Goal: Information Seeking & Learning: Check status

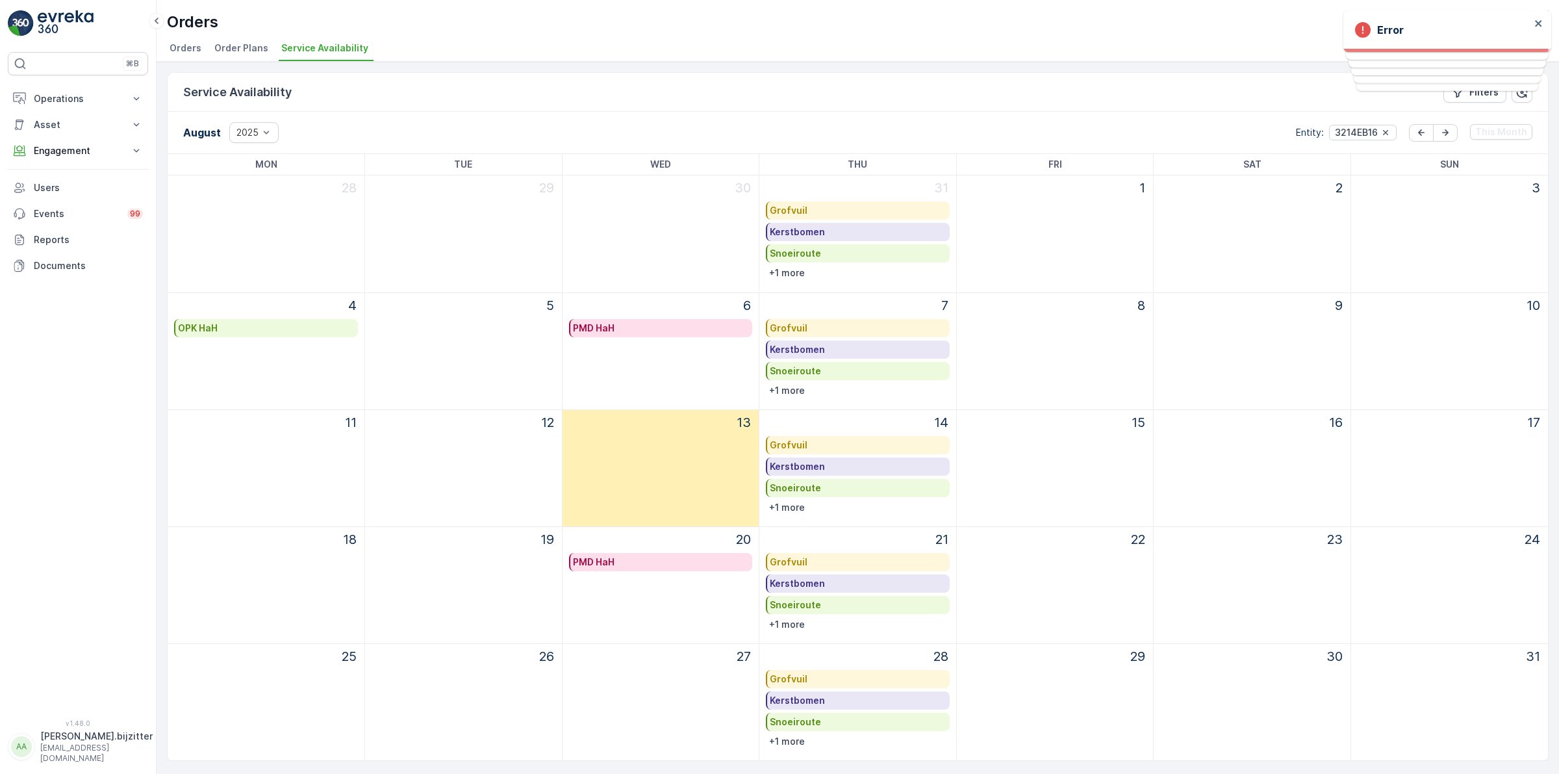
click at [60, 755] on p "[EMAIL_ADDRESS][DOMAIN_NAME]" at bounding box center [96, 752] width 112 height 21
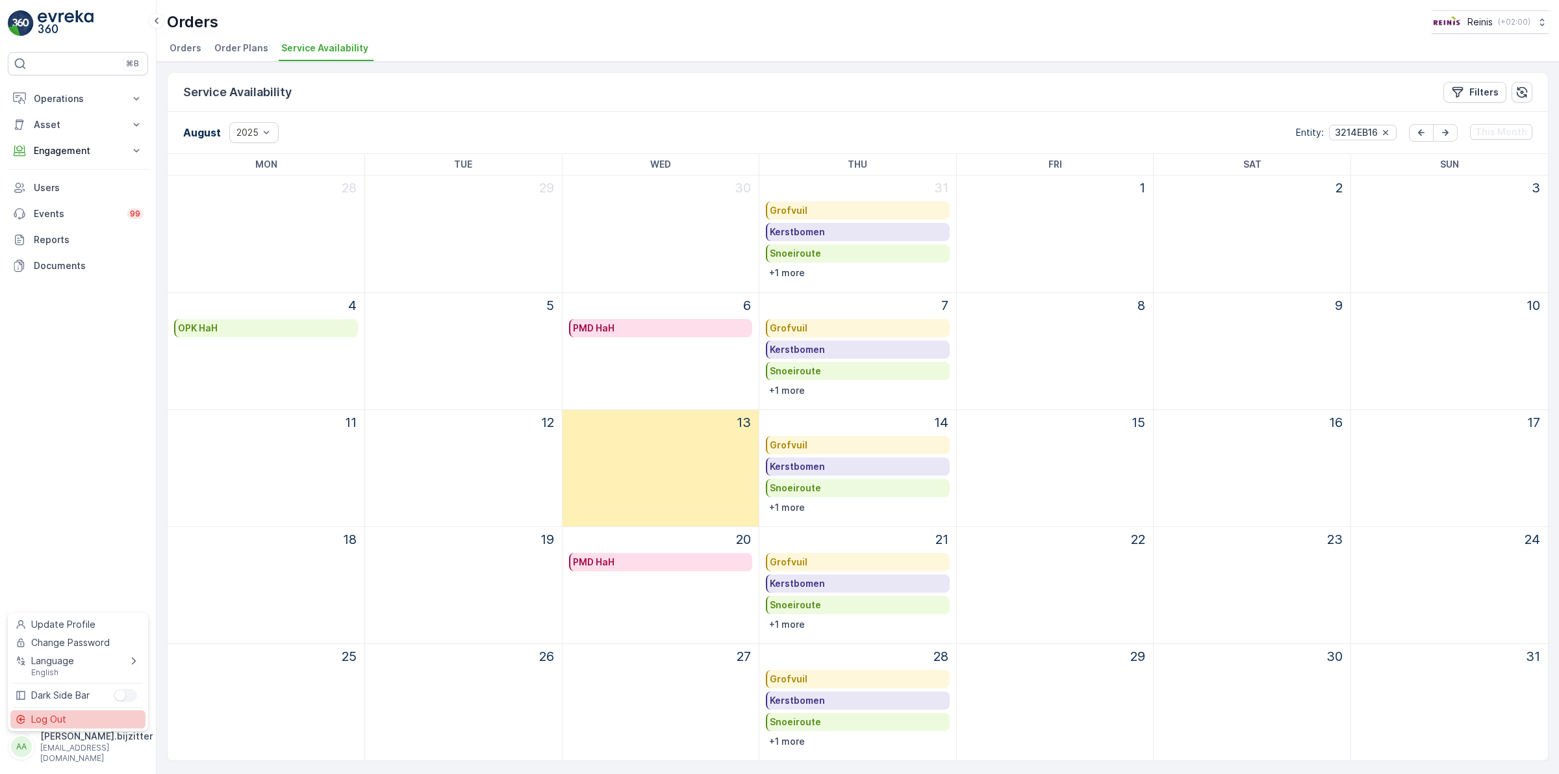
click at [51, 718] on span "Log Out" at bounding box center [48, 719] width 35 height 13
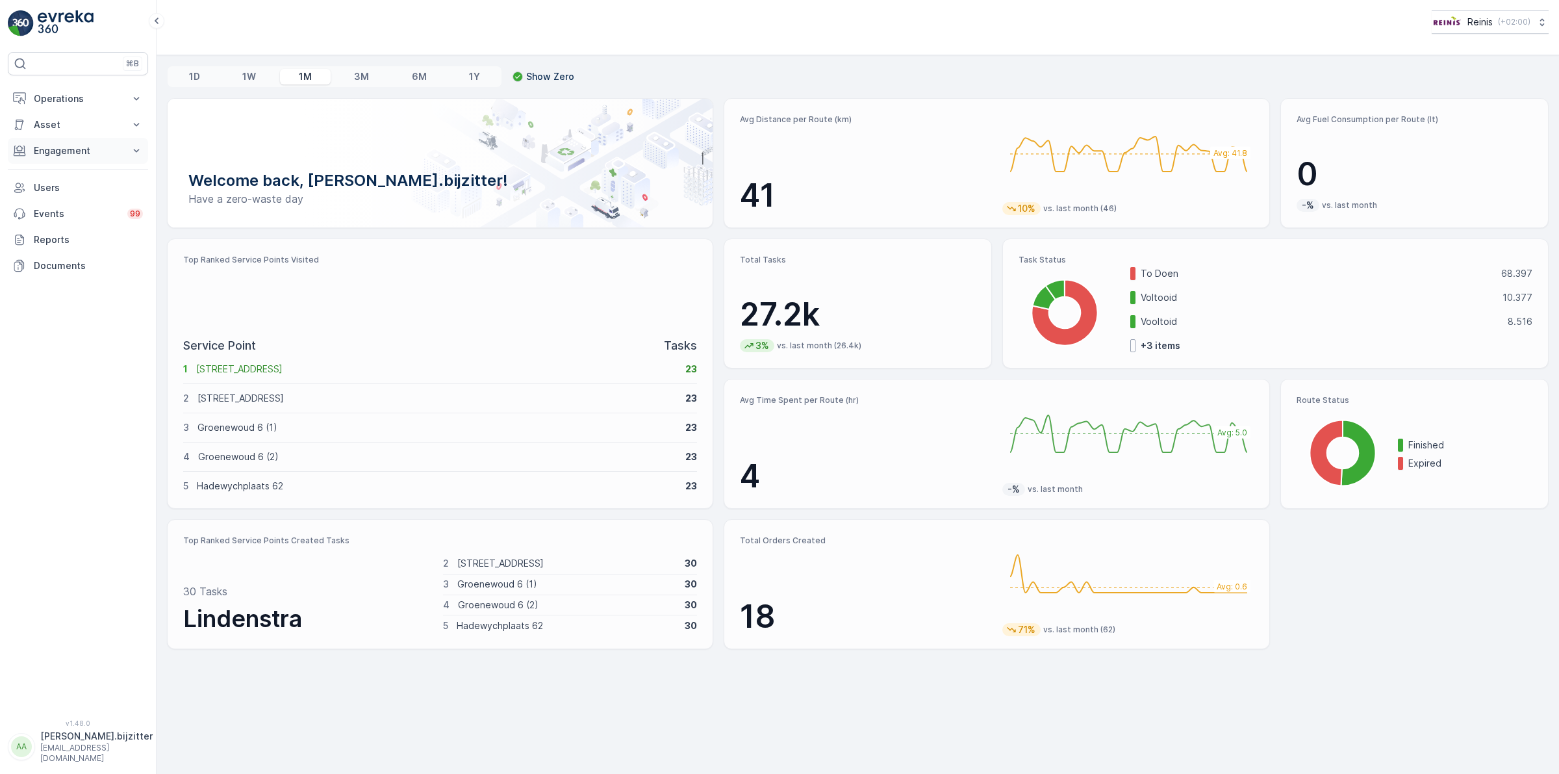
click at [72, 150] on p "Engagement" at bounding box center [78, 150] width 88 height 13
click at [50, 192] on p "Entities" at bounding box center [49, 190] width 32 height 13
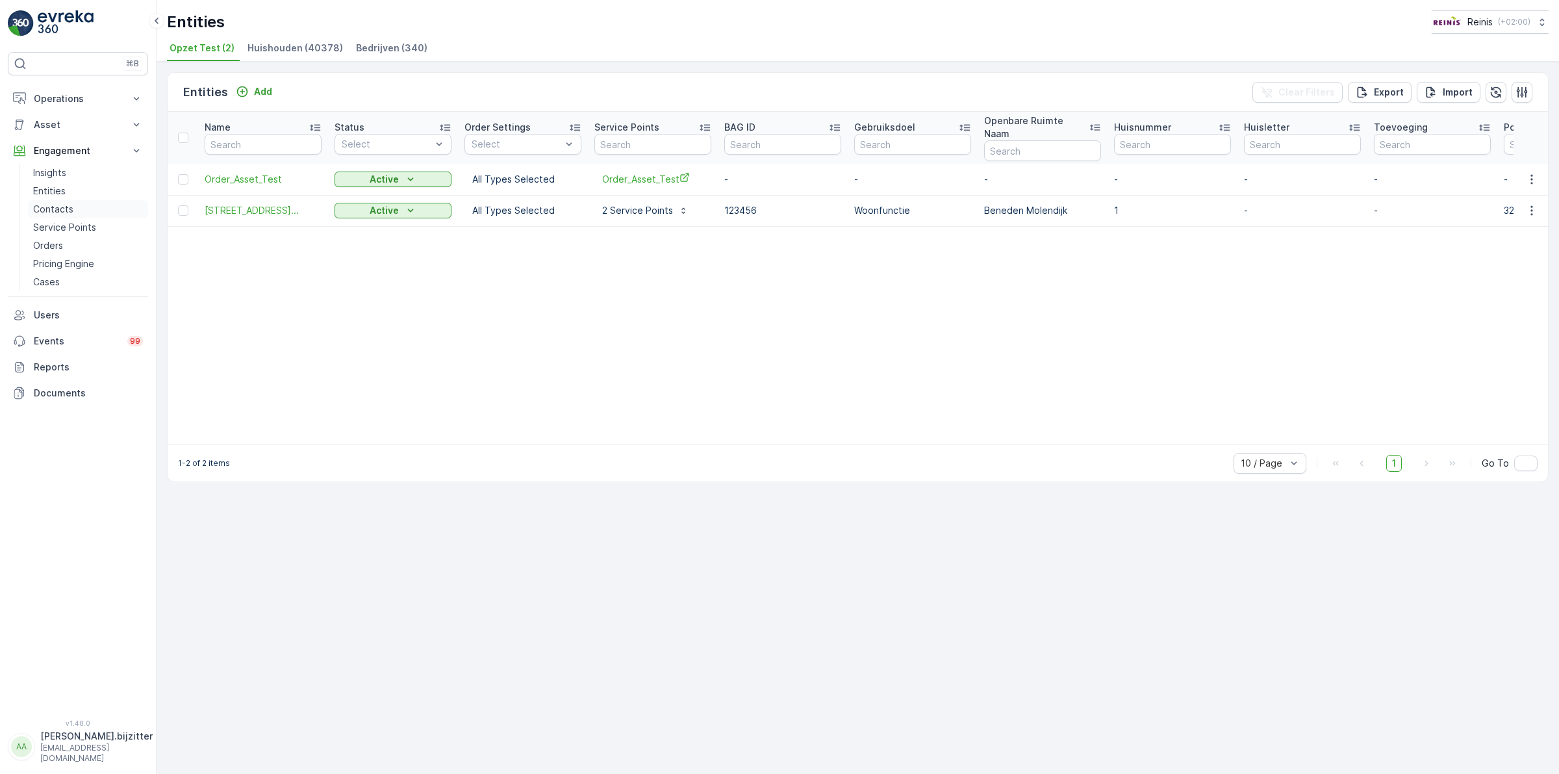
click at [52, 210] on p "Contacts" at bounding box center [53, 209] width 40 height 13
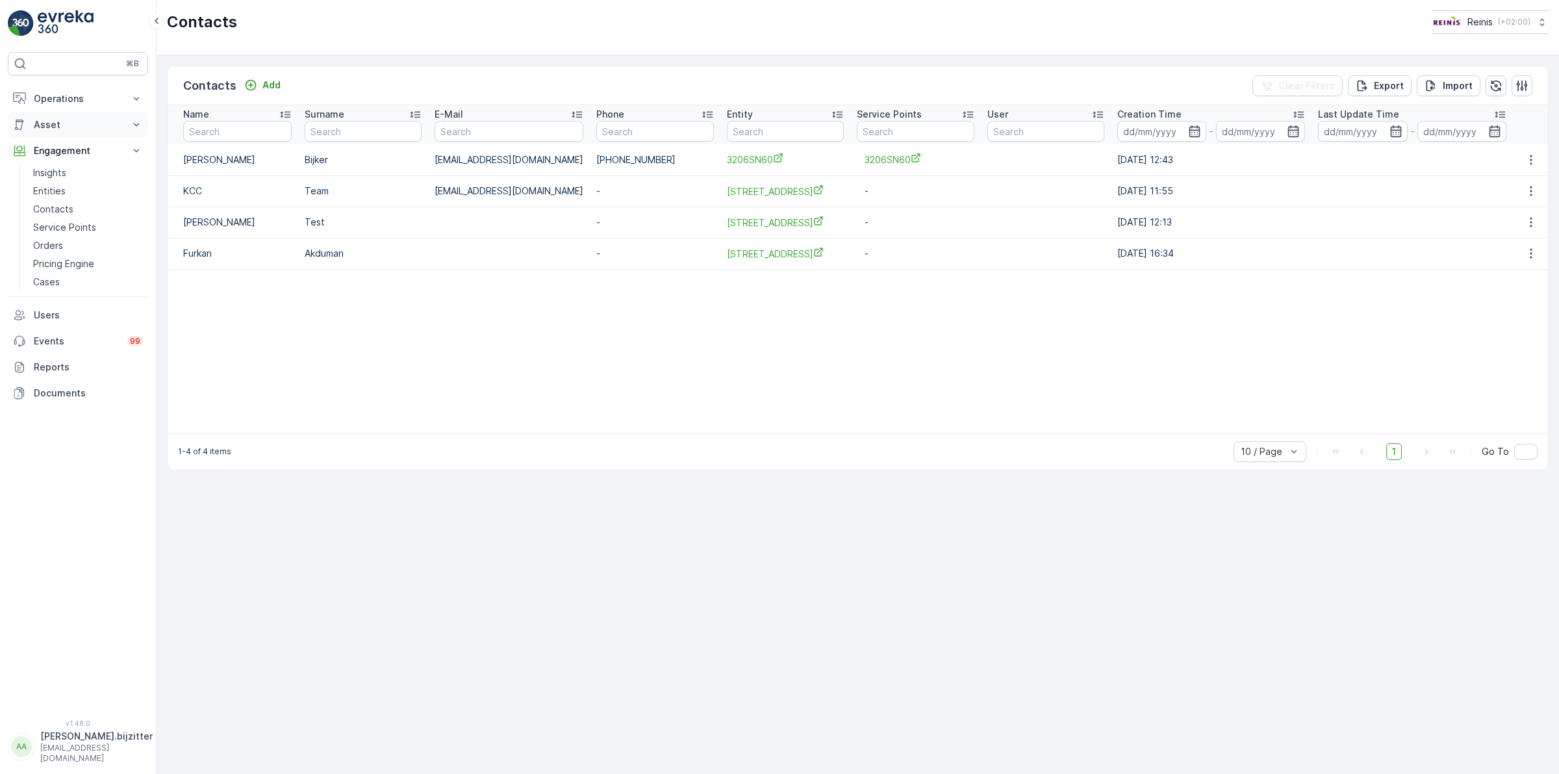
click at [55, 128] on p "Asset" at bounding box center [78, 124] width 88 height 13
click at [54, 101] on p "Operations" at bounding box center [78, 98] width 88 height 13
click at [67, 161] on p "Routes & Tasks" at bounding box center [66, 157] width 67 height 13
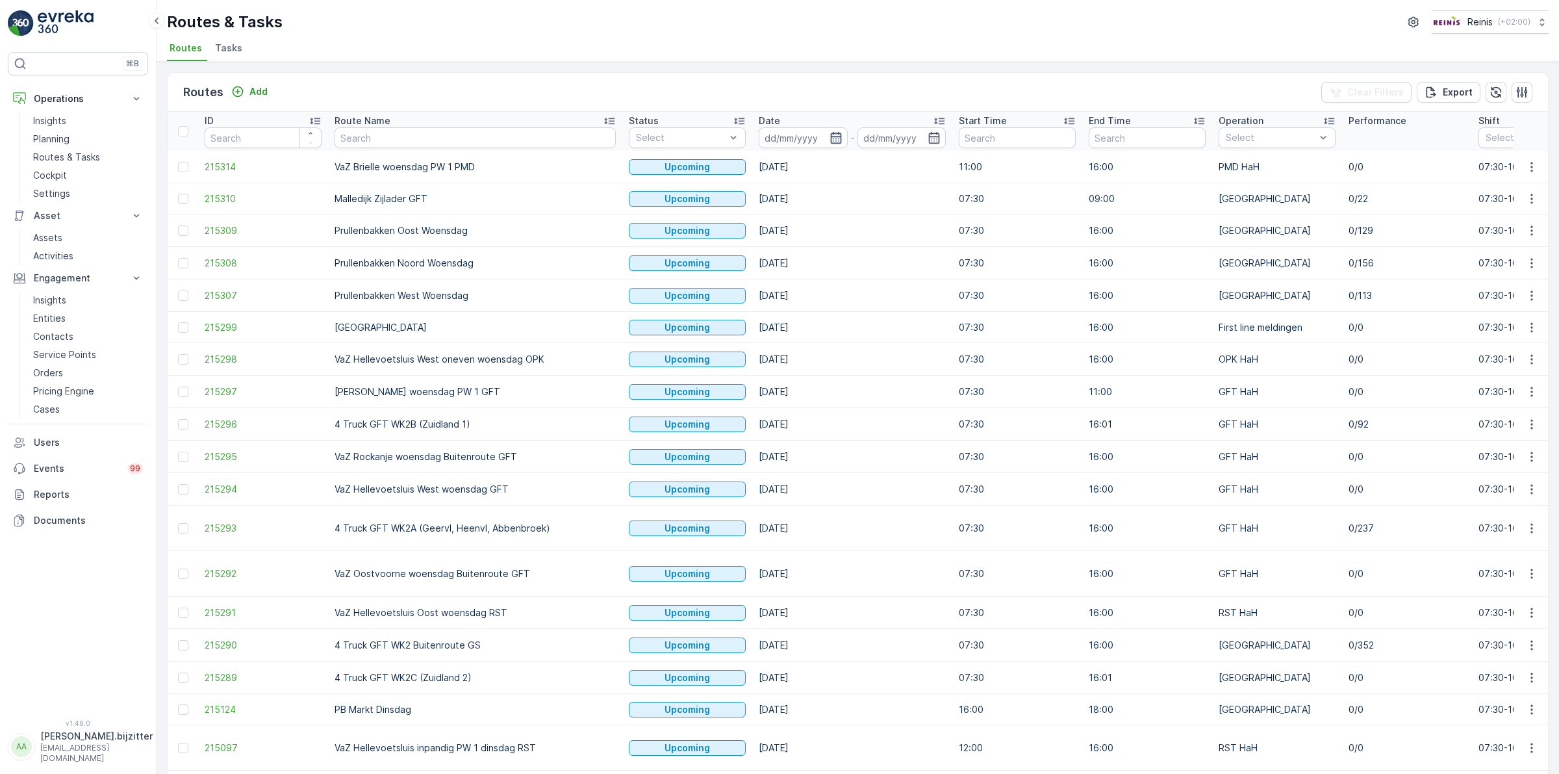
click at [829, 141] on icon "button" at bounding box center [835, 137] width 13 height 13
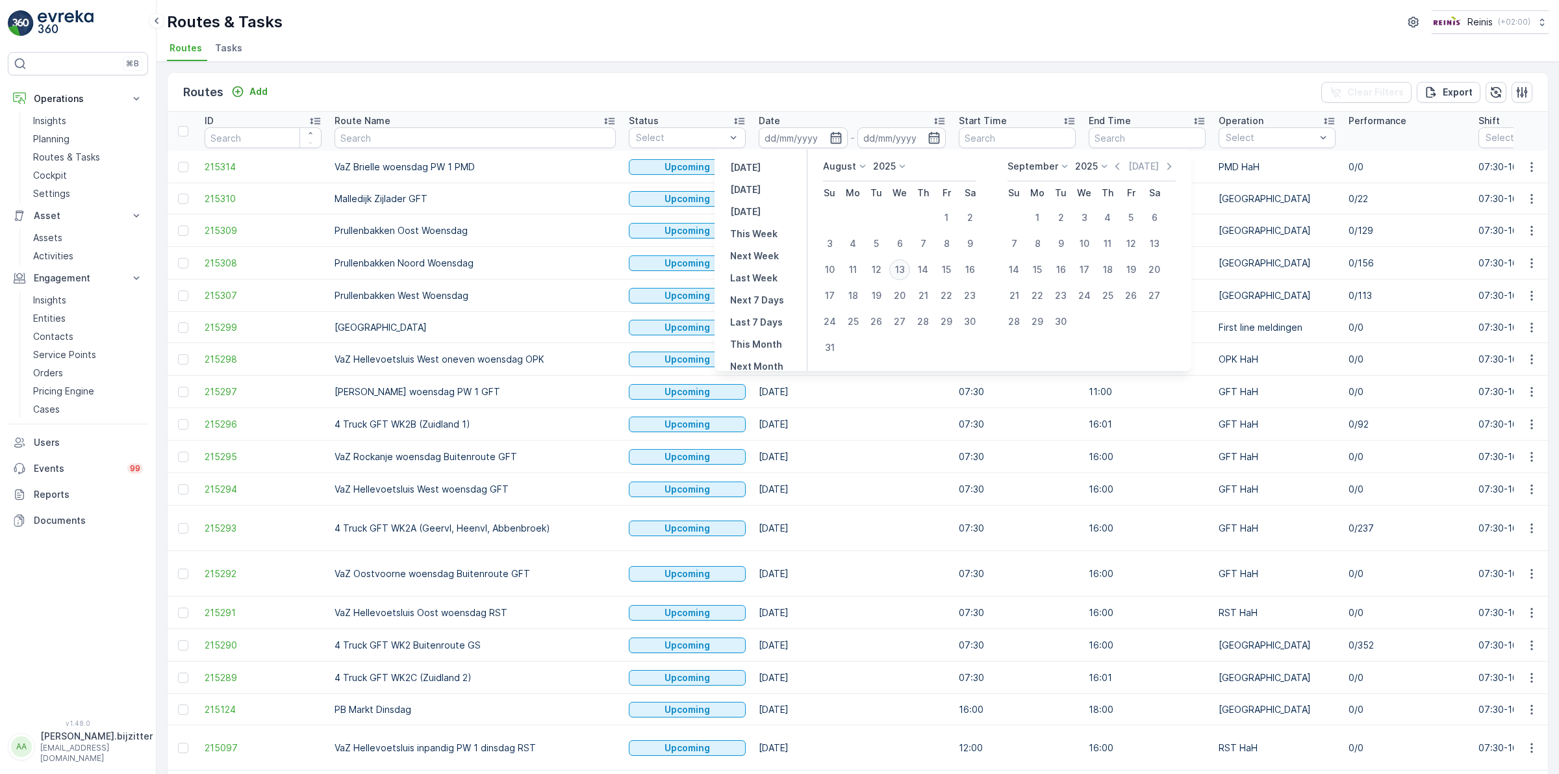
click at [903, 267] on div "13" at bounding box center [899, 269] width 21 height 21
type input "13.08.2025"
click at [904, 267] on div "13" at bounding box center [899, 269] width 21 height 21
type input "13.08.2025"
click at [903, 268] on div "13" at bounding box center [899, 269] width 21 height 21
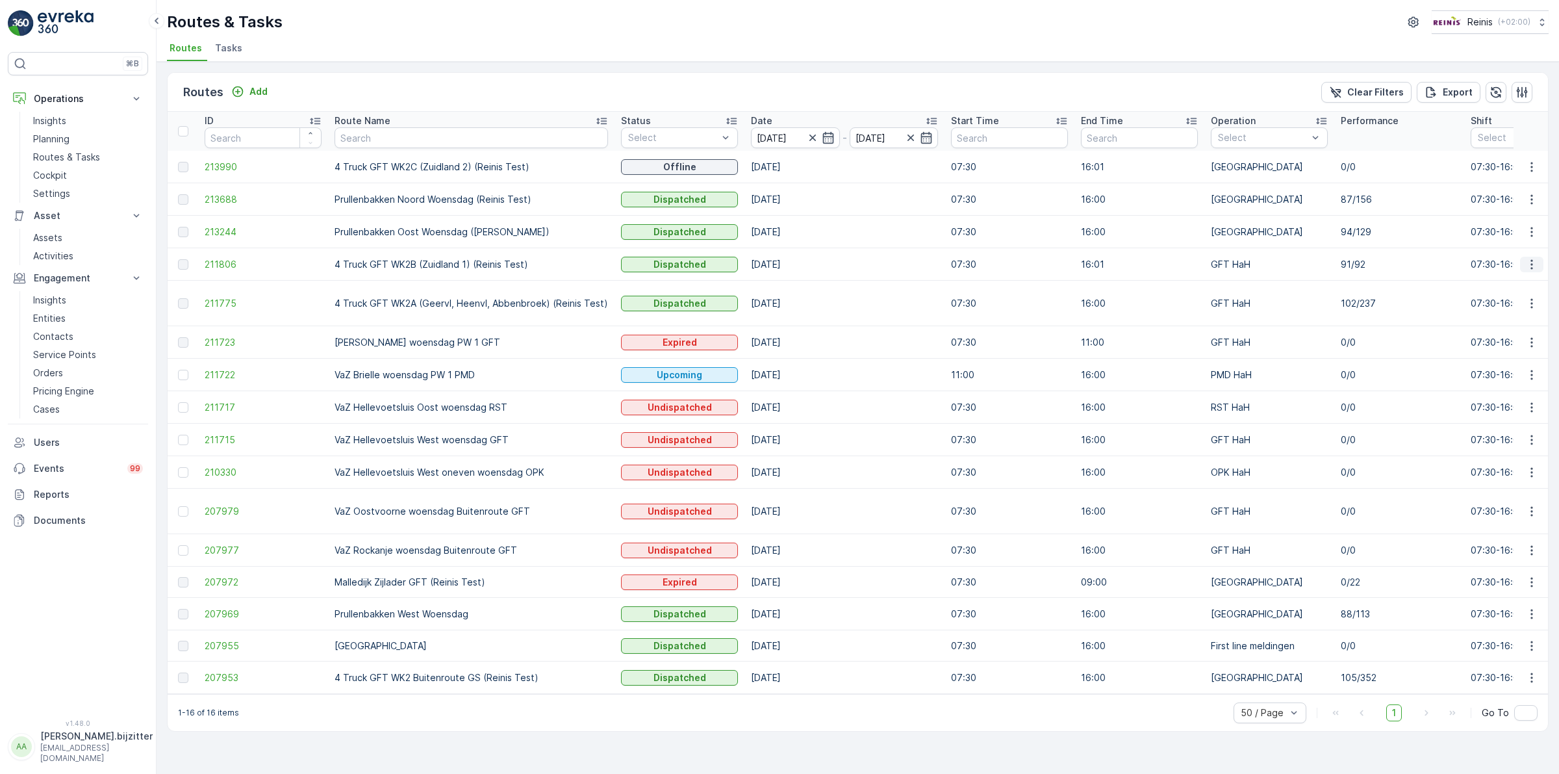
click at [1537, 262] on icon "button" at bounding box center [1531, 264] width 13 height 13
click at [1521, 86] on icon "button" at bounding box center [1521, 92] width 13 height 13
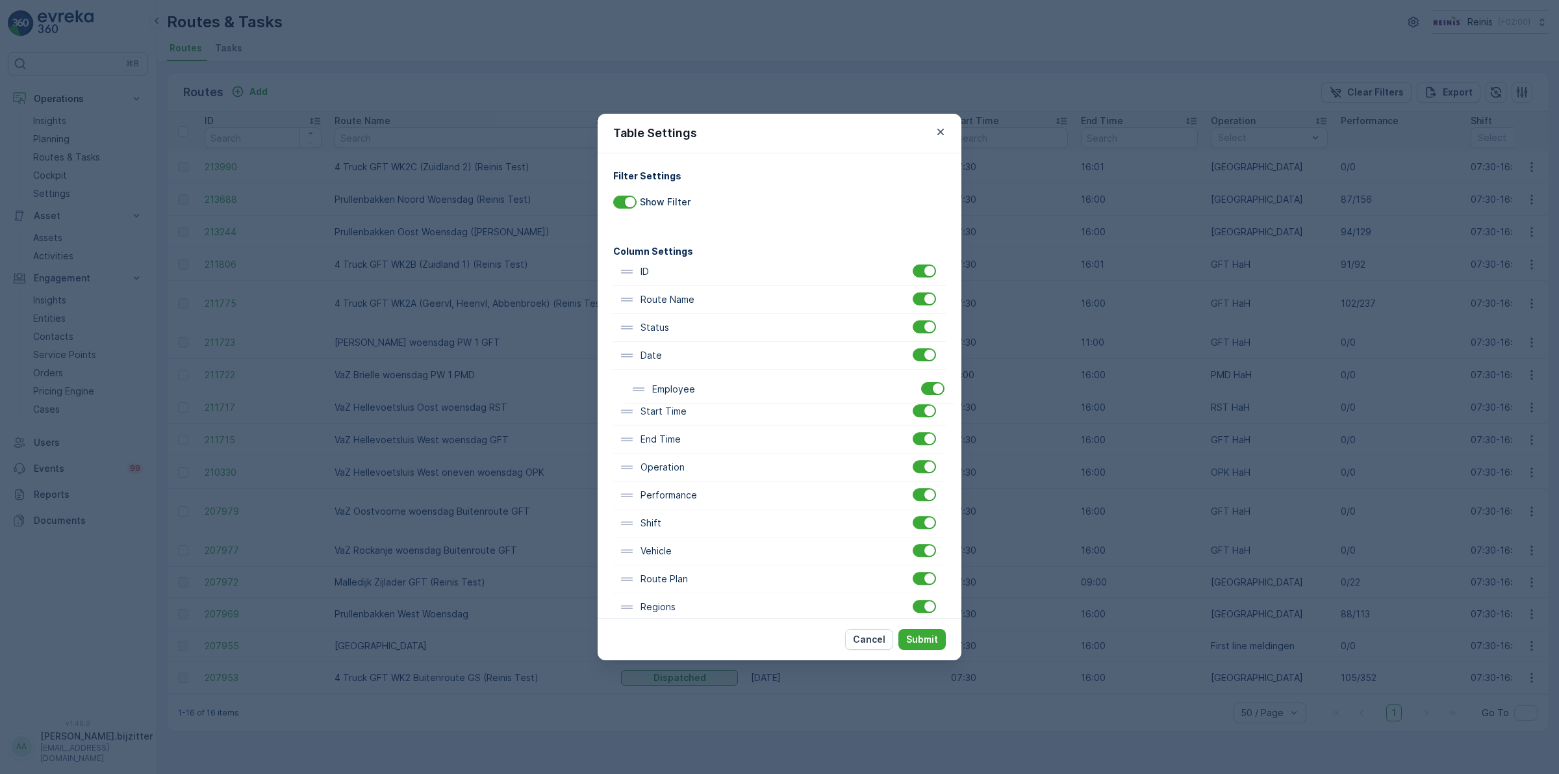
drag, startPoint x: 674, startPoint y: 557, endPoint x: 687, endPoint y: 391, distance: 166.1
click at [687, 391] on div "ID Route Name Status Date Start Time End Time Operation Performance Shift Vehic…" at bounding box center [779, 523] width 333 height 531
click at [933, 635] on p "Submit" at bounding box center [922, 639] width 32 height 13
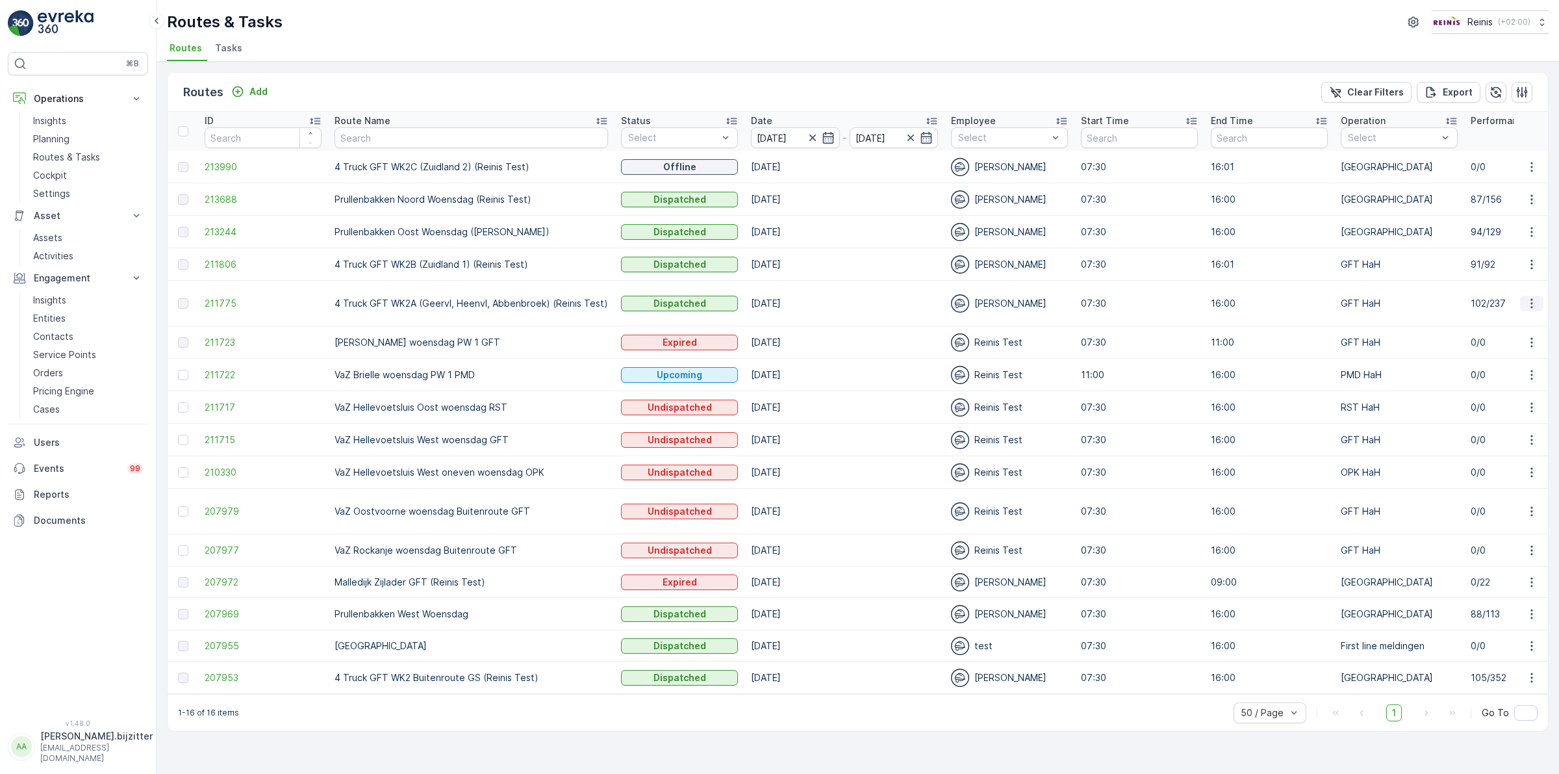
click at [1528, 303] on icon "button" at bounding box center [1531, 303] width 13 height 13
click at [1484, 322] on span "See More Details" at bounding box center [1500, 322] width 75 height 13
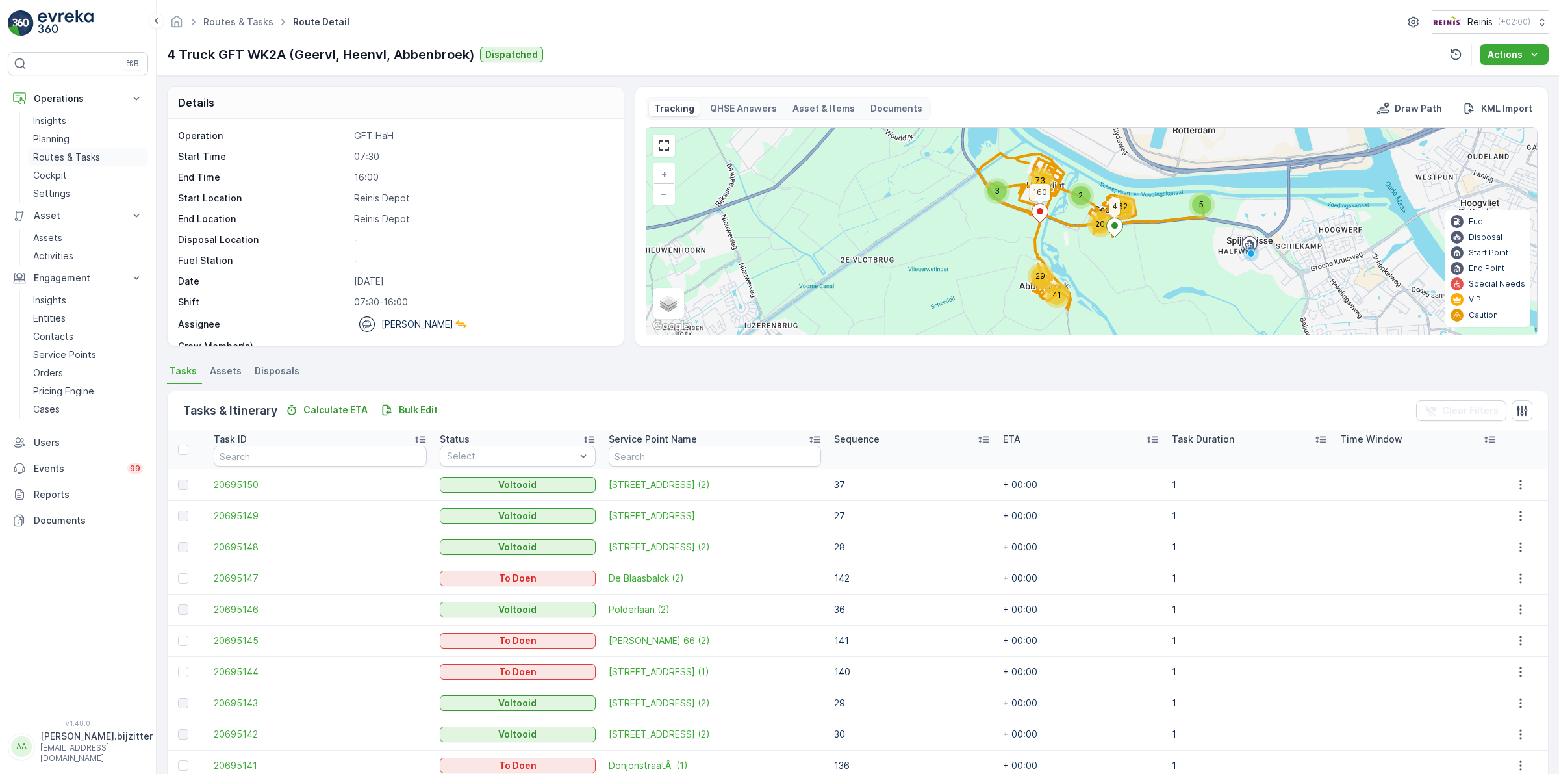
click at [63, 153] on p "Routes & Tasks" at bounding box center [66, 157] width 67 height 13
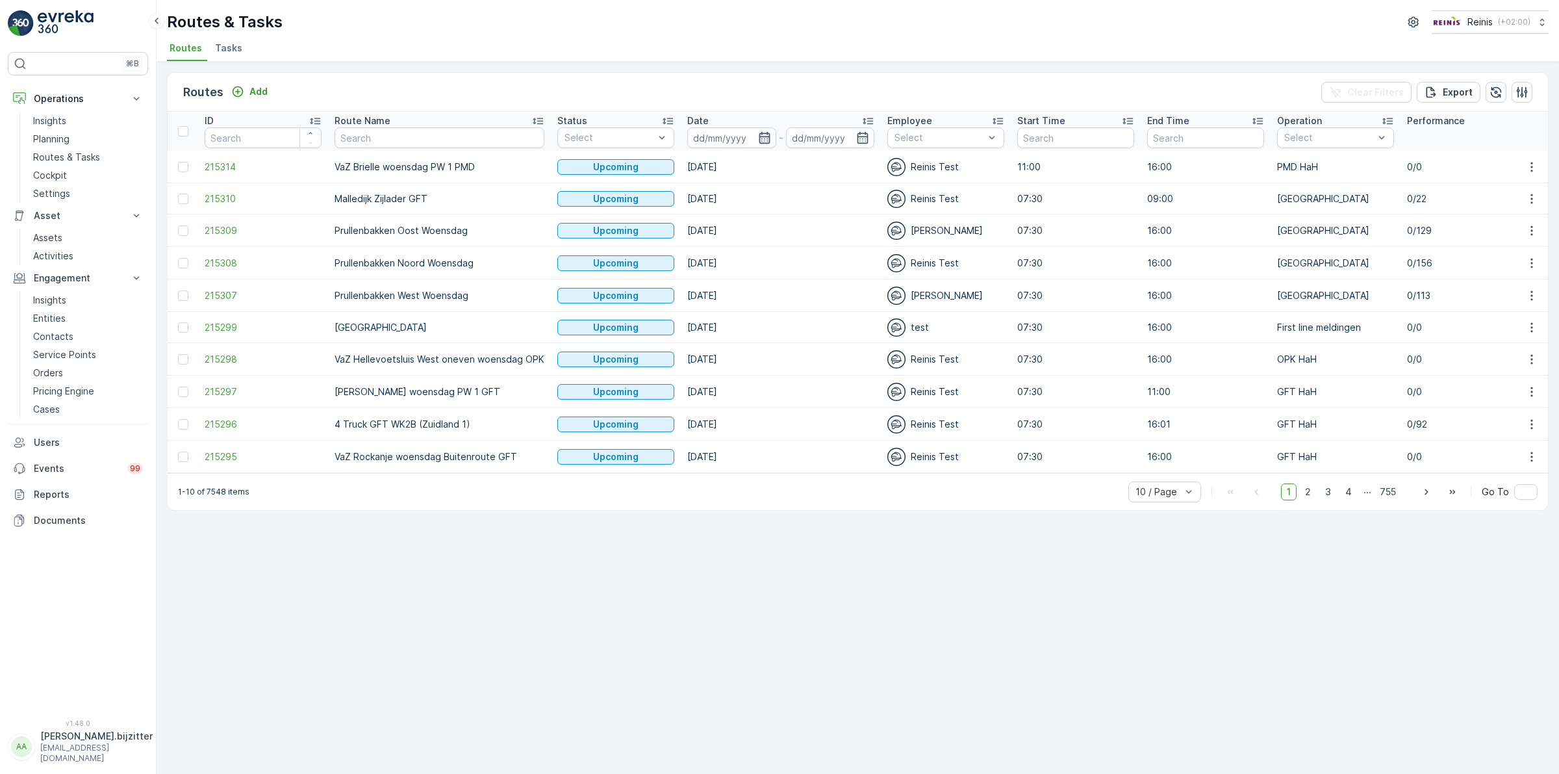
click at [758, 134] on icon "button" at bounding box center [764, 137] width 13 height 13
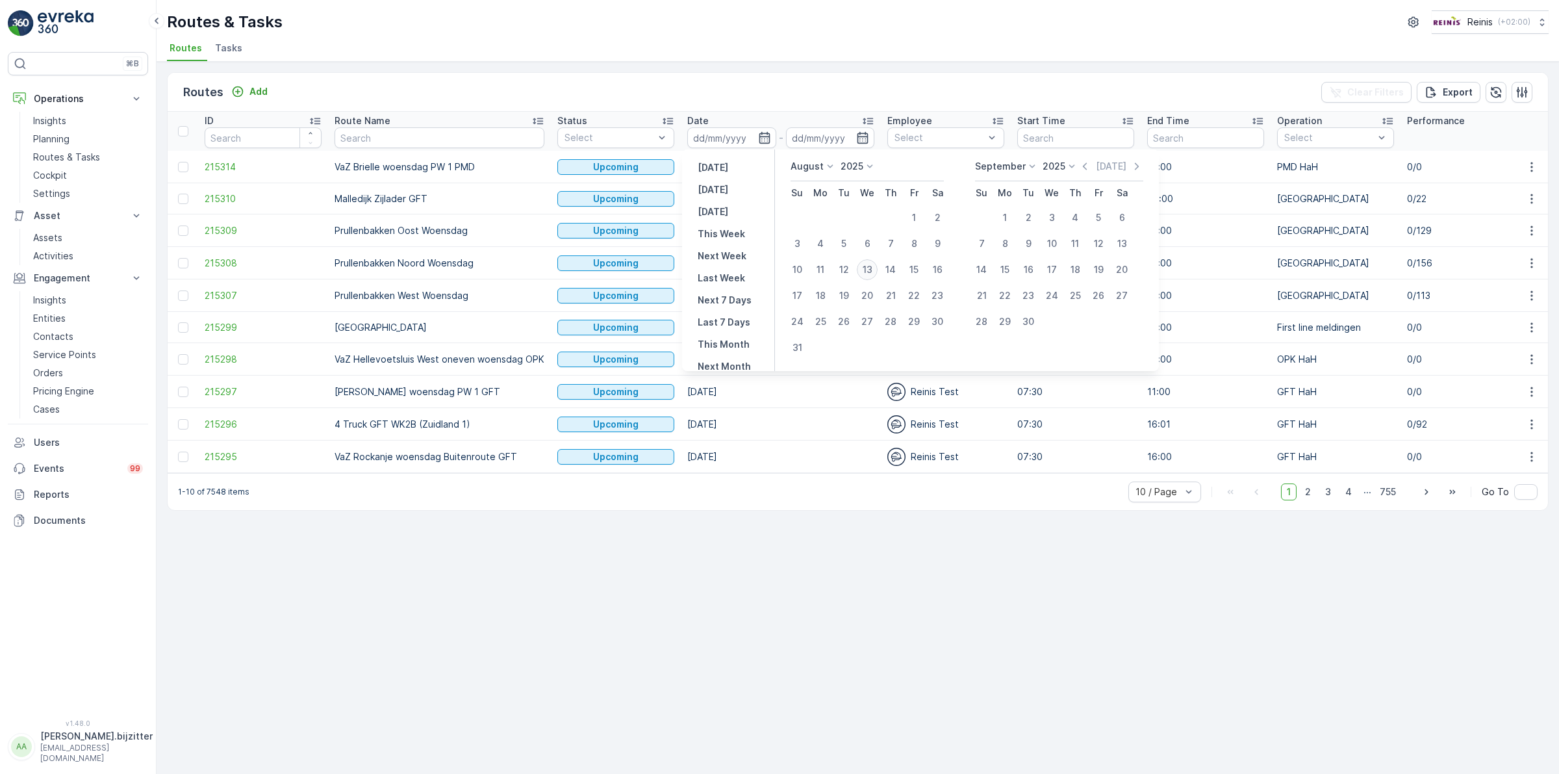
click at [871, 271] on div "13" at bounding box center [867, 269] width 21 height 21
type input "13.08.2025"
click at [871, 271] on div "13" at bounding box center [867, 269] width 21 height 21
type input "13.08.2025"
click at [871, 271] on div "13" at bounding box center [867, 269] width 21 height 21
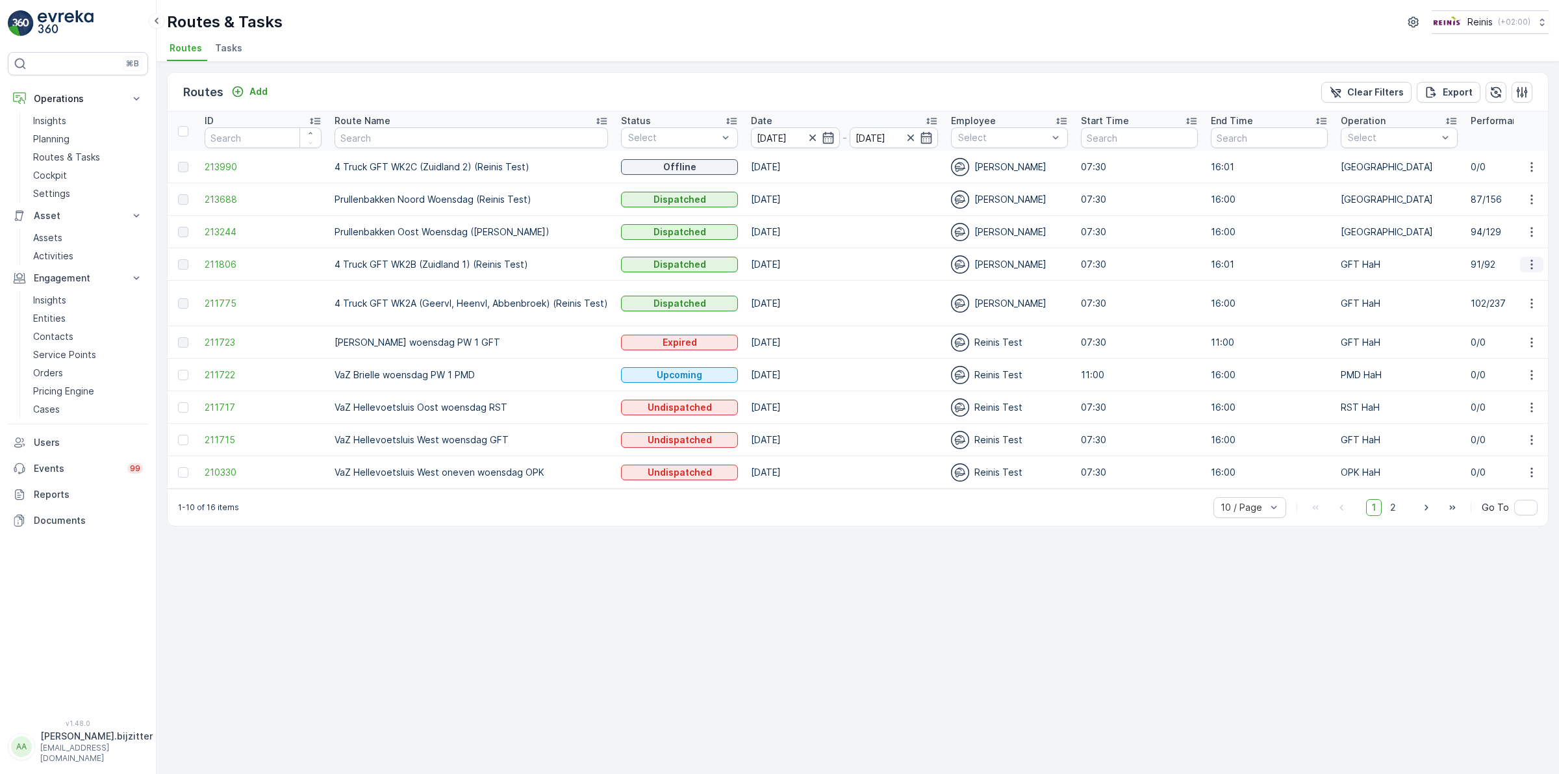
click at [1534, 264] on icon "button" at bounding box center [1531, 264] width 13 height 13
click at [1512, 283] on span "See More Details" at bounding box center [1500, 283] width 75 height 13
click at [1534, 302] on icon "button" at bounding box center [1531, 303] width 13 height 13
click at [1517, 323] on span "See More Details" at bounding box center [1500, 322] width 75 height 13
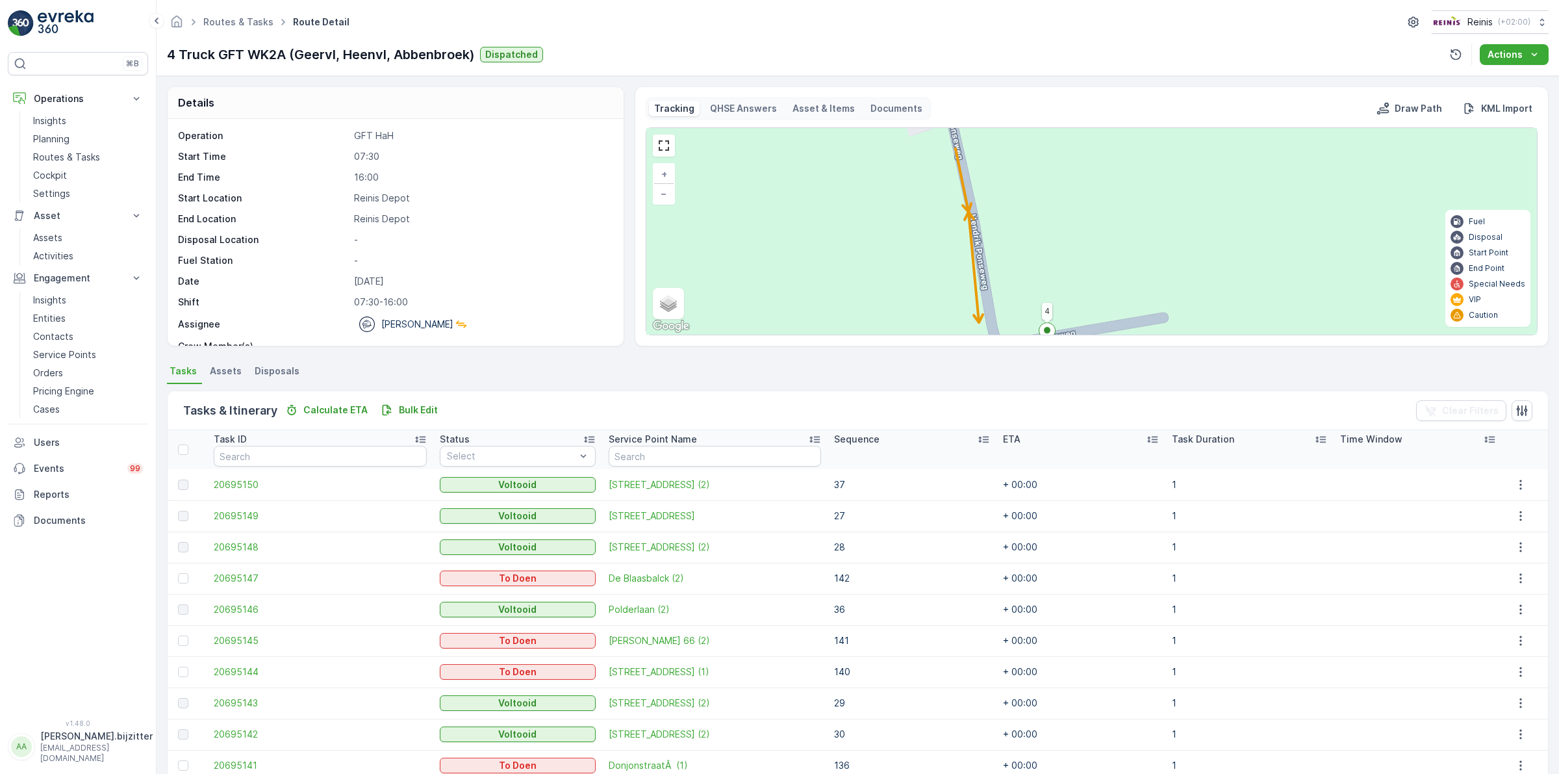
drag, startPoint x: 1100, startPoint y: 227, endPoint x: 1118, endPoint y: 309, distance: 83.2
click at [1124, 316] on div "2 2 2 2 2 3 2 4 2 3 3 2 5 2 8 2 2 2 2 2 2 2 3 2 2 2 2 2 2 3 2 2 4 160 178 164 8…" at bounding box center [1091, 231] width 891 height 207
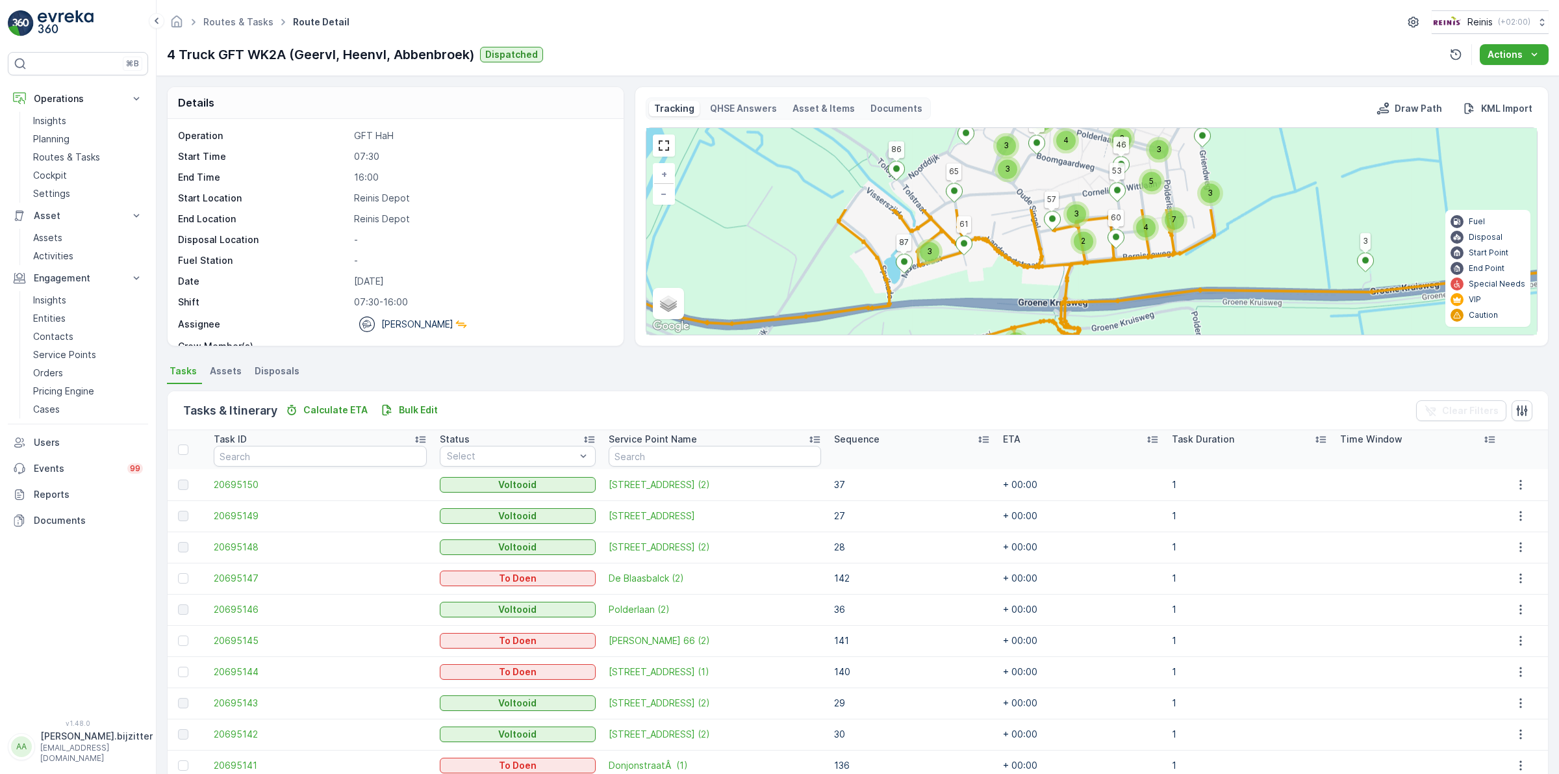
drag, startPoint x: 1167, startPoint y: 215, endPoint x: 1106, endPoint y: 329, distance: 129.9
click at [1106, 329] on div "2 3 4 5 5 4 4 2 5 5 3 2 7 11 3 3 4 6 3 3 2 2 2 3 2 4 3 3 3 2 3 4 5 7 2 2 2 3 2 …" at bounding box center [1091, 231] width 891 height 207
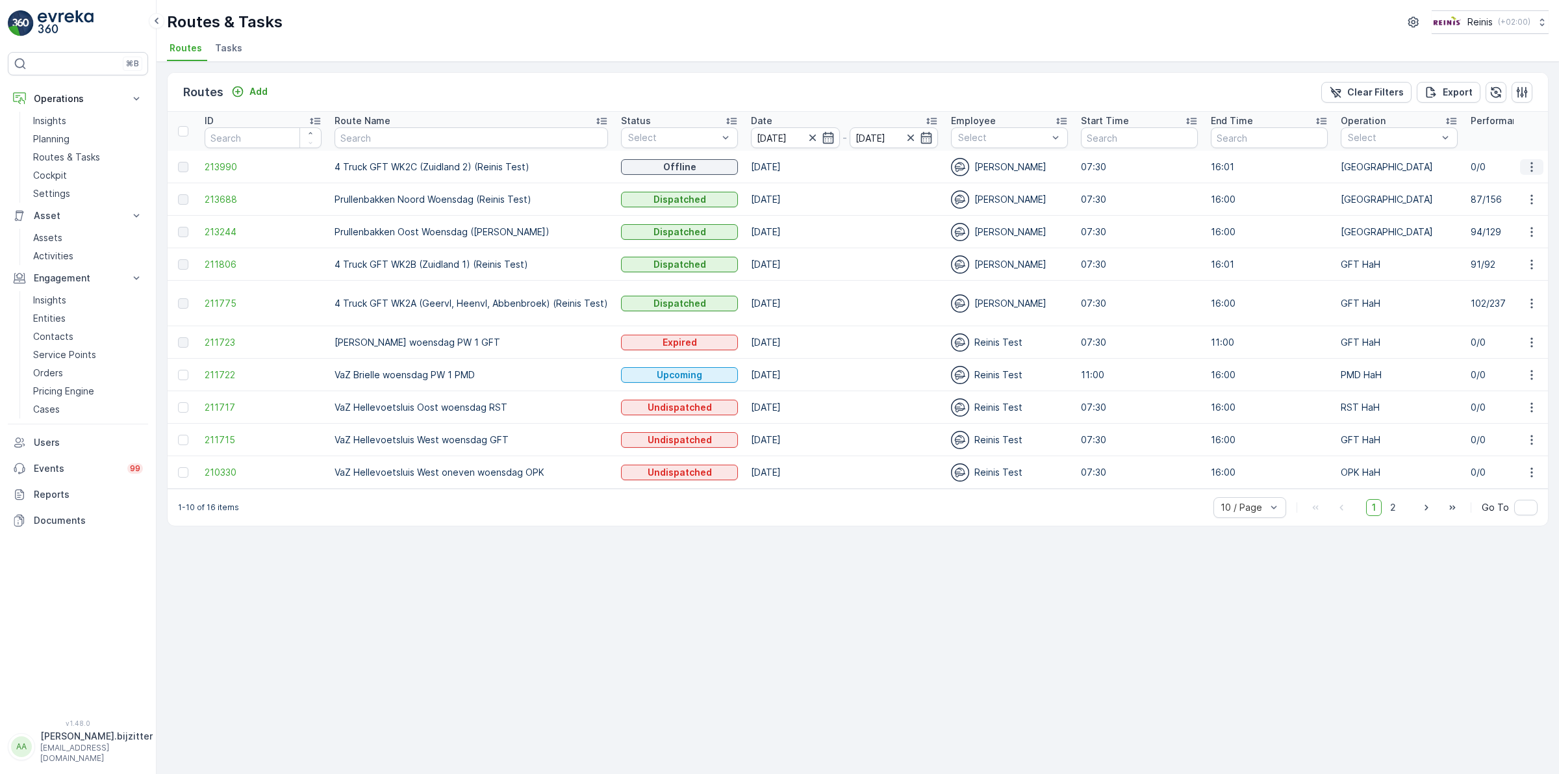
click at [1528, 168] on icon "button" at bounding box center [1531, 166] width 13 height 13
click at [1508, 185] on span "See More Details" at bounding box center [1500, 185] width 75 height 13
click at [1395, 515] on span "2" at bounding box center [1393, 507] width 18 height 17
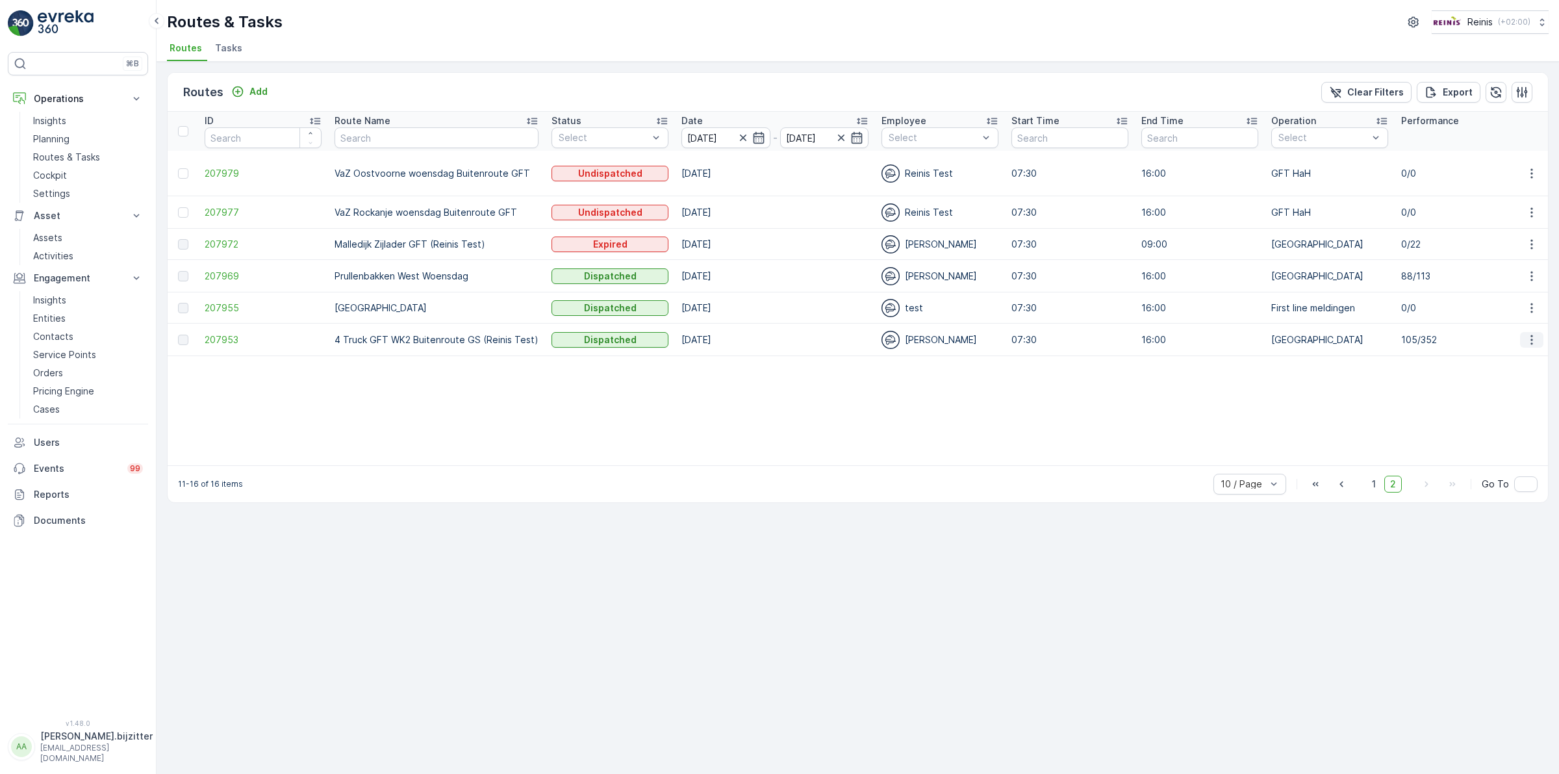
click at [1527, 333] on icon "button" at bounding box center [1531, 339] width 13 height 13
click at [1512, 341] on span "See More Details" at bounding box center [1500, 346] width 75 height 13
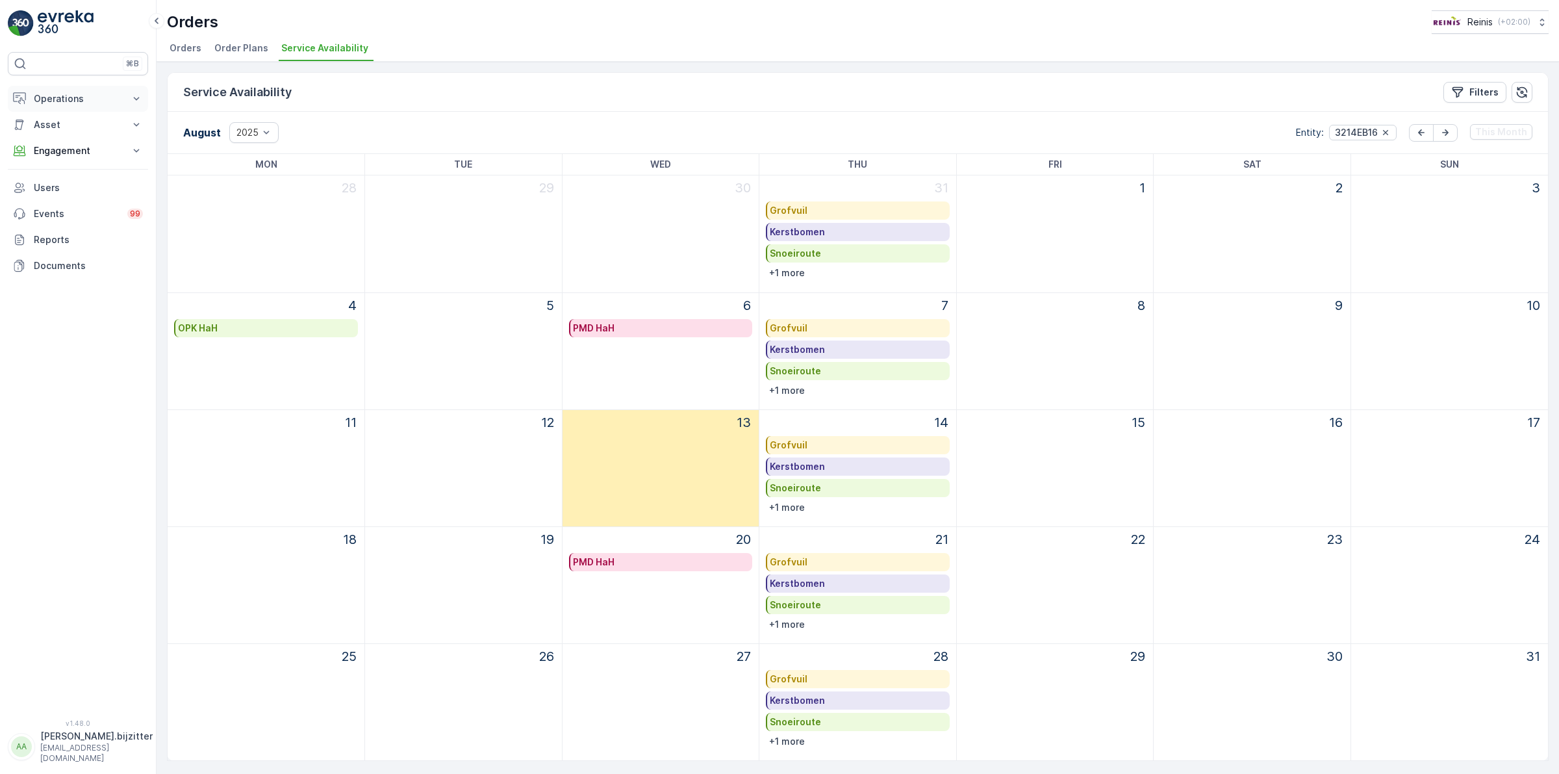
click at [62, 95] on p "Operations" at bounding box center [78, 98] width 88 height 13
click at [64, 137] on p "Planning" at bounding box center [51, 139] width 36 height 13
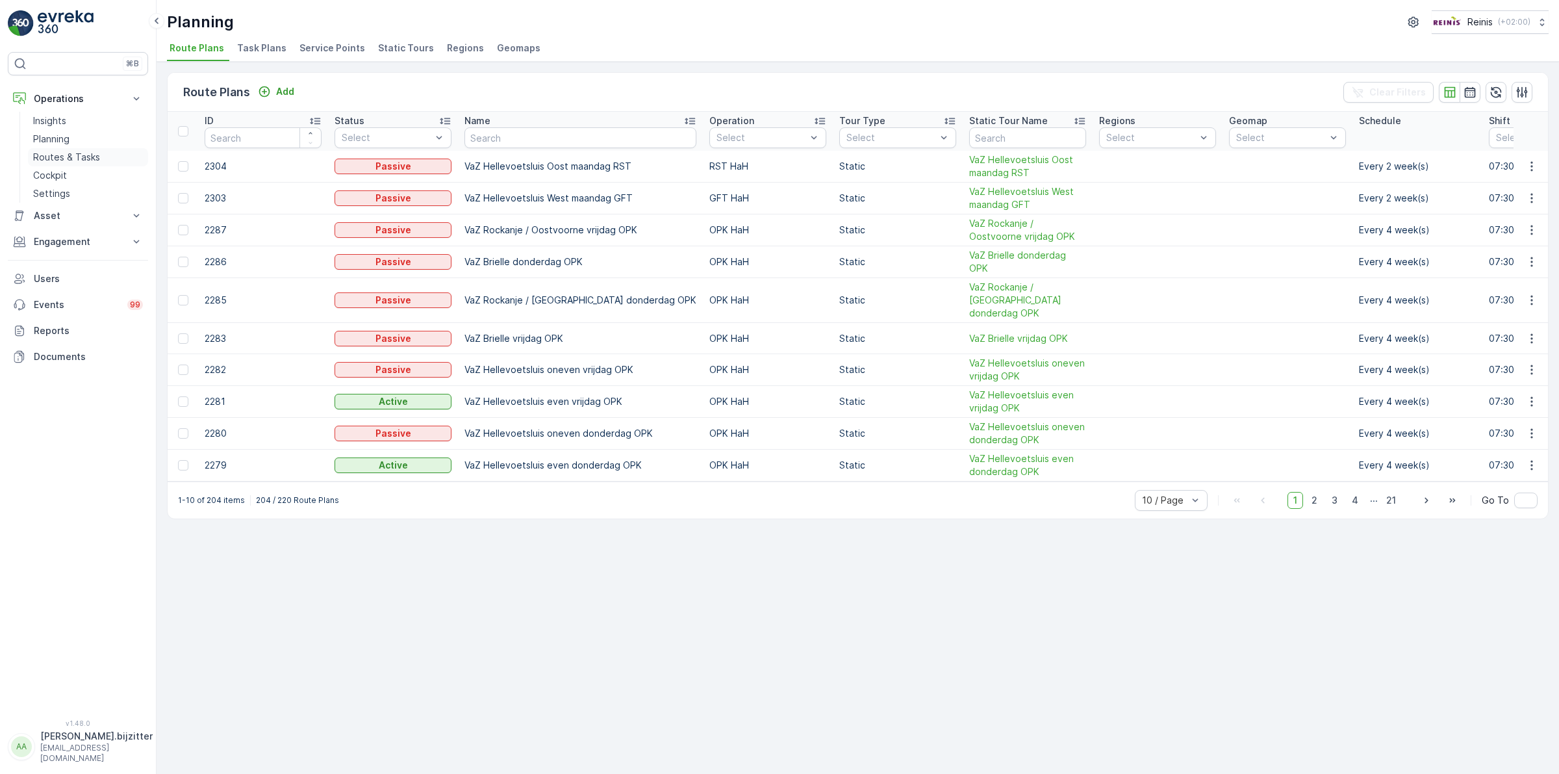
click at [67, 153] on p "Routes & Tasks" at bounding box center [66, 157] width 67 height 13
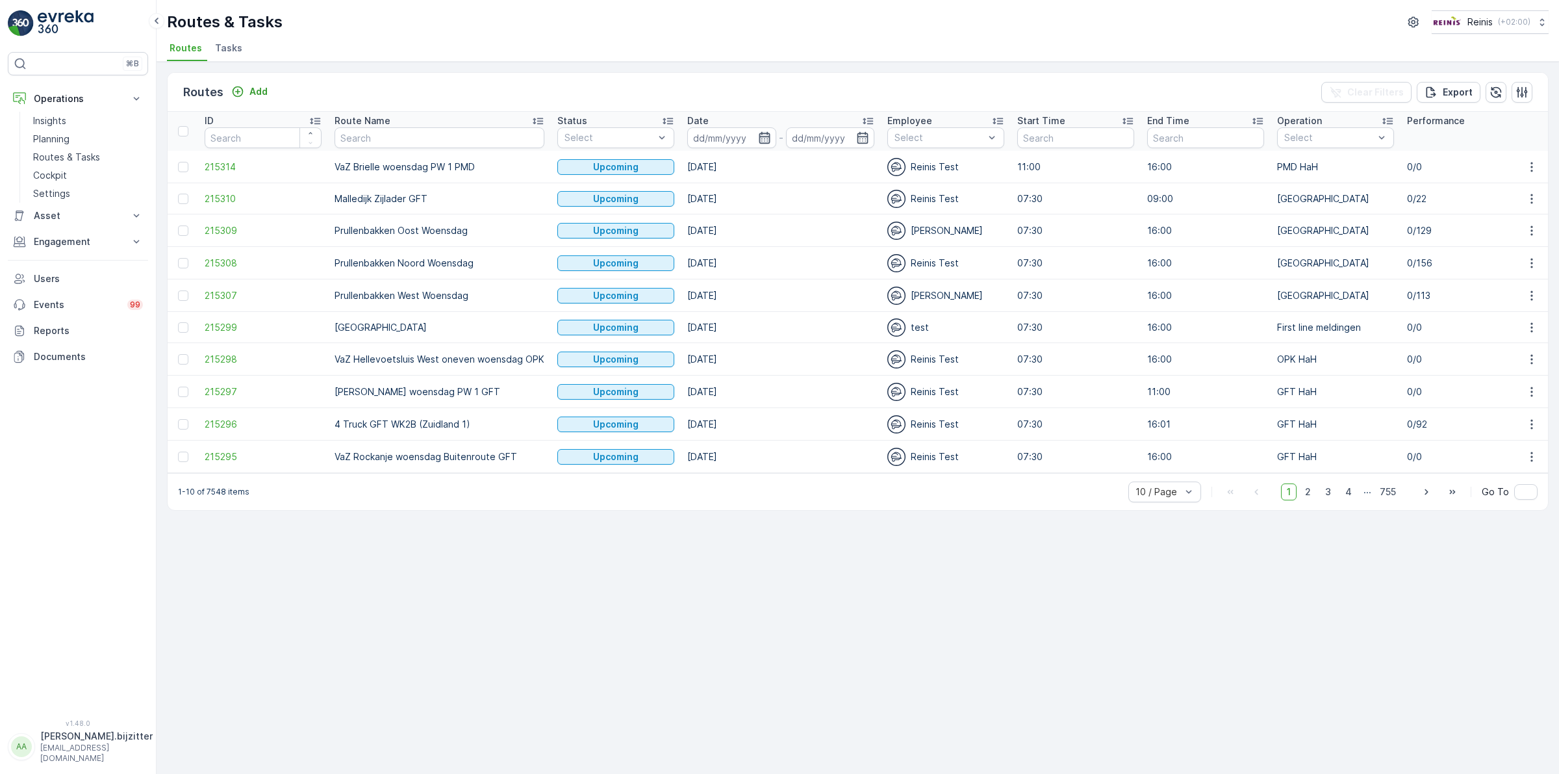
click at [759, 134] on icon "button" at bounding box center [764, 138] width 11 height 12
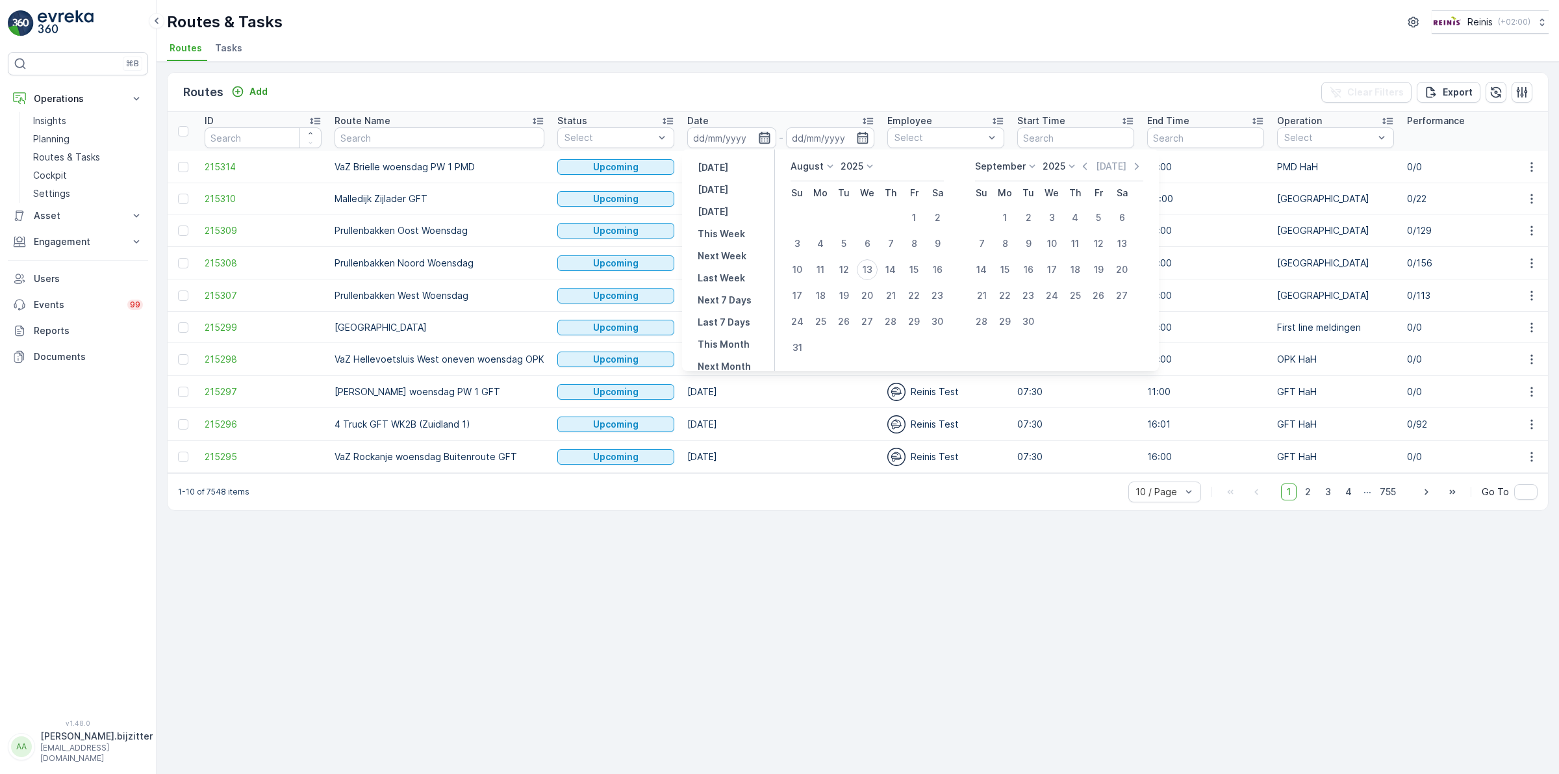
click at [759, 134] on icon "button" at bounding box center [764, 138] width 11 height 12
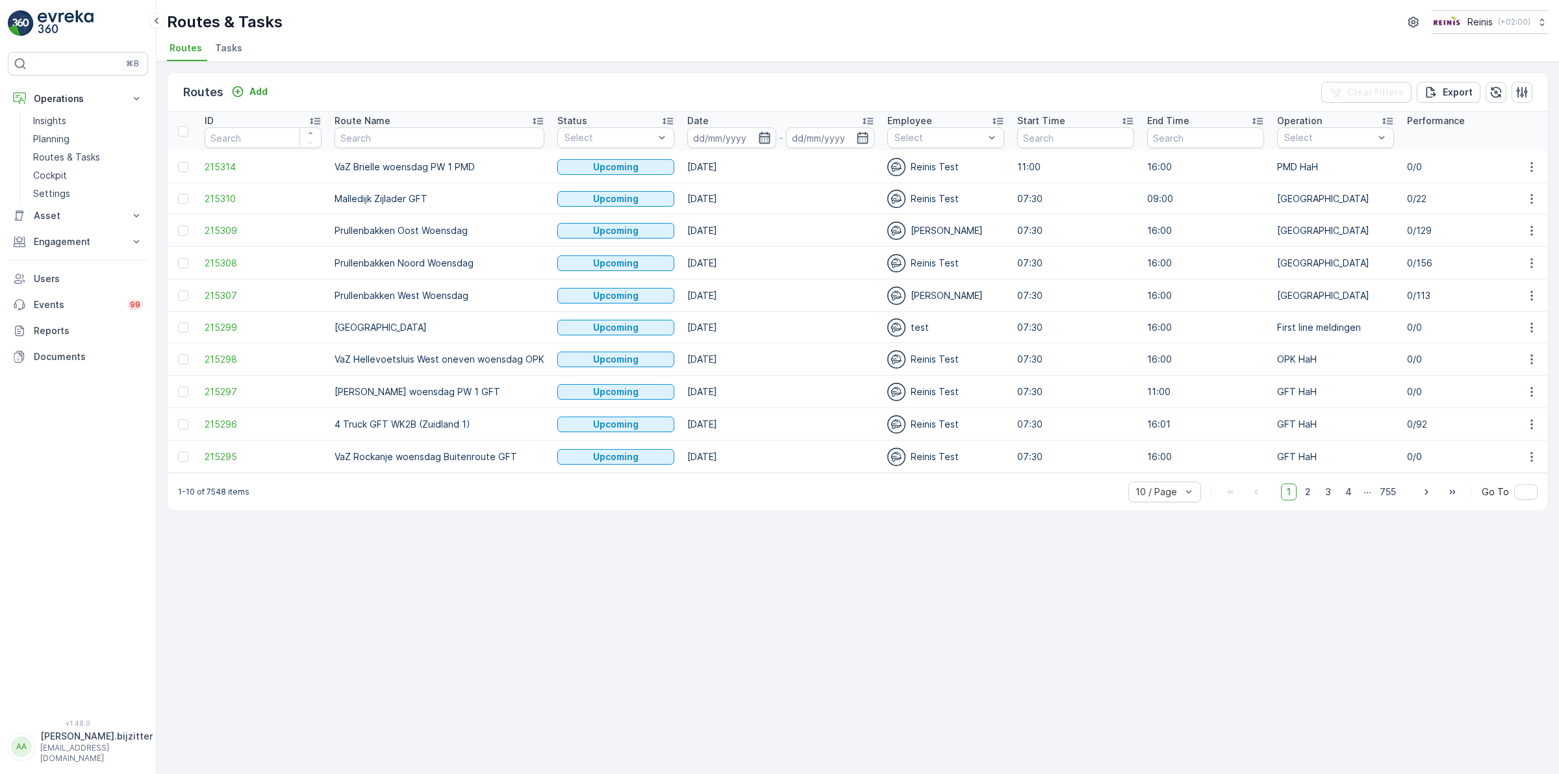
click at [759, 134] on icon "button" at bounding box center [764, 138] width 11 height 12
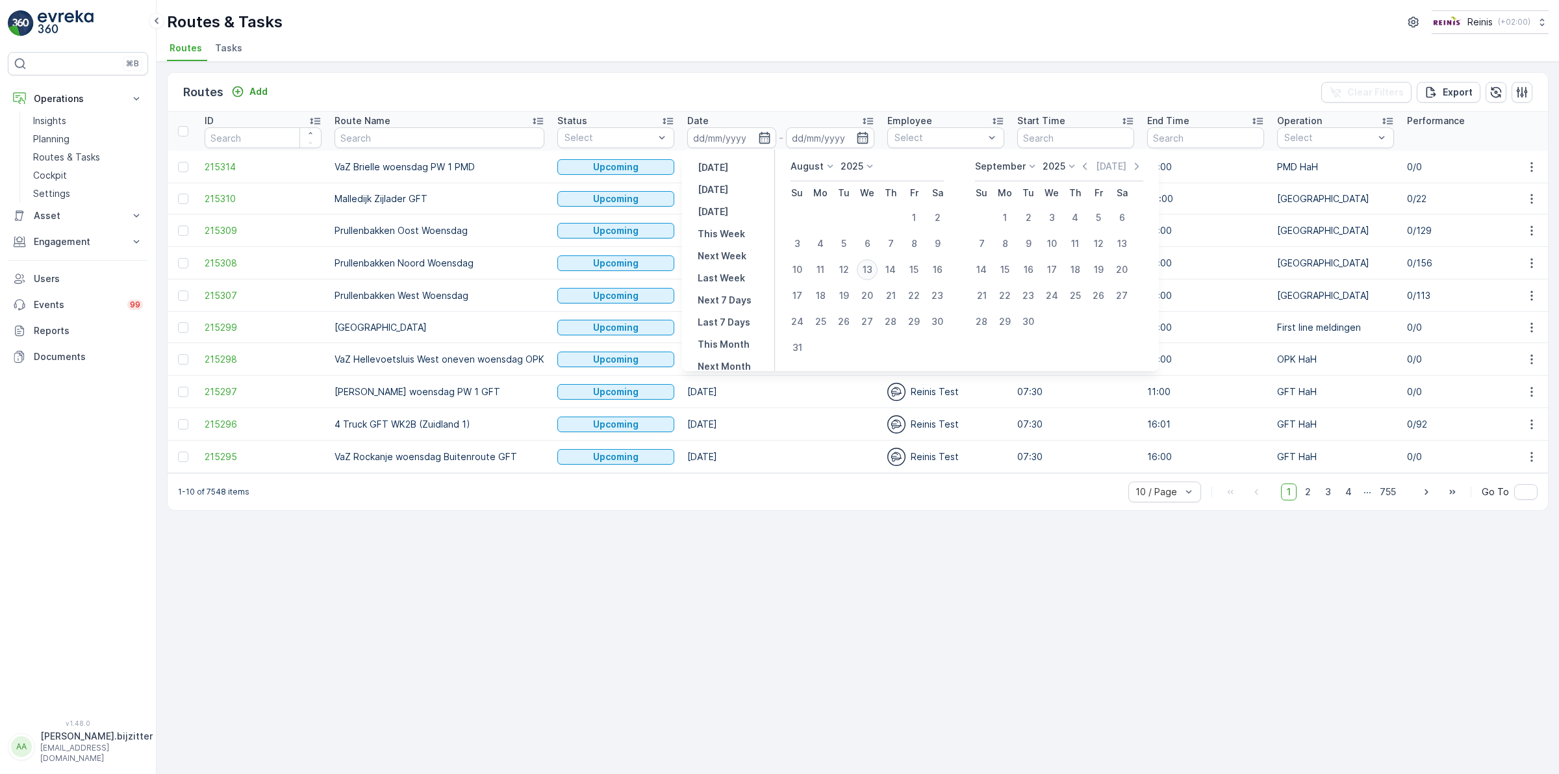
click at [869, 268] on div "13" at bounding box center [867, 269] width 21 height 21
type input "13.08.2025"
click at [869, 268] on div "13" at bounding box center [867, 269] width 21 height 21
type input "13.08.2025"
click at [868, 271] on div "13" at bounding box center [867, 269] width 21 height 21
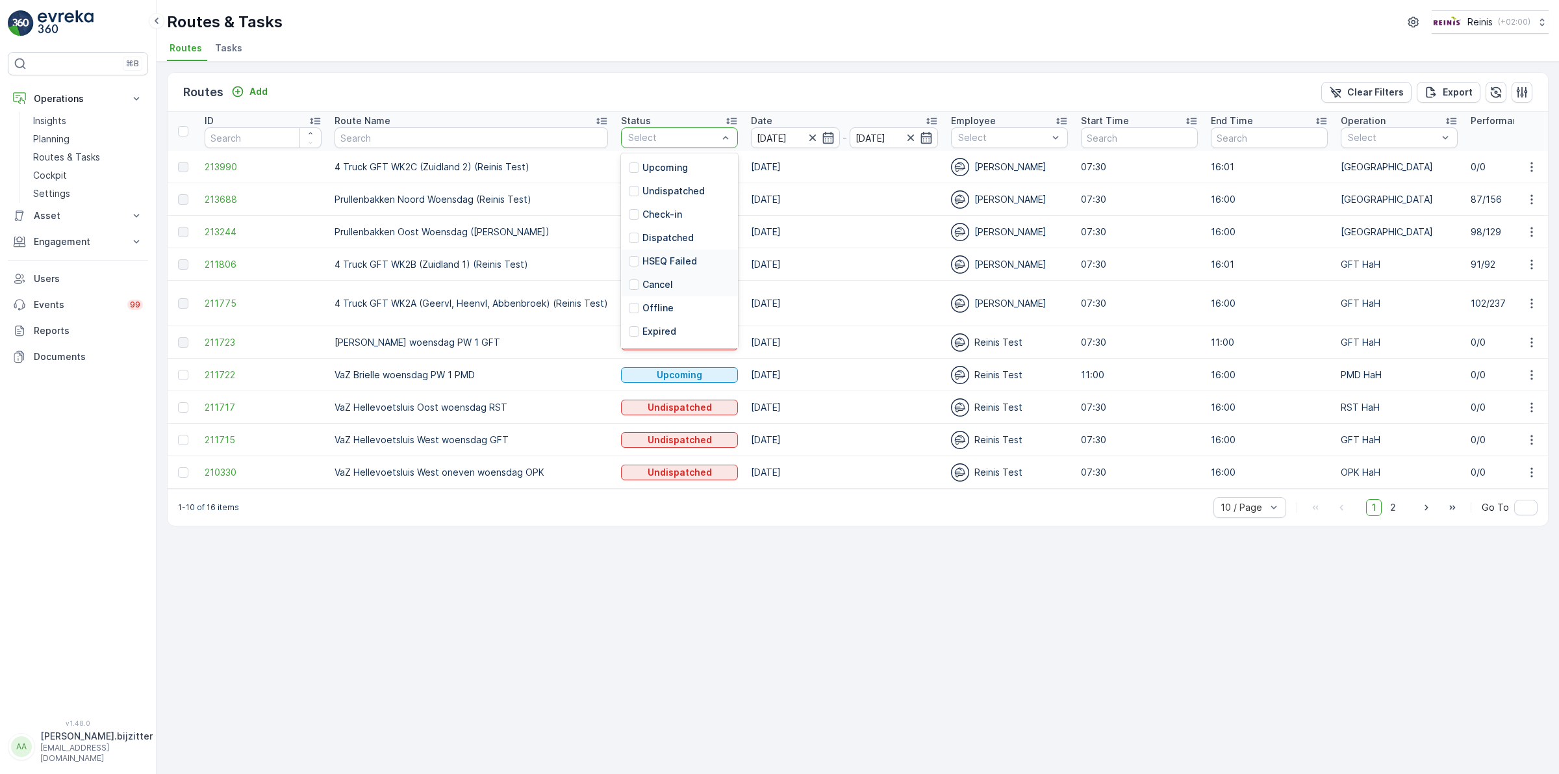
scroll to position [20, 0]
click at [629, 216] on div at bounding box center [634, 217] width 10 height 10
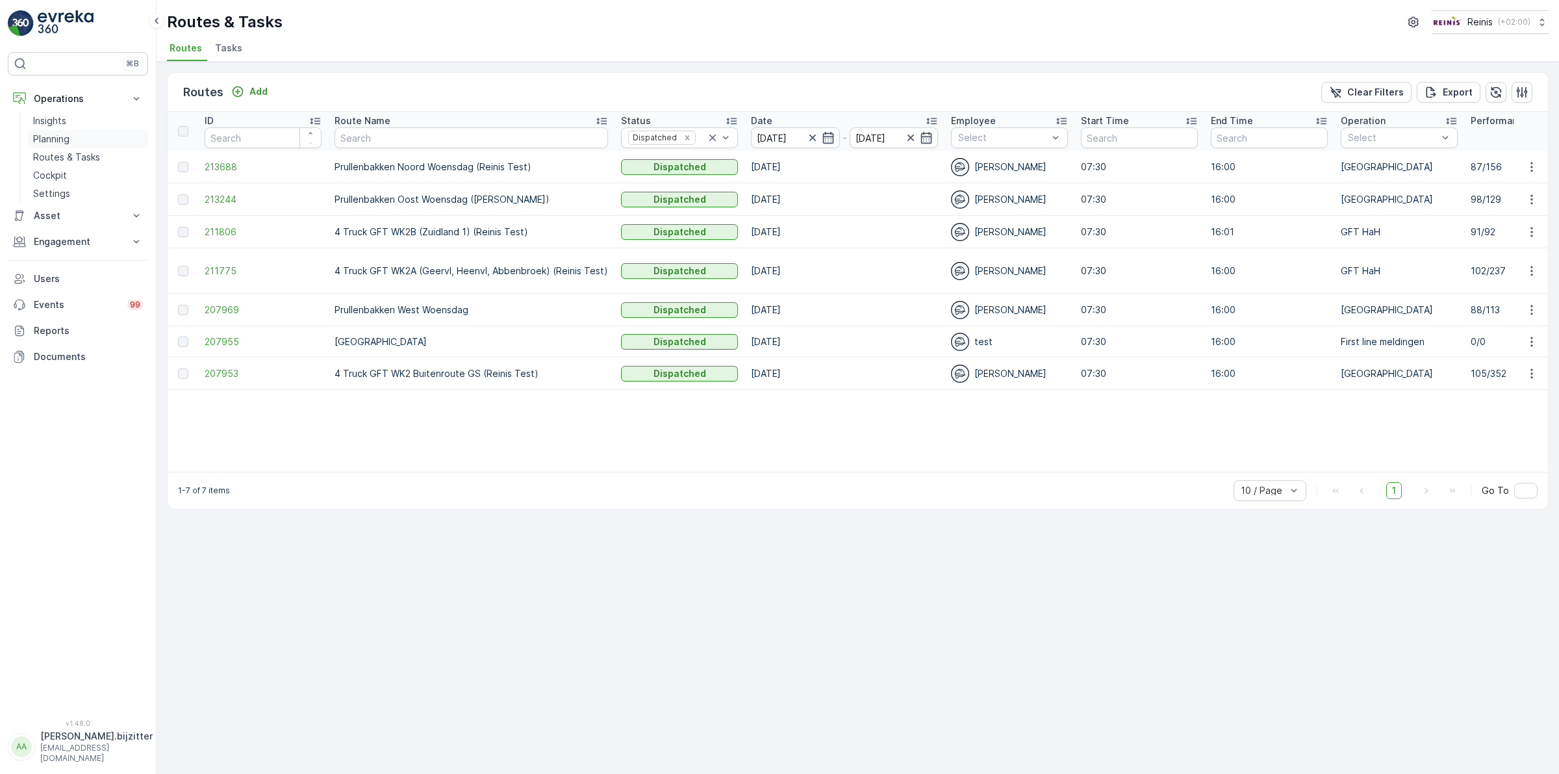
click at [59, 140] on p "Planning" at bounding box center [51, 139] width 36 height 13
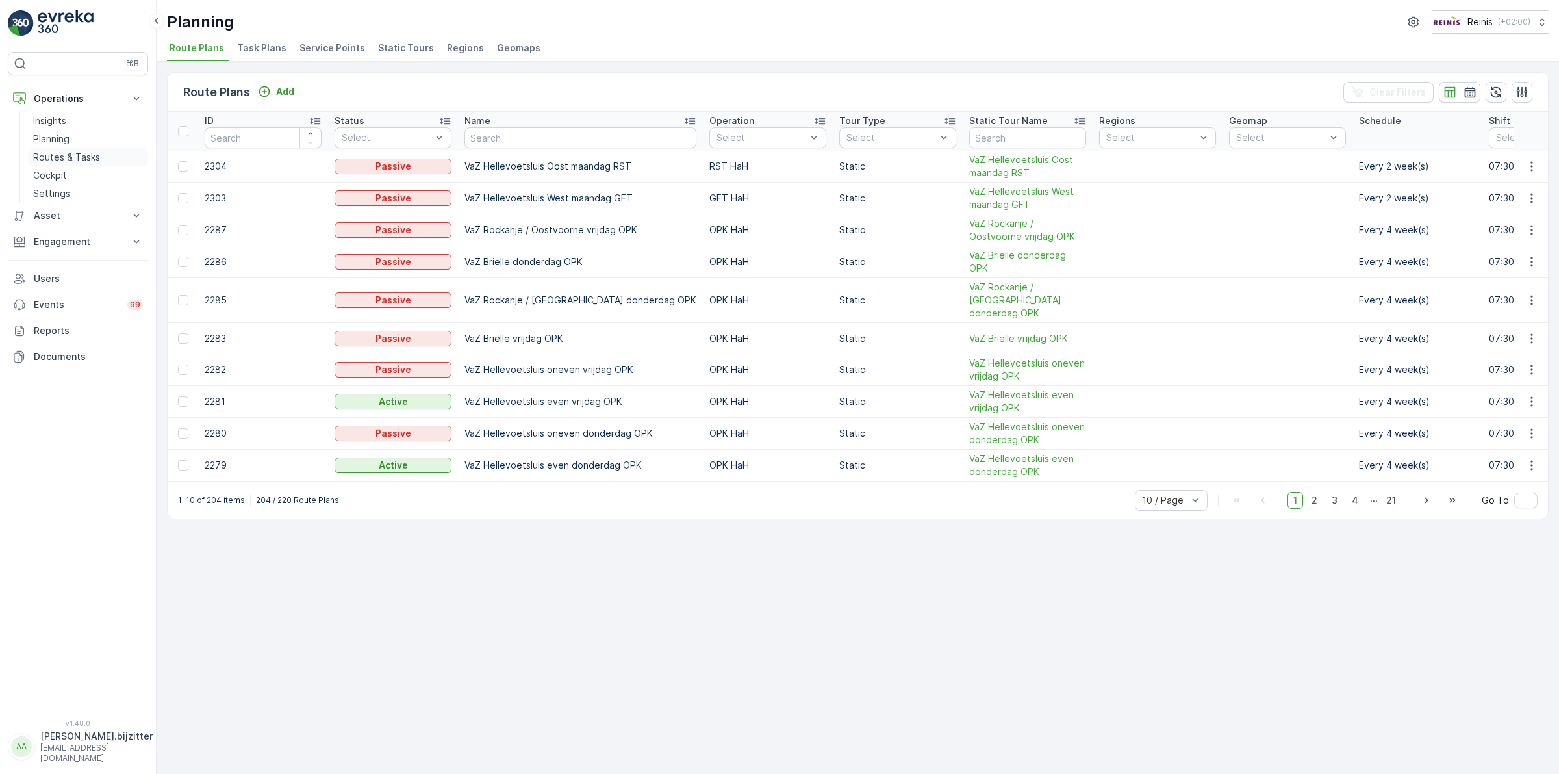
click at [66, 157] on p "Routes & Tasks" at bounding box center [66, 157] width 67 height 13
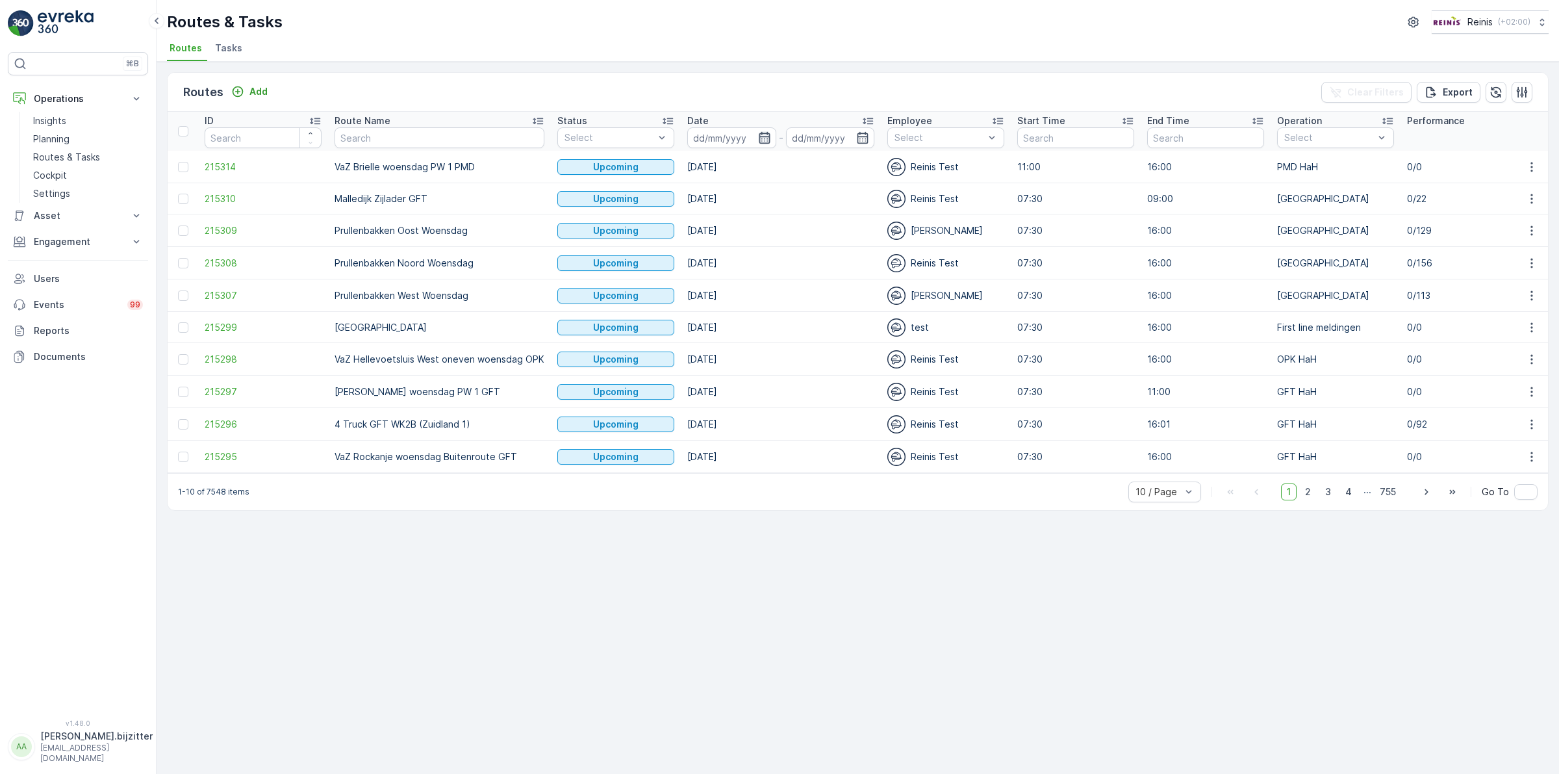
click at [758, 136] on icon "button" at bounding box center [764, 137] width 13 height 13
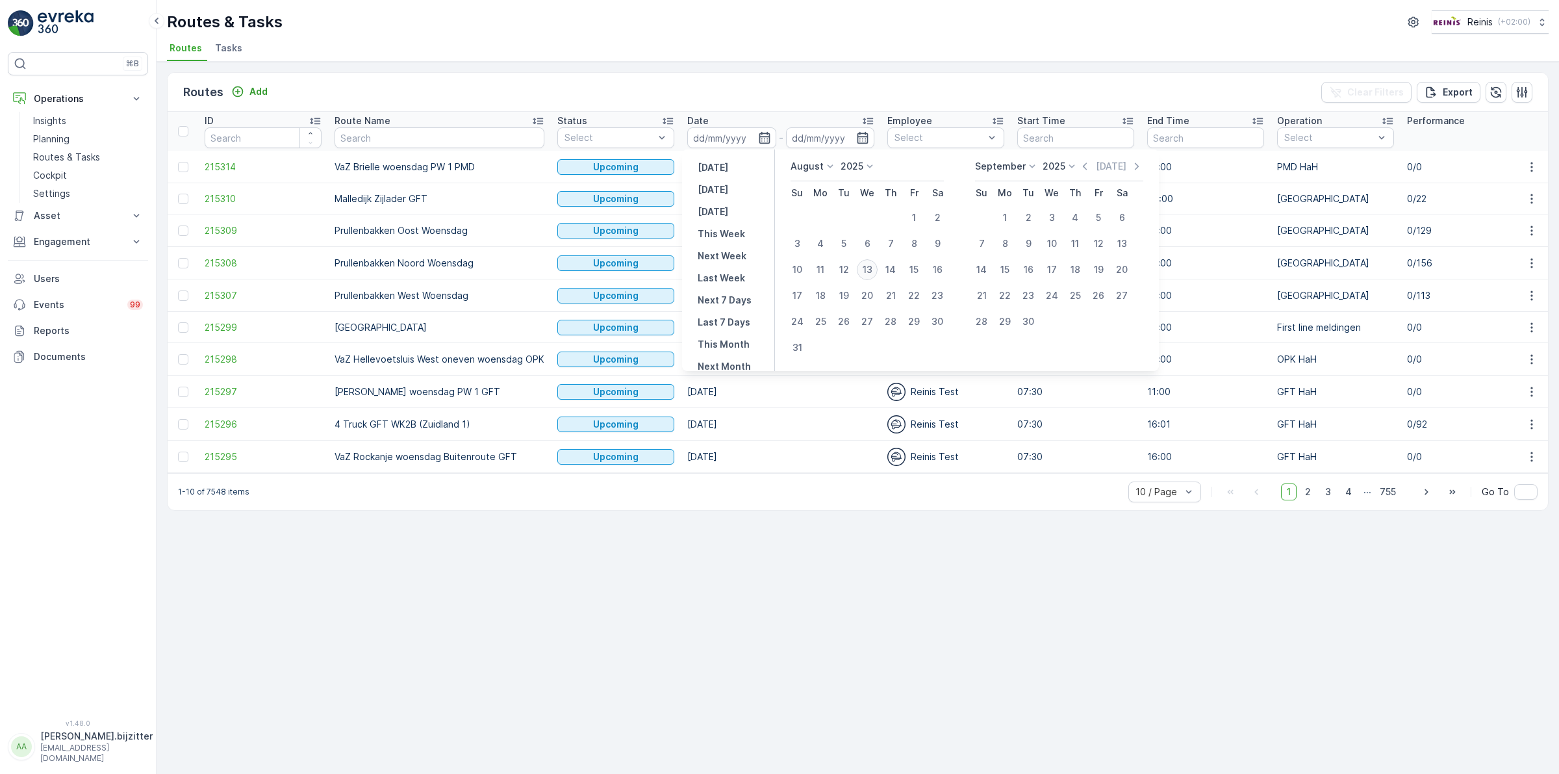
click at [866, 268] on div "13" at bounding box center [867, 269] width 21 height 21
type input "13.08.2025"
click at [866, 268] on div "13" at bounding box center [867, 269] width 21 height 21
type input "13.08.2025"
click at [866, 268] on div "13" at bounding box center [867, 269] width 21 height 21
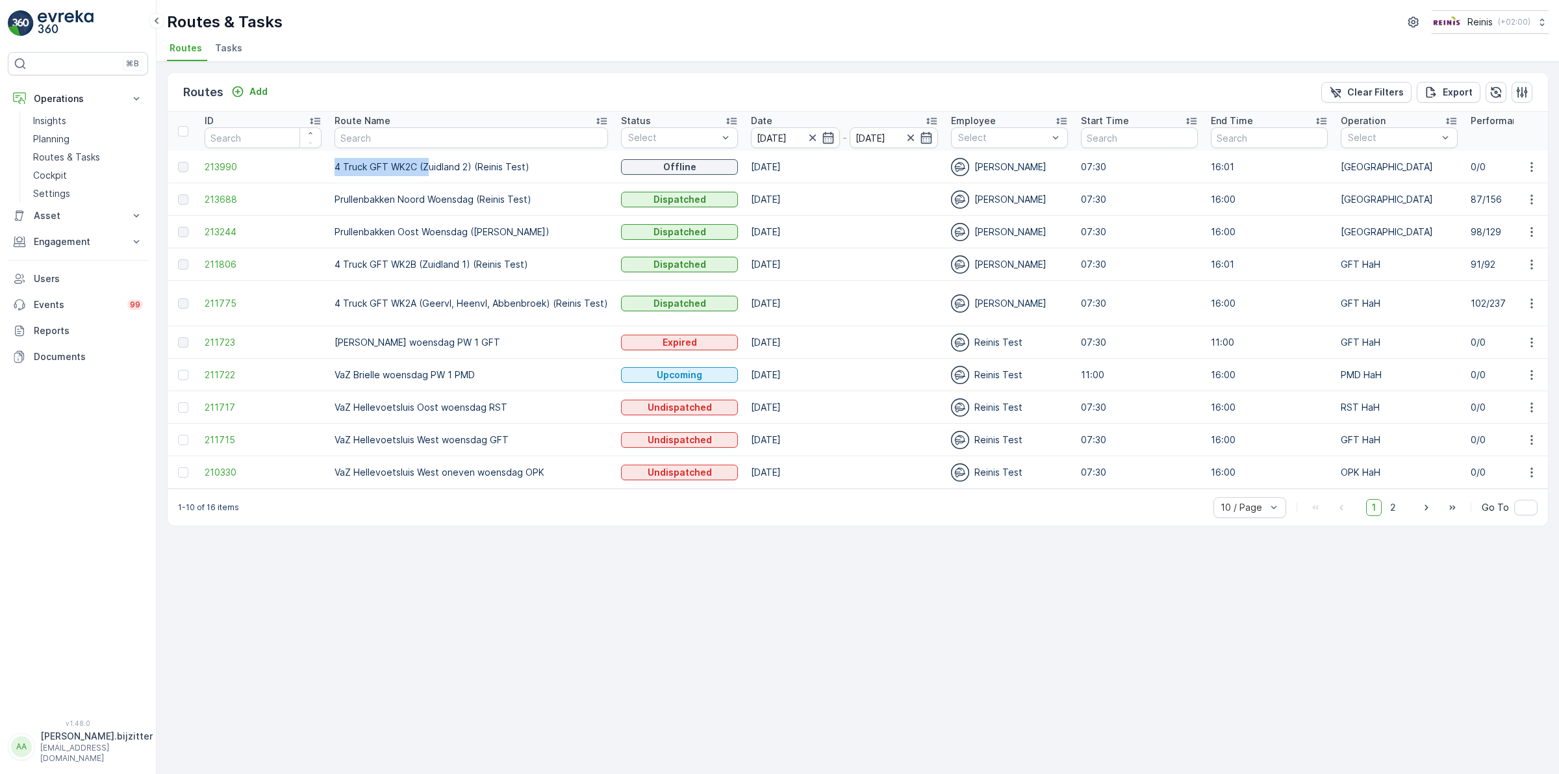
drag, startPoint x: 335, startPoint y: 168, endPoint x: 427, endPoint y: 166, distance: 92.2
click at [427, 166] on td "4 Truck GFT WK2C (Zuidland 2) (Reinis Test)" at bounding box center [471, 167] width 286 height 32
copy td "4 Truck GFT WK2C (Z"
click at [53, 137] on p "Planning" at bounding box center [51, 139] width 36 height 13
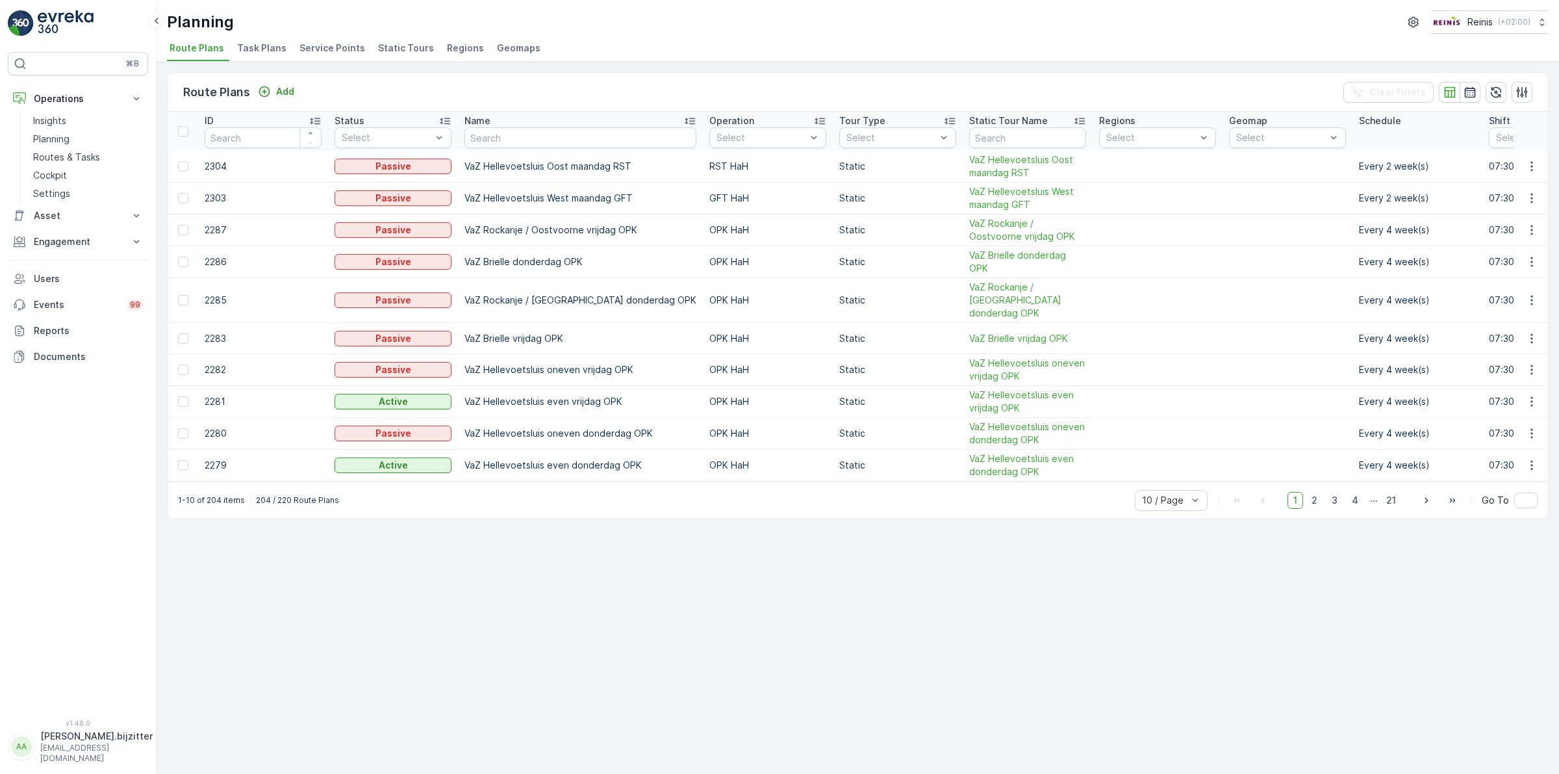
click at [205, 46] on span "Route Plans" at bounding box center [197, 48] width 55 height 13
click at [517, 130] on input "text" at bounding box center [580, 137] width 232 height 21
paste input "4 Truck GFT WK2C (Z"
type input "4 Truck GFT WK2C (Z"
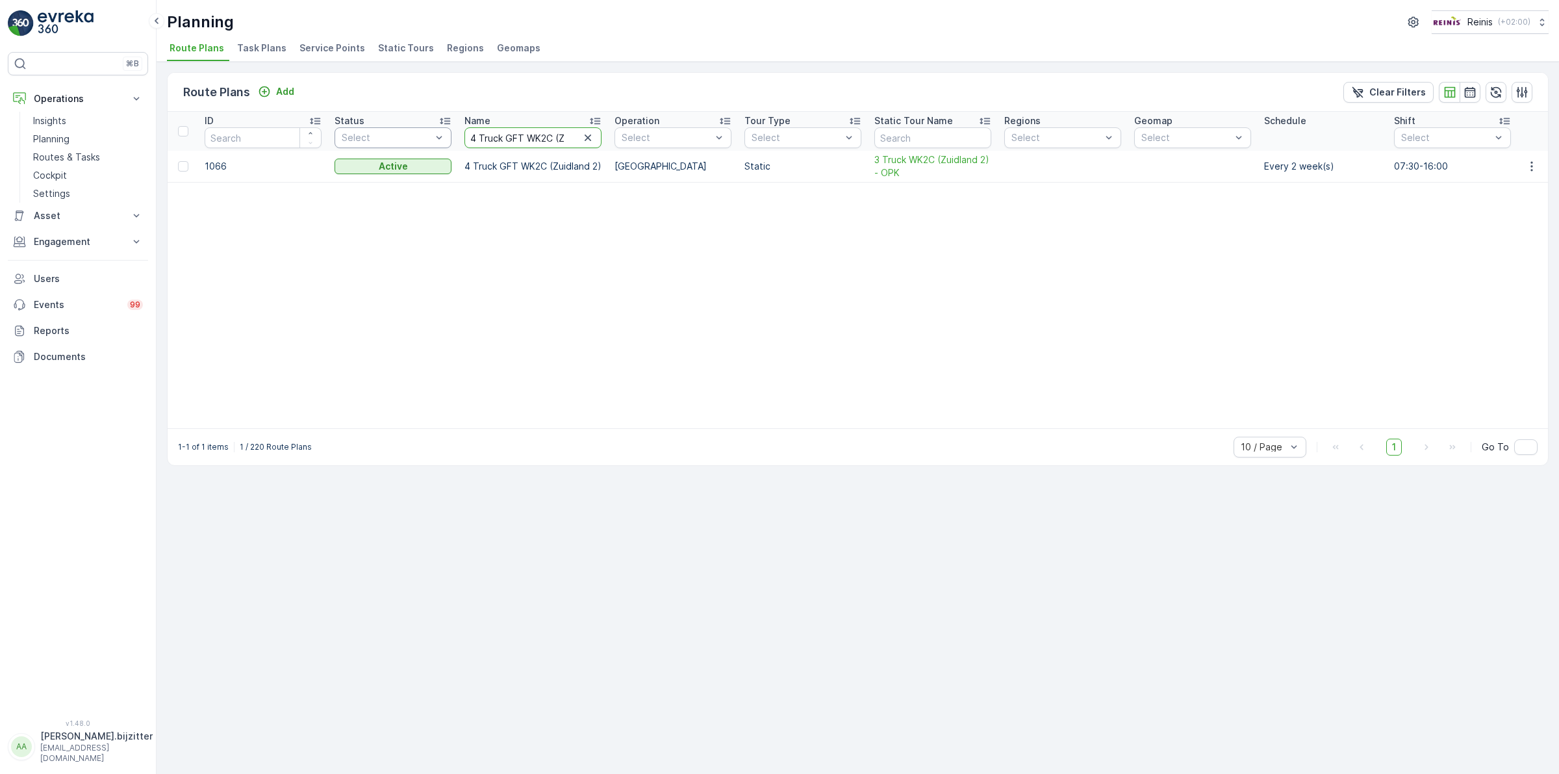
drag, startPoint x: 504, startPoint y: 134, endPoint x: 412, endPoint y: 136, distance: 91.6
type input "GFT WK2C (Z"
click at [544, 133] on input "GFT WK2C (Z" at bounding box center [532, 137] width 137 height 21
type input "GFT WK2"
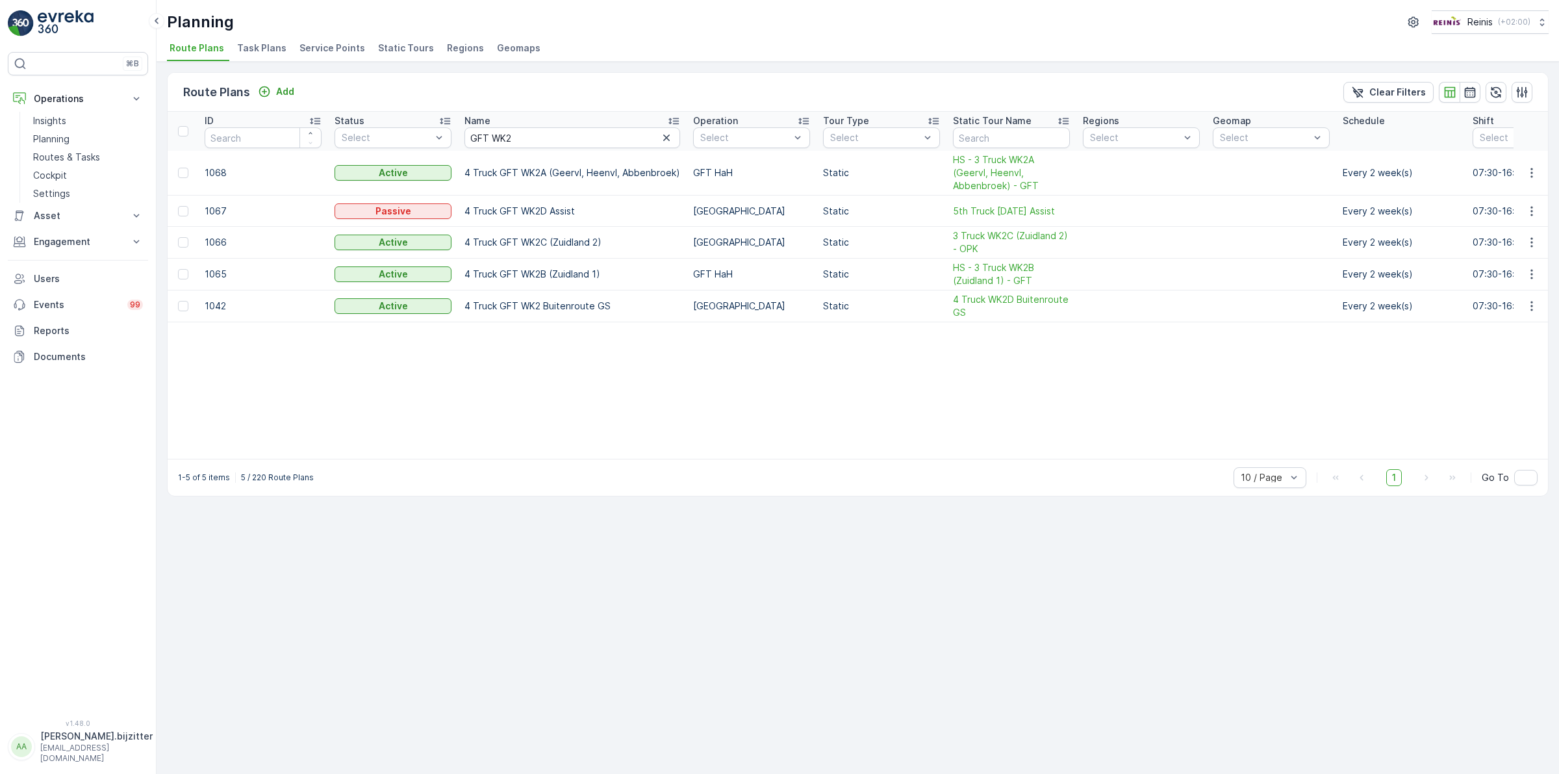
click at [495, 570] on div "Route Plans Add Clear Filters ID Status Select Name GFT WK2 Operation Select To…" at bounding box center [858, 418] width 1402 height 712
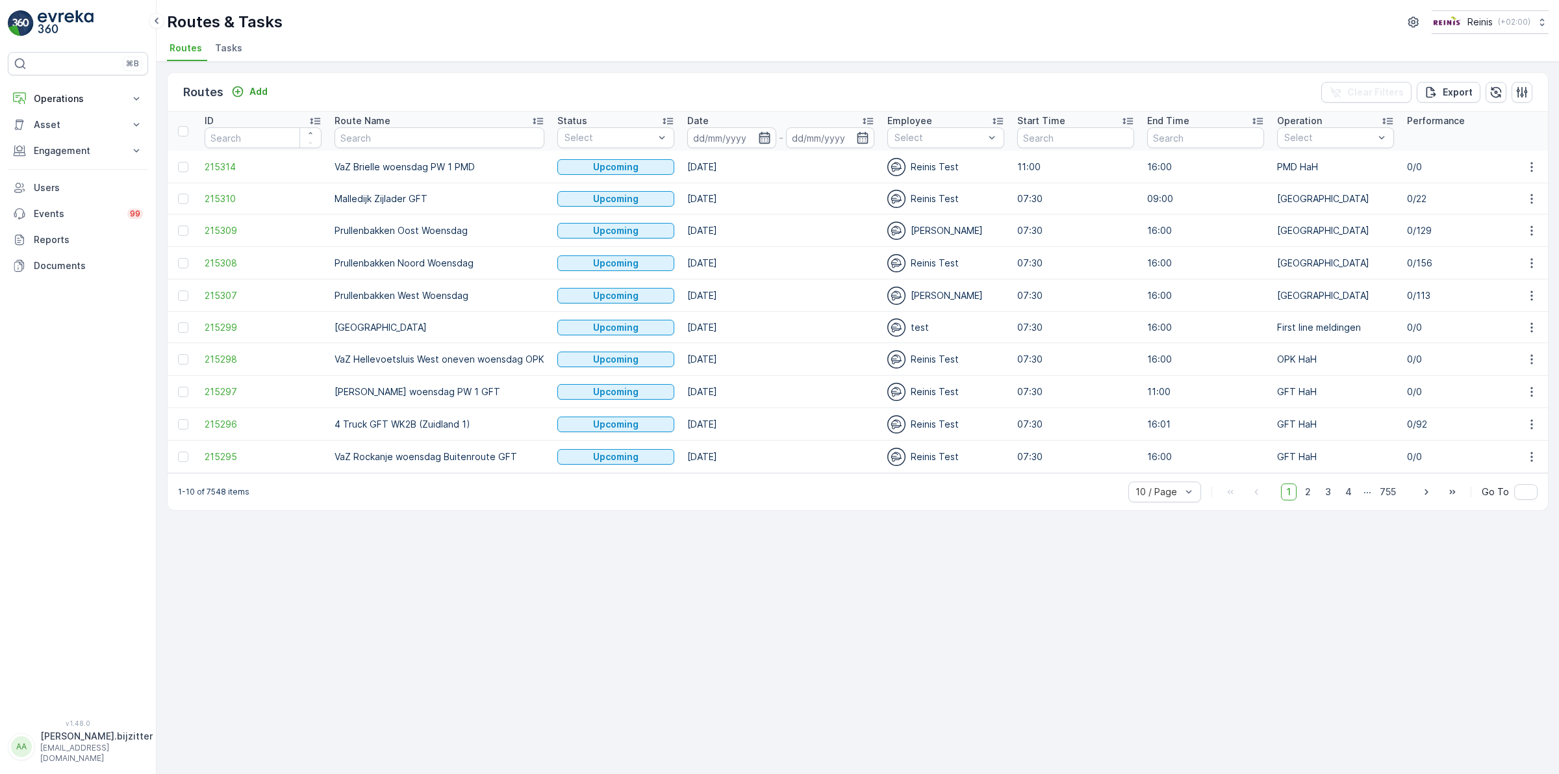
click at [762, 134] on icon "button" at bounding box center [764, 138] width 11 height 12
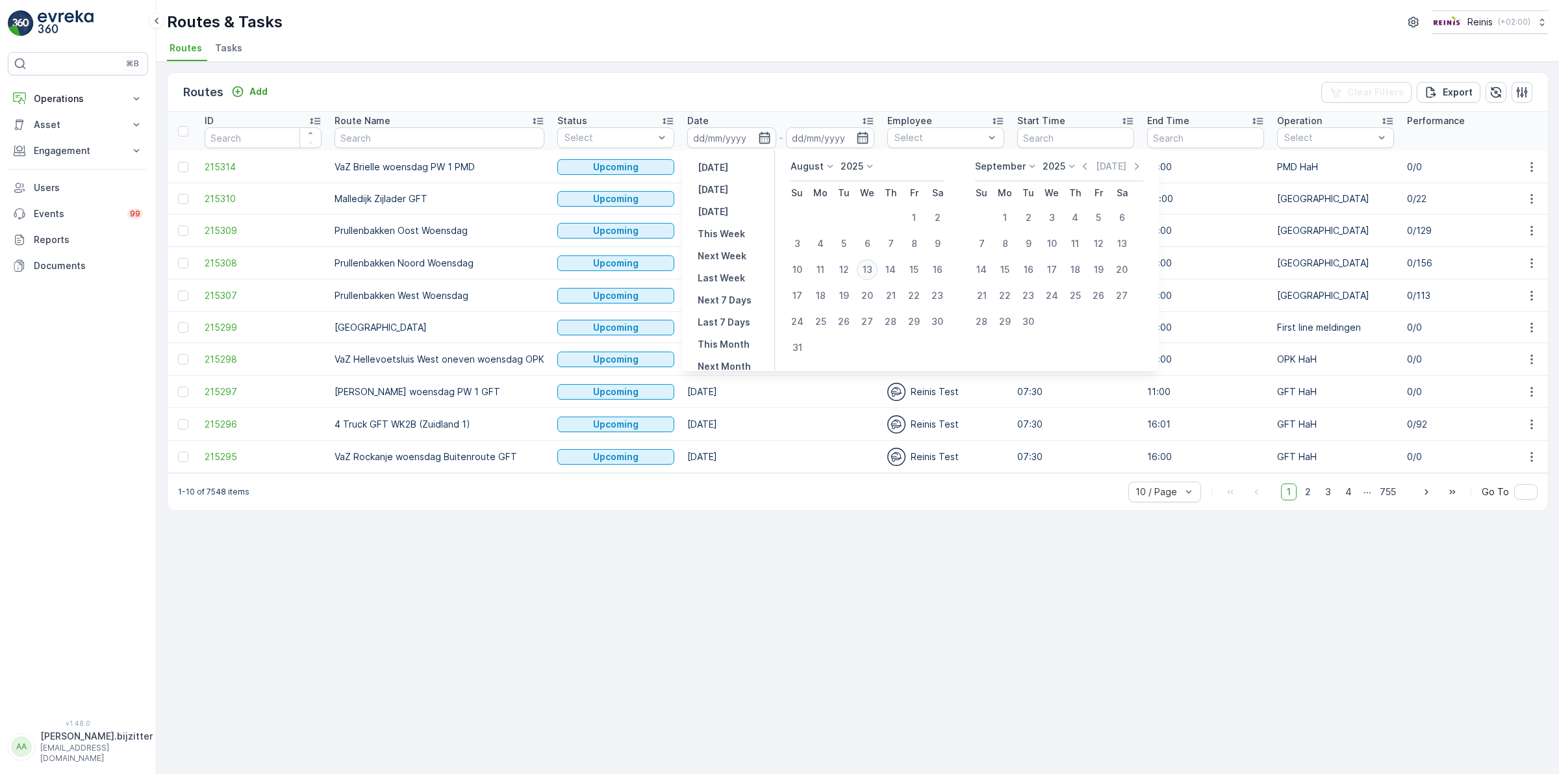
click at [869, 270] on div "13" at bounding box center [867, 269] width 21 height 21
type input "13.08.2025"
click at [869, 270] on div "13" at bounding box center [867, 269] width 21 height 21
type input "13.08.2025"
click at [869, 270] on div "13" at bounding box center [867, 269] width 21 height 21
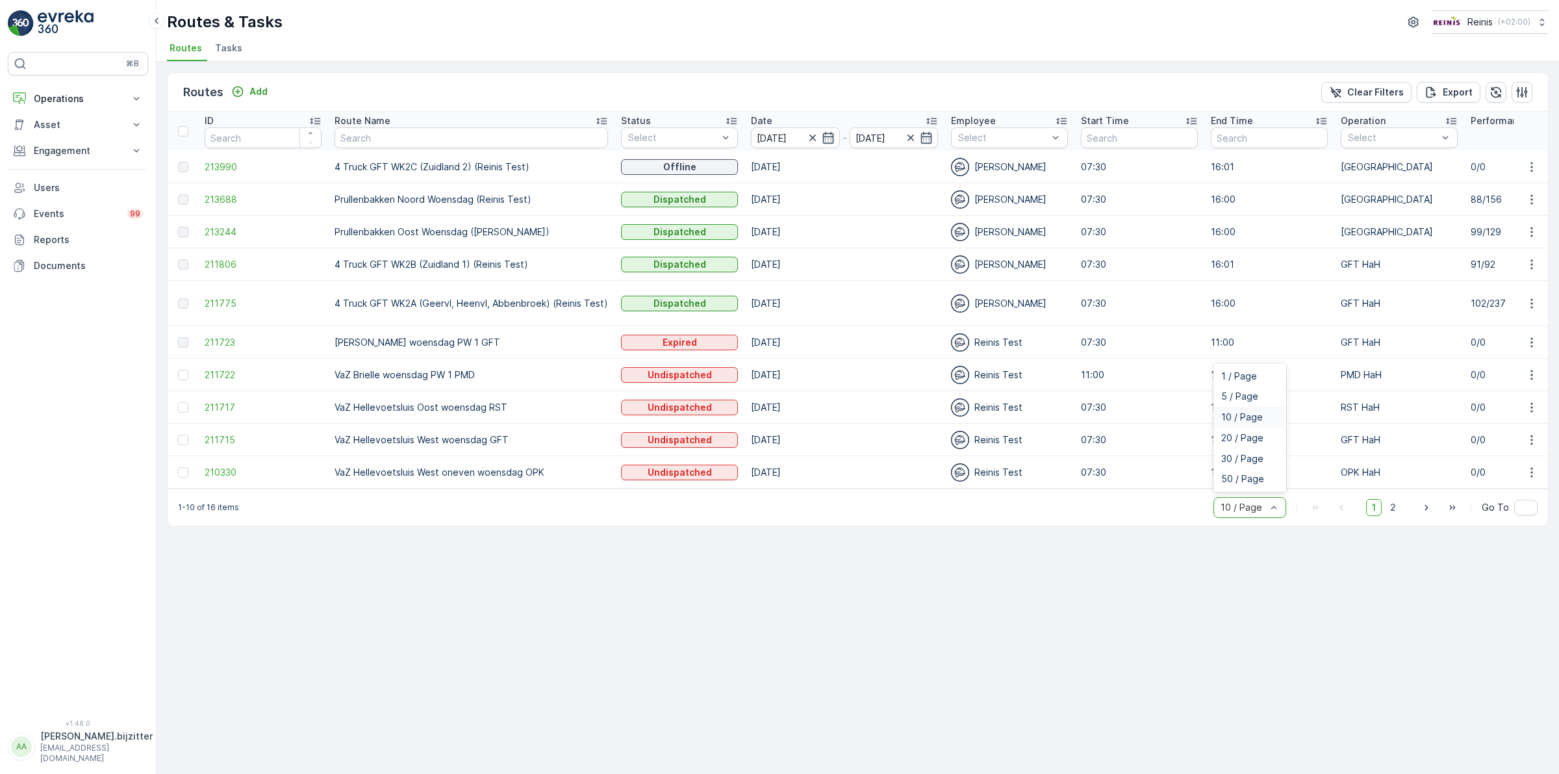
click at [1264, 513] on div at bounding box center [1243, 507] width 48 height 10
click at [1246, 443] on span "20 / Page" at bounding box center [1242, 438] width 42 height 10
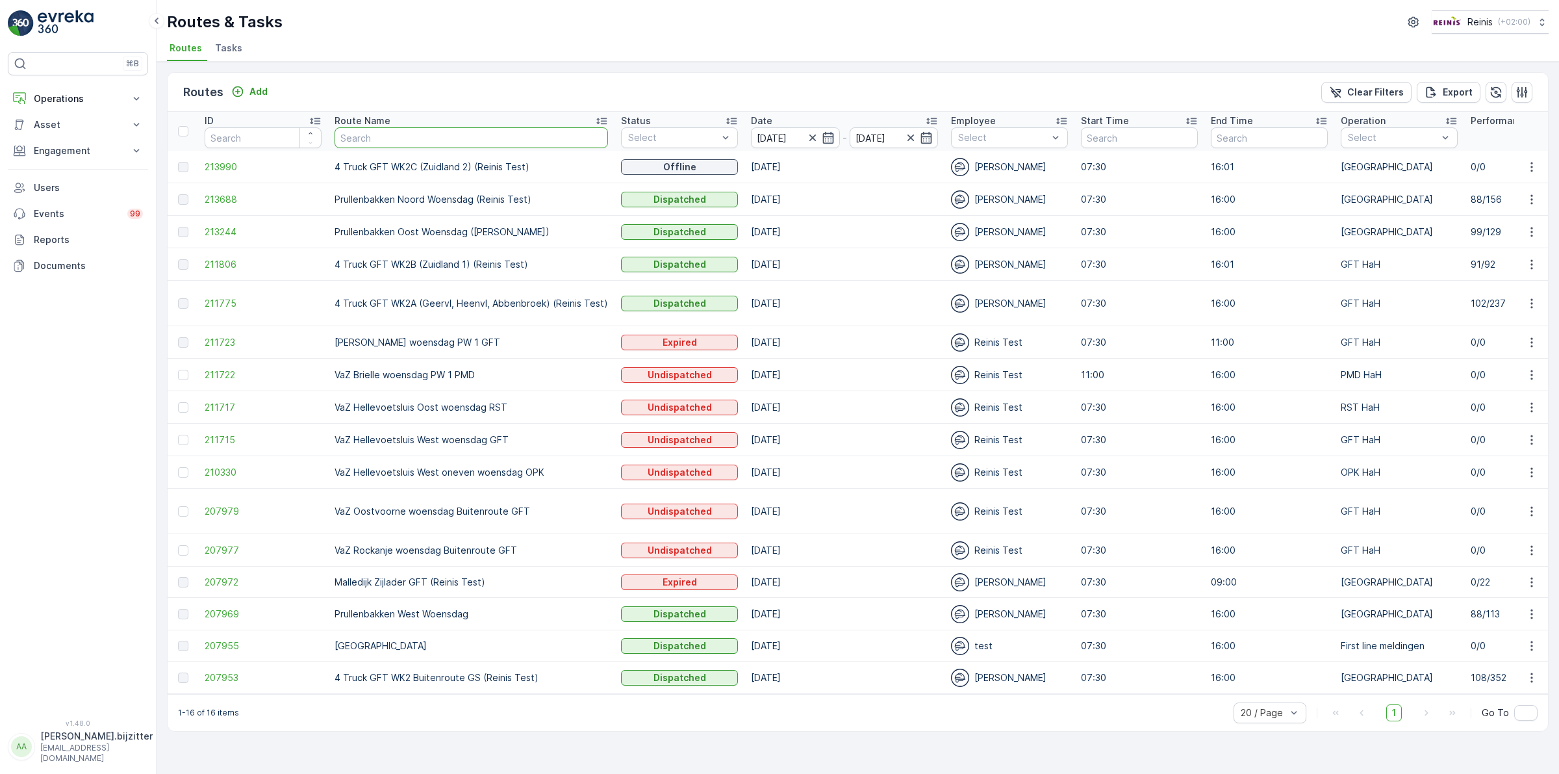
click at [403, 138] on input "text" at bounding box center [471, 137] width 273 height 21
type input "WK2"
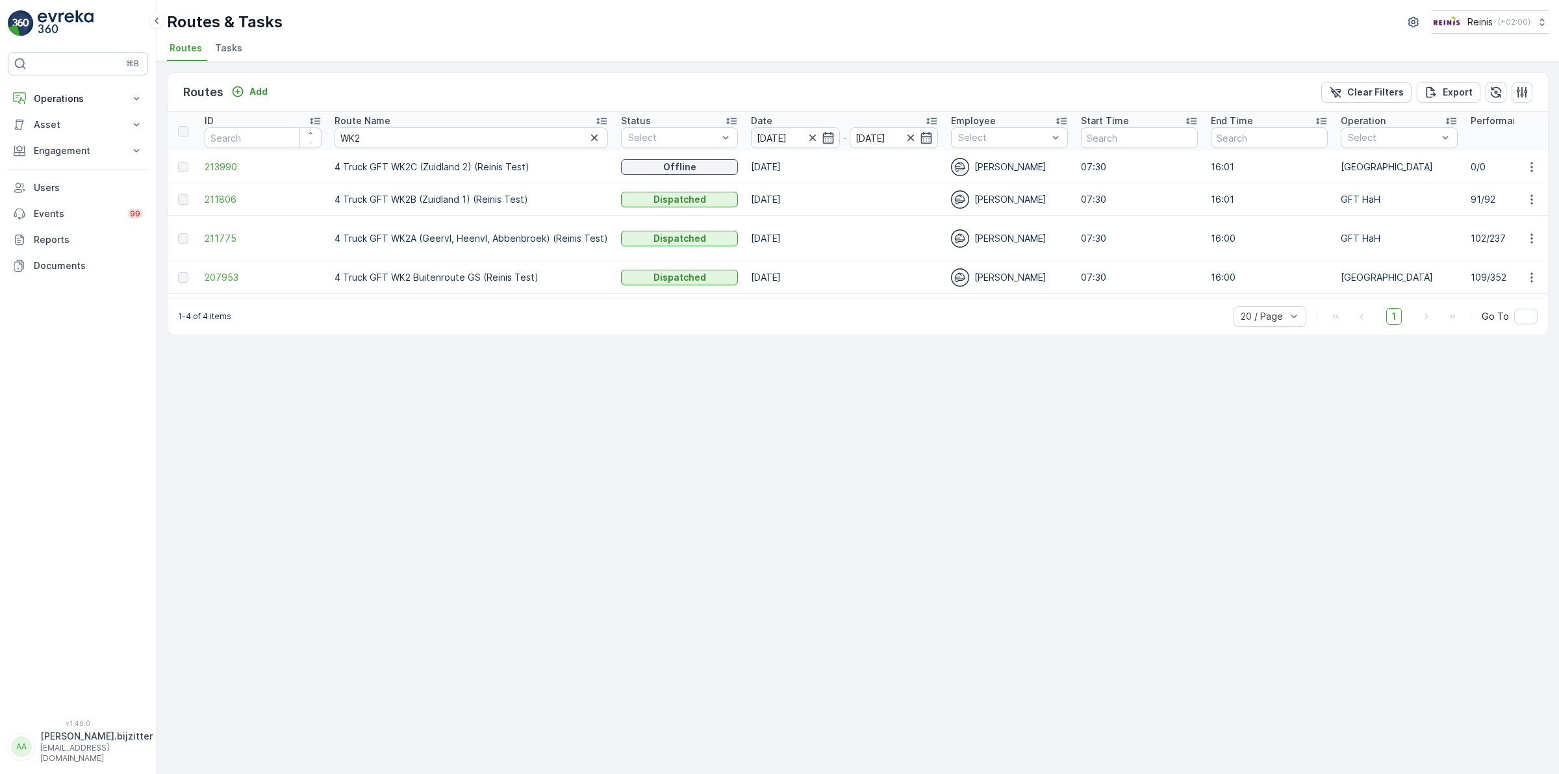
click at [1197, 468] on div "Routes Add Clear Filters Export ID Route Name WK2 Status Select Date 13.08.2025…" at bounding box center [858, 418] width 1402 height 712
click at [1519, 88] on icon "button" at bounding box center [1521, 92] width 13 height 13
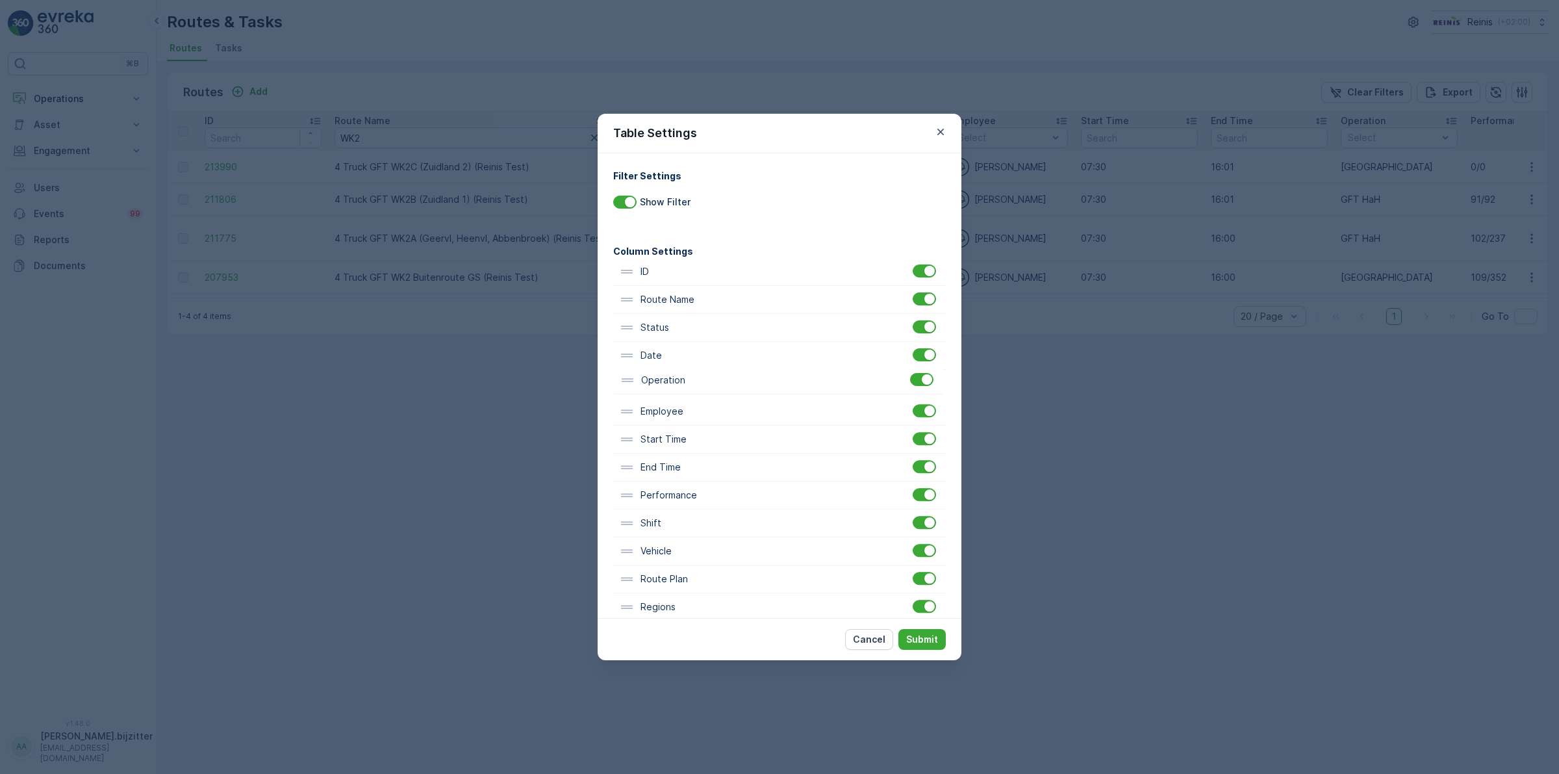
drag, startPoint x: 713, startPoint y: 477, endPoint x: 716, endPoint y: 385, distance: 92.3
click at [716, 385] on div "ID Route Name Status Date Employee Start Time End Time Operation Performance Sh…" at bounding box center [779, 523] width 333 height 531
click at [933, 637] on p "Submit" at bounding box center [922, 639] width 32 height 13
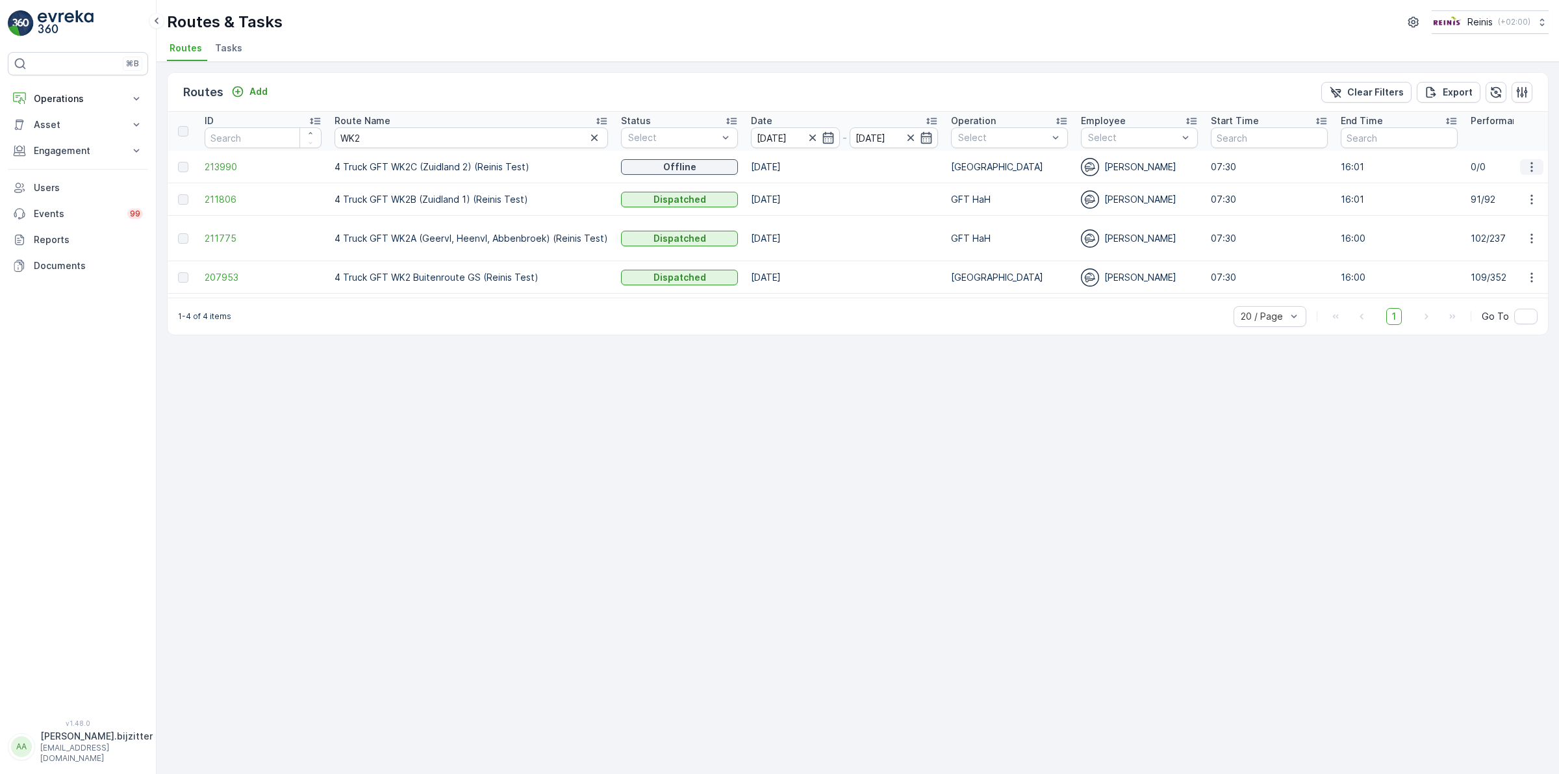
click at [1531, 164] on icon "button" at bounding box center [1531, 166] width 13 height 13
click at [1391, 365] on div "Routes Add Clear Filters Export ID Route Name WK2 Status Select Date 13.08.2025…" at bounding box center [858, 418] width 1402 height 712
click at [1530, 164] on icon "button" at bounding box center [1531, 166] width 13 height 13
click at [1514, 181] on span "See More Details" at bounding box center [1500, 185] width 75 height 13
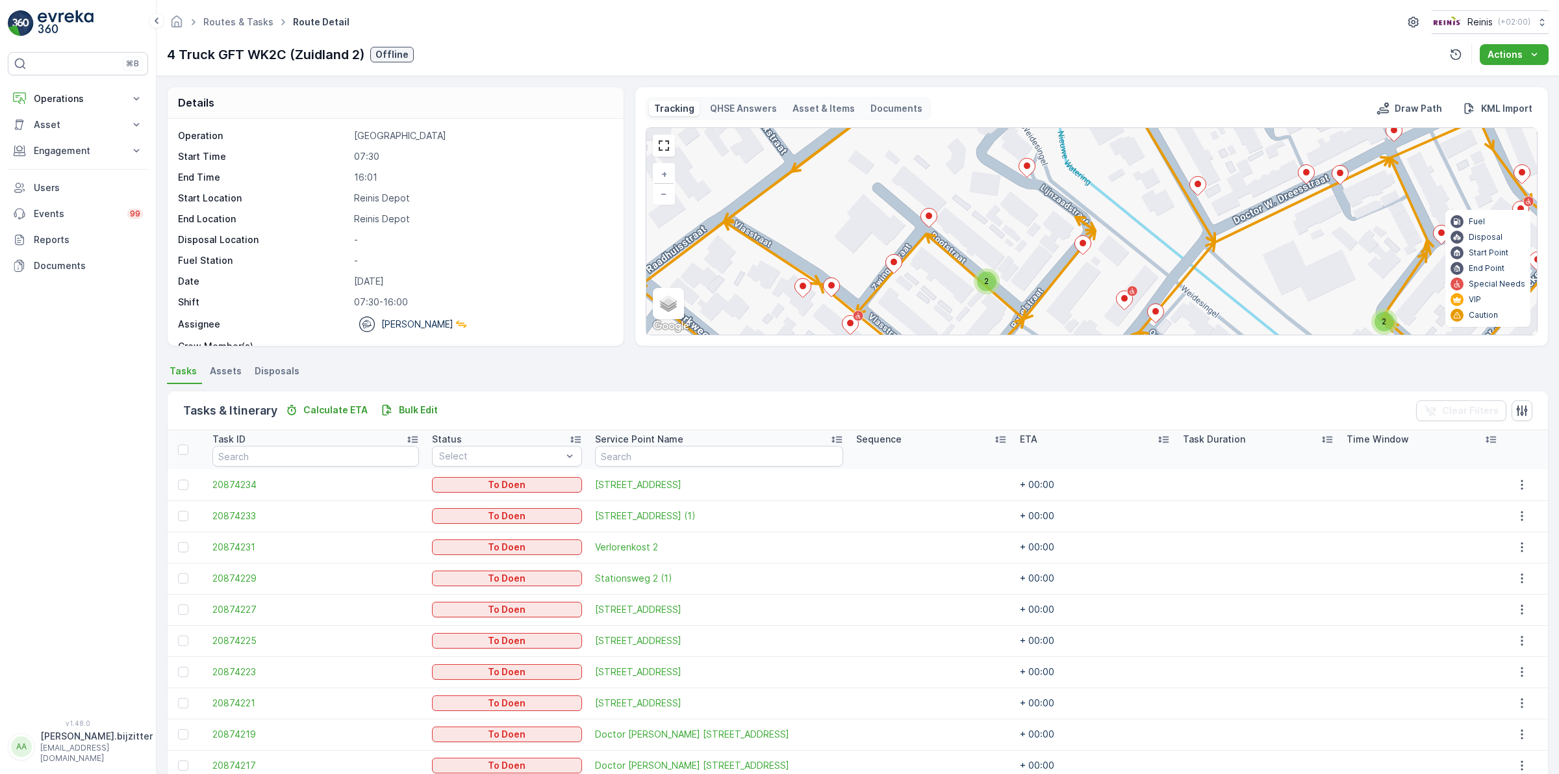
click at [892, 488] on td at bounding box center [932, 484] width 164 height 31
click at [994, 437] on icon at bounding box center [1000, 439] width 13 height 13
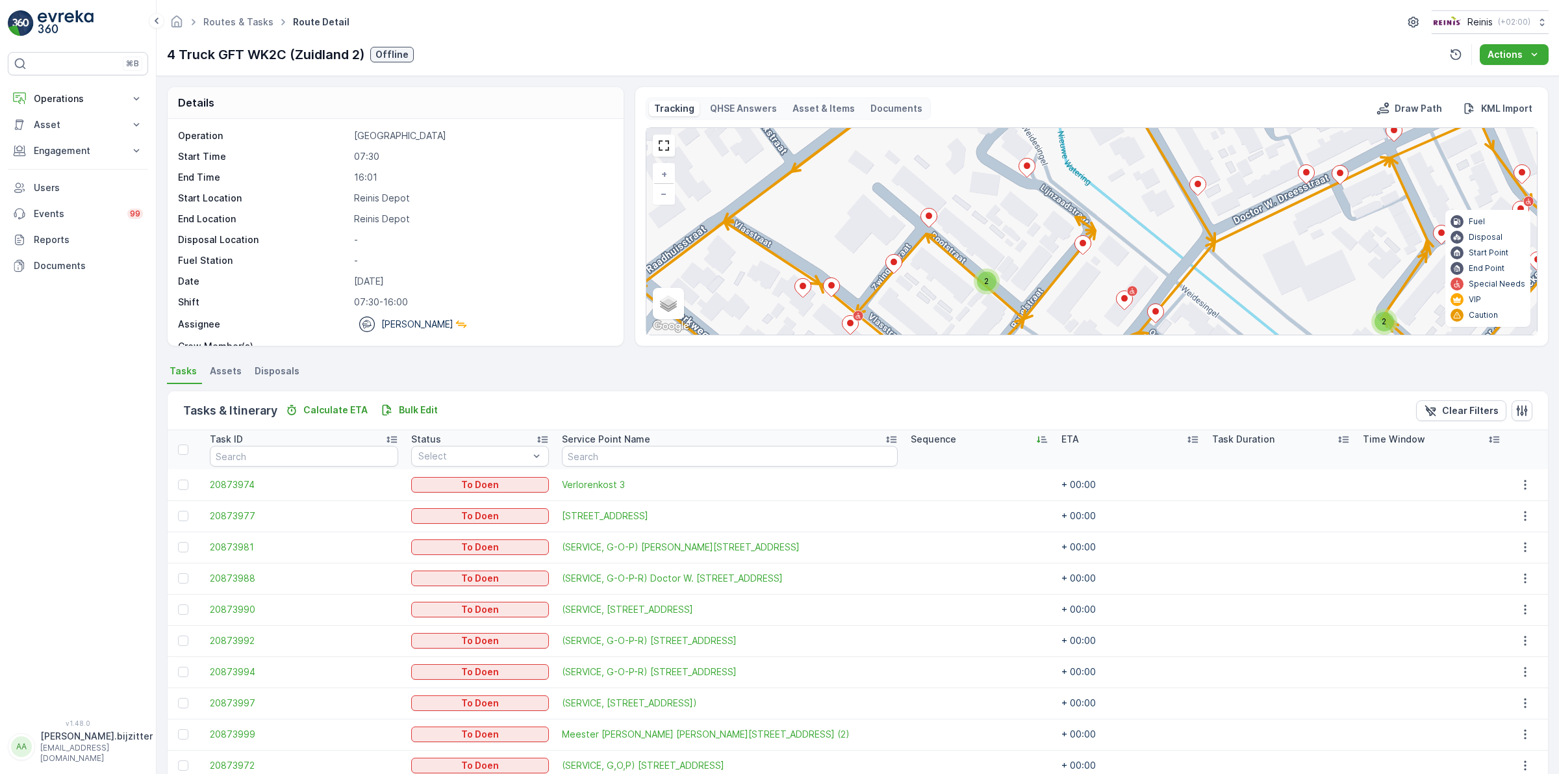
click at [1035, 439] on icon at bounding box center [1041, 439] width 13 height 13
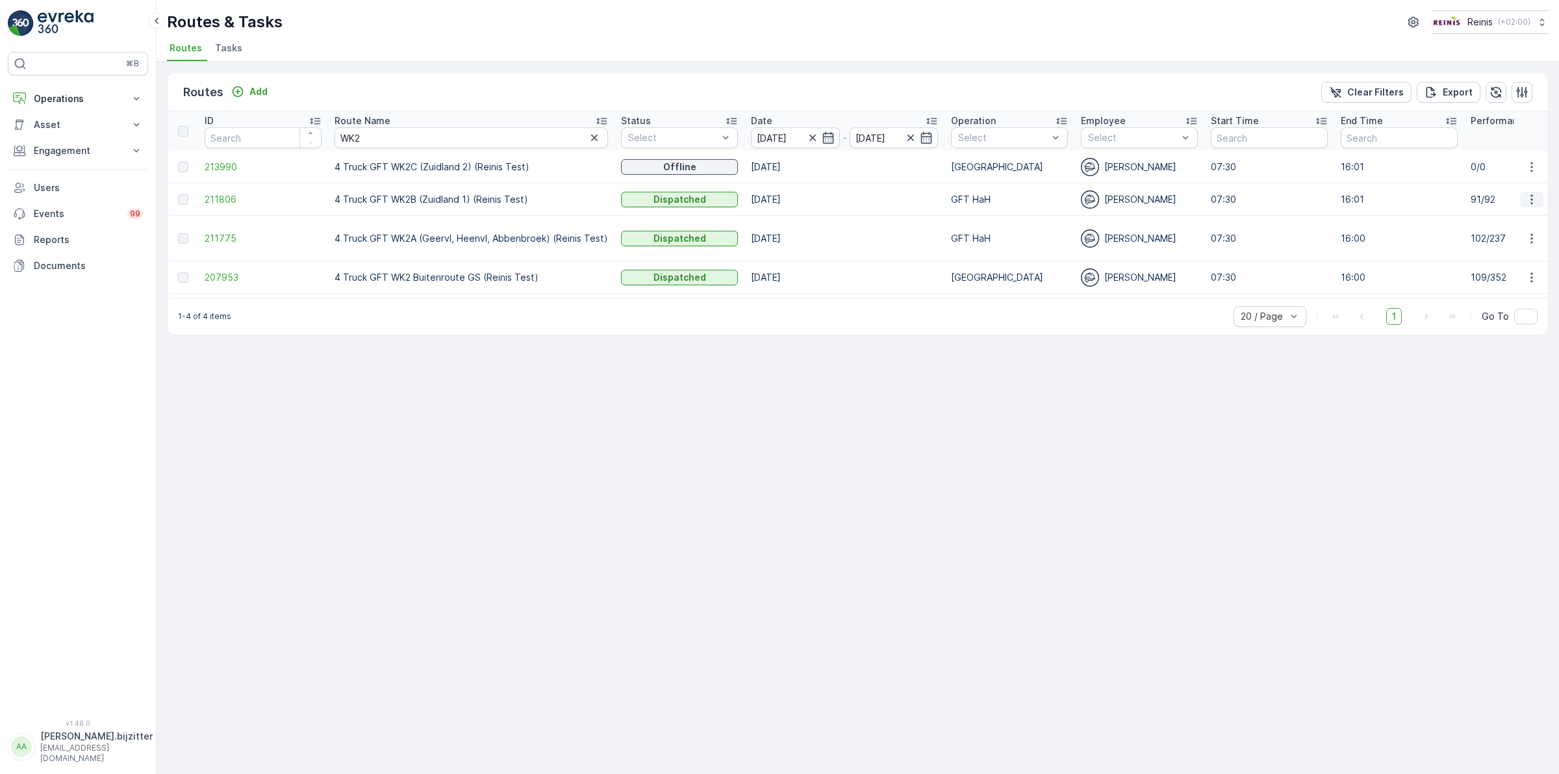
click at [1531, 199] on icon "button" at bounding box center [1531, 199] width 2 height 10
click at [1508, 213] on span "See More Details" at bounding box center [1500, 218] width 75 height 13
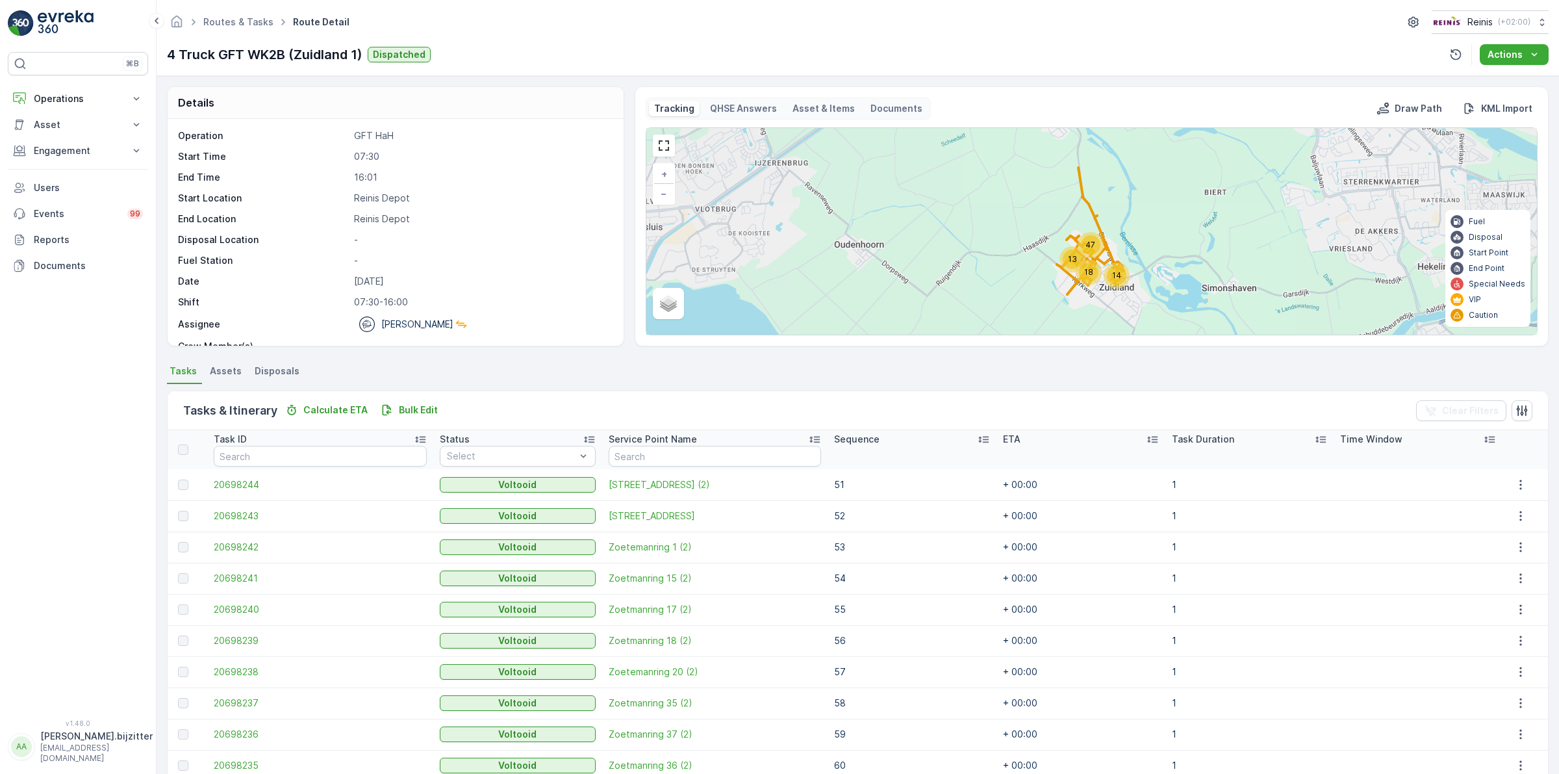
click at [977, 434] on icon at bounding box center [983, 439] width 13 height 13
click at [978, 439] on icon at bounding box center [983, 440] width 10 height 6
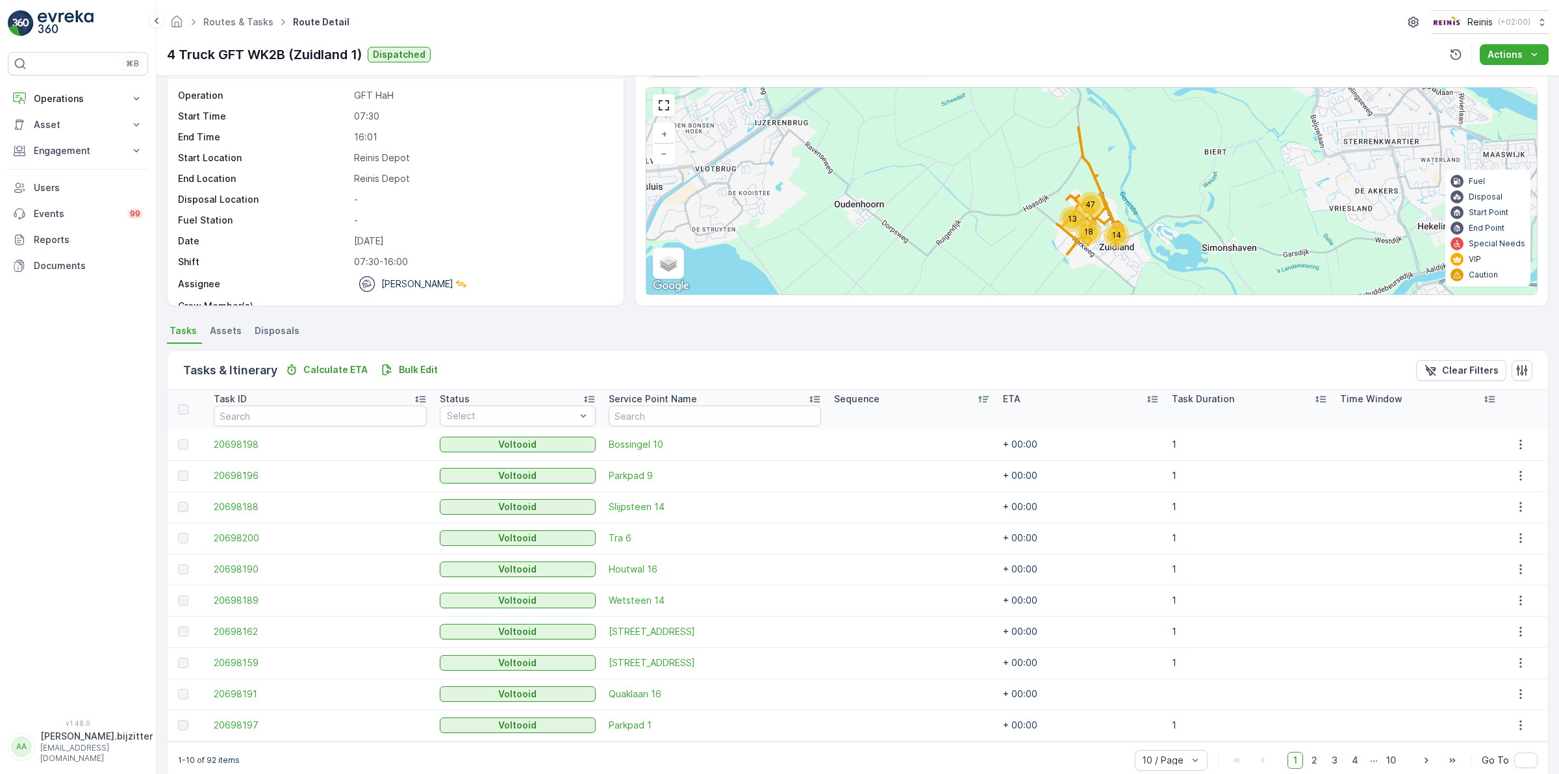
scroll to position [62, 0]
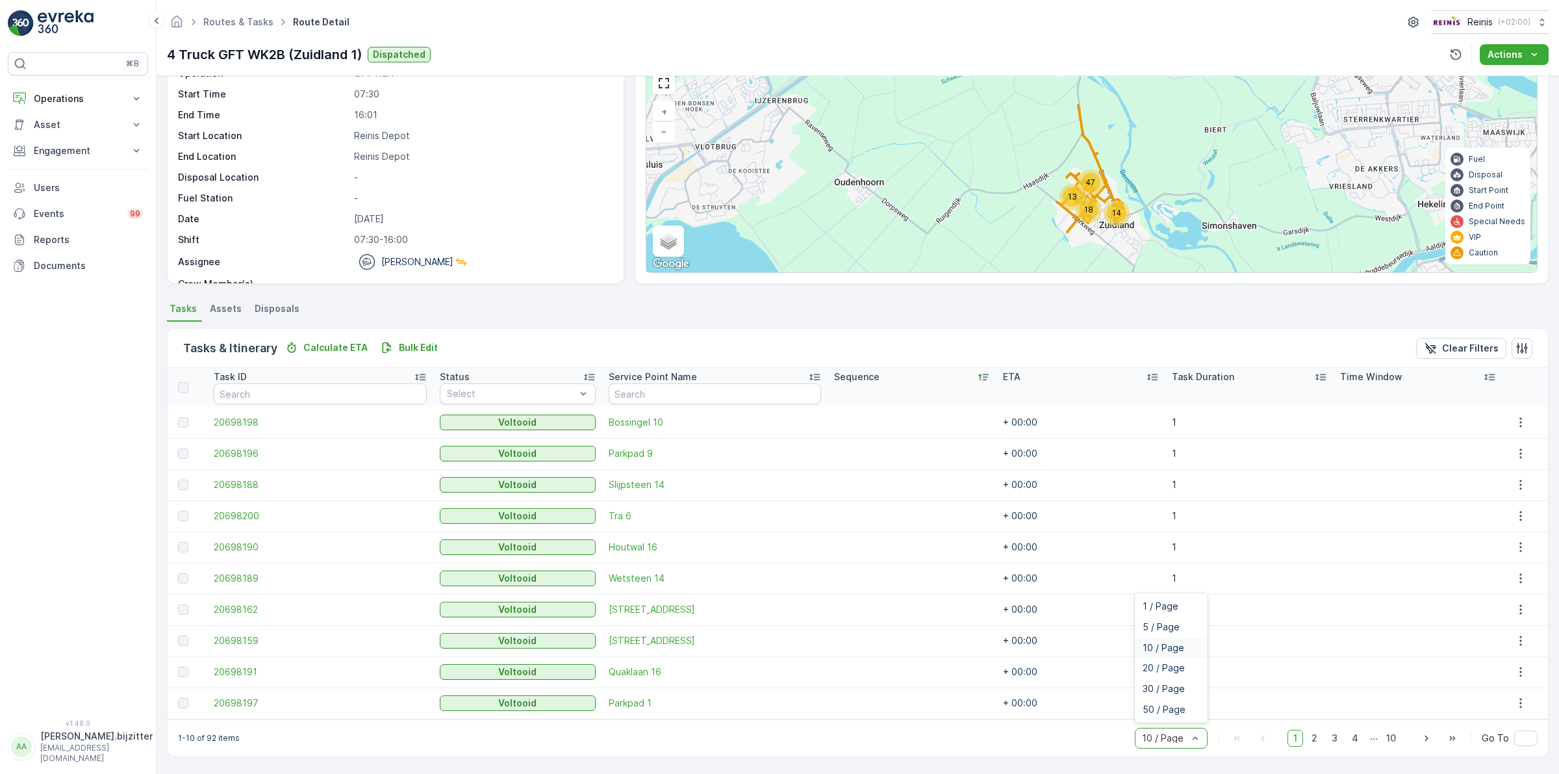
click at [1202, 737] on div "10 / Page" at bounding box center [1171, 738] width 73 height 21
click at [1166, 682] on div "30 / Page" at bounding box center [1171, 688] width 73 height 21
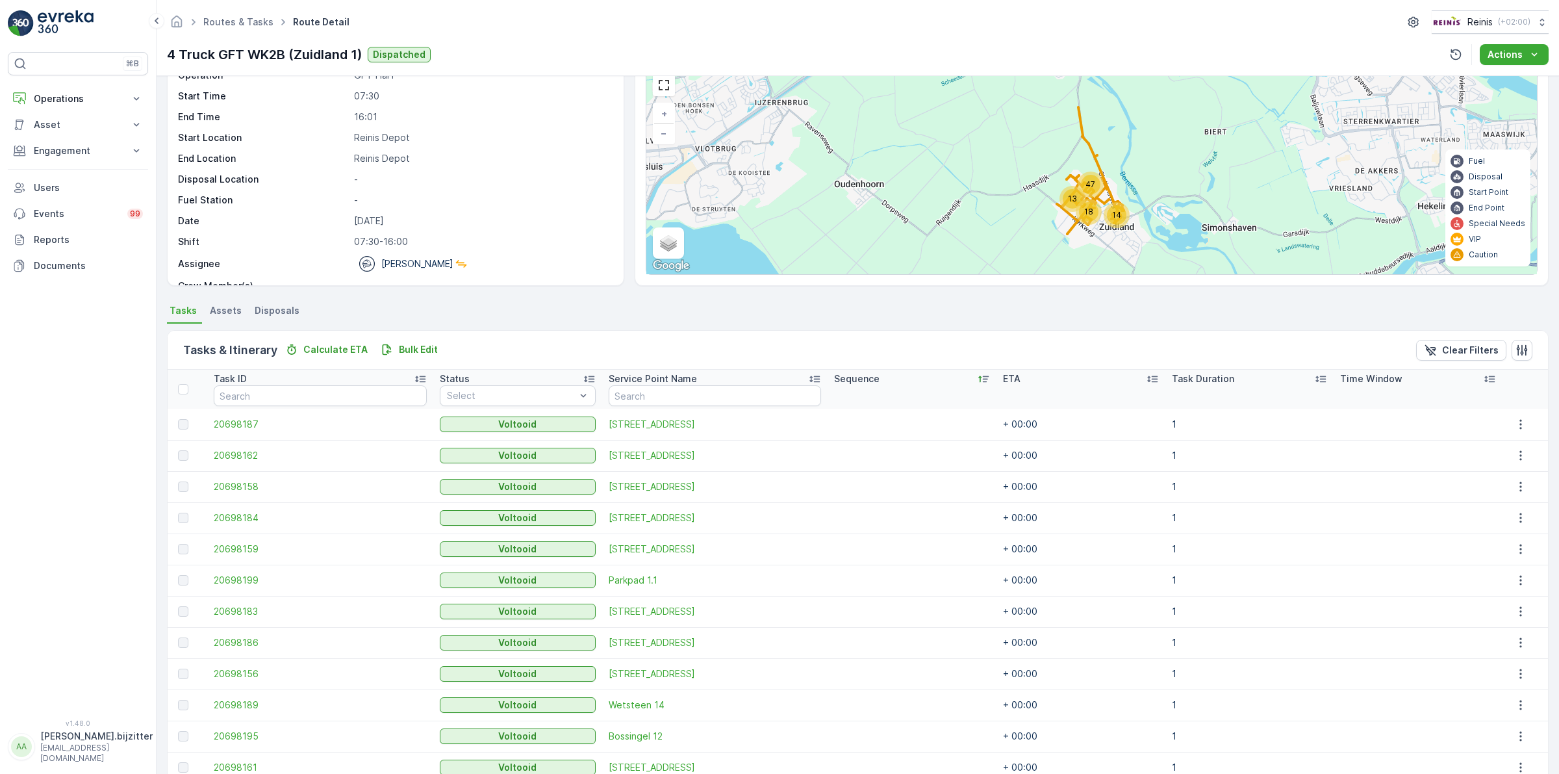
scroll to position [36, 0]
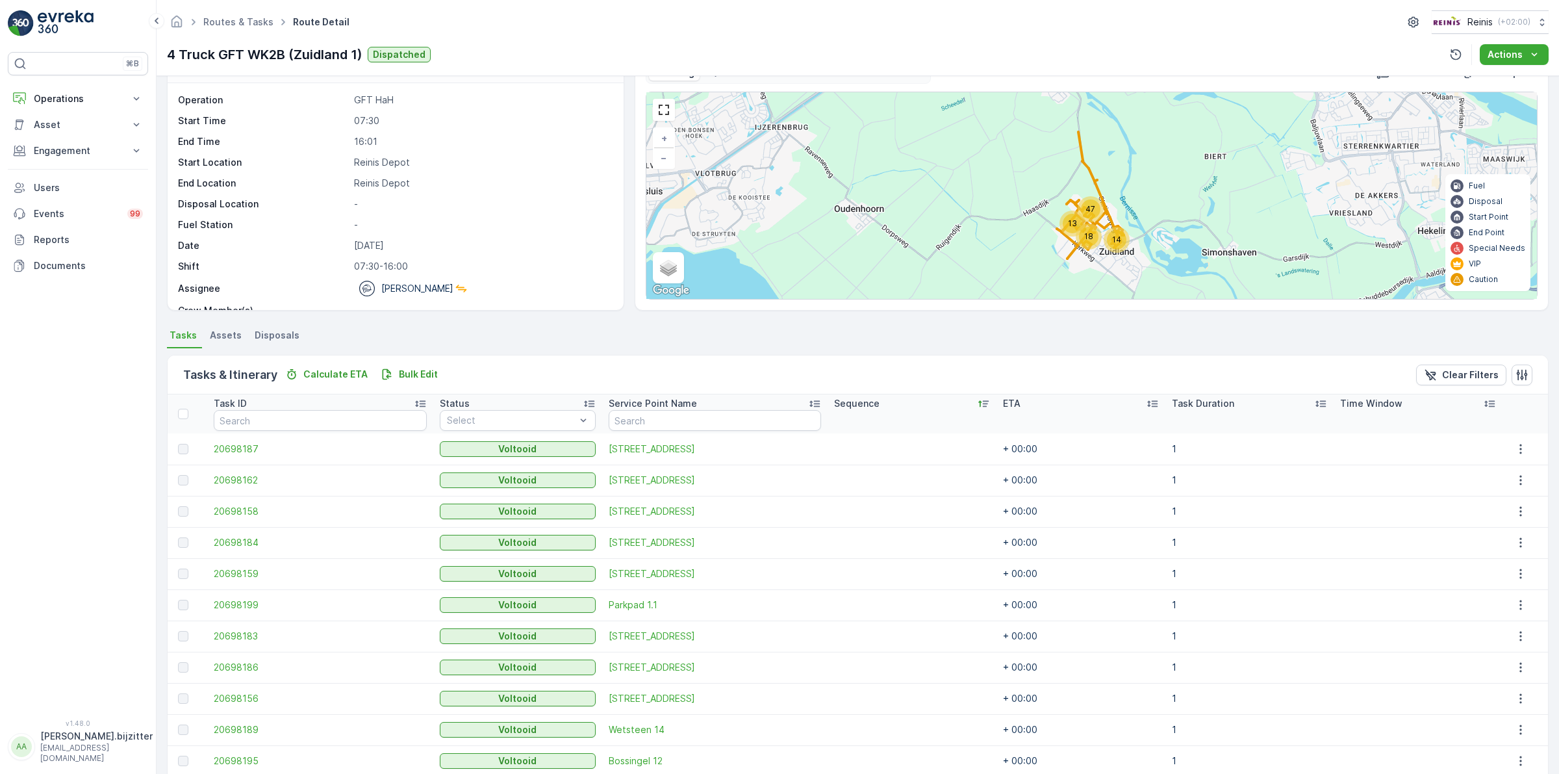
click at [53, 343] on div "⌘B Operations Insights Planning Routes & Tasks Cockpit Settings Asset Assets Ac…" at bounding box center [78, 378] width 140 height 652
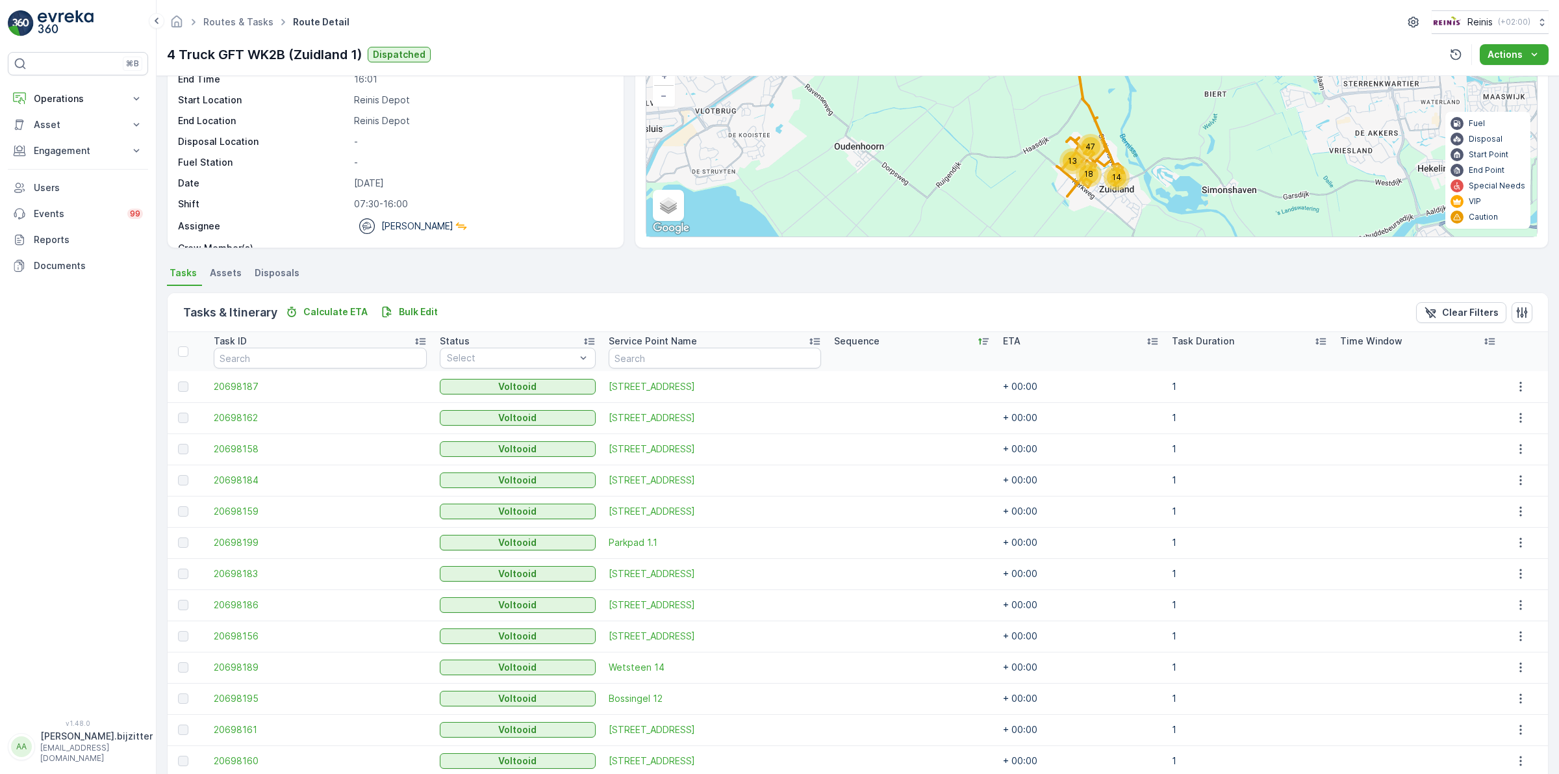
scroll to position [0, 0]
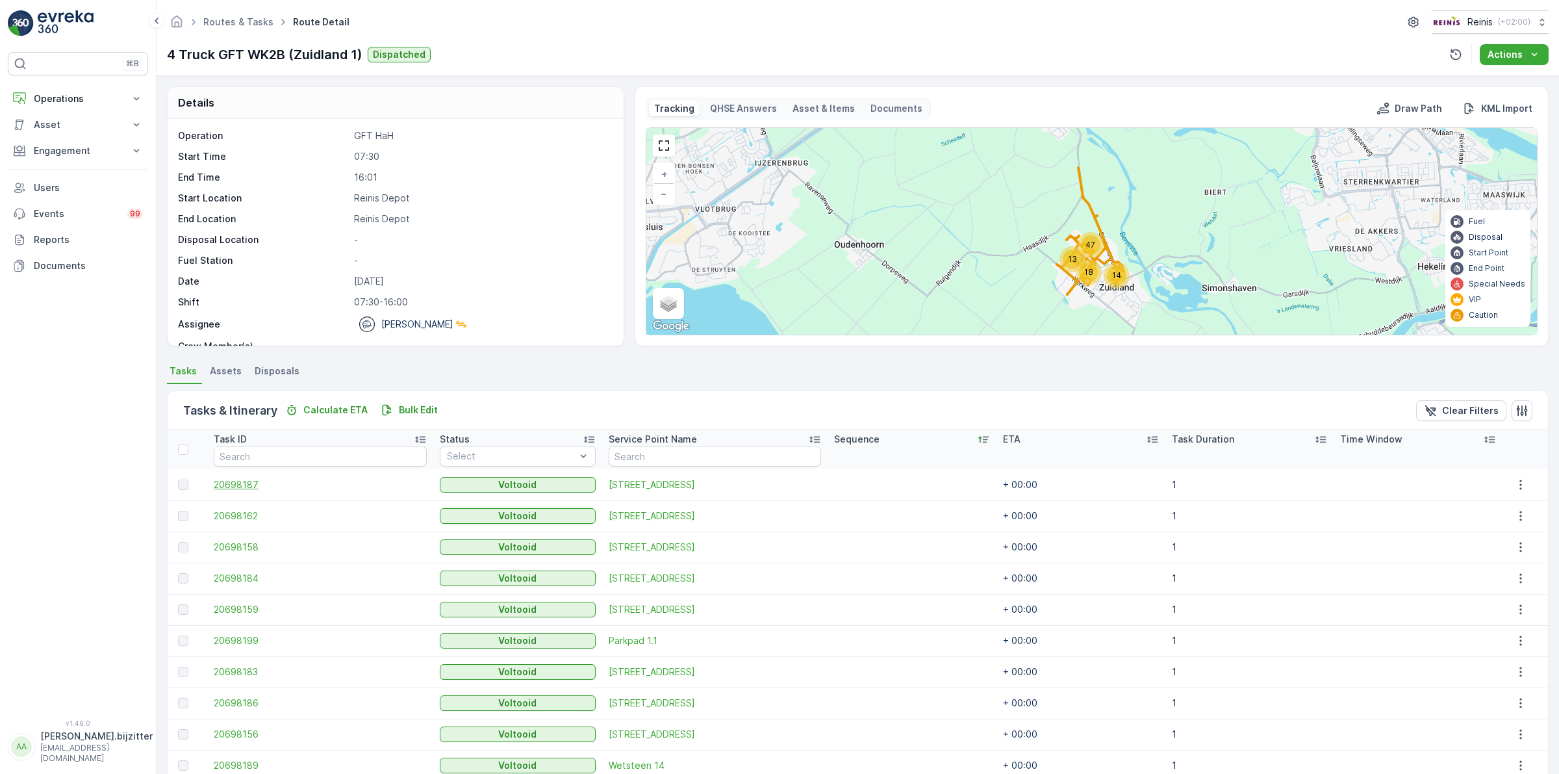
click at [224, 487] on span "20698187" at bounding box center [320, 484] width 213 height 13
click at [496, 408] on div "Tasks & Itinerary Calculate ETA Bulk Edit Clear Filters" at bounding box center [858, 410] width 1380 height 39
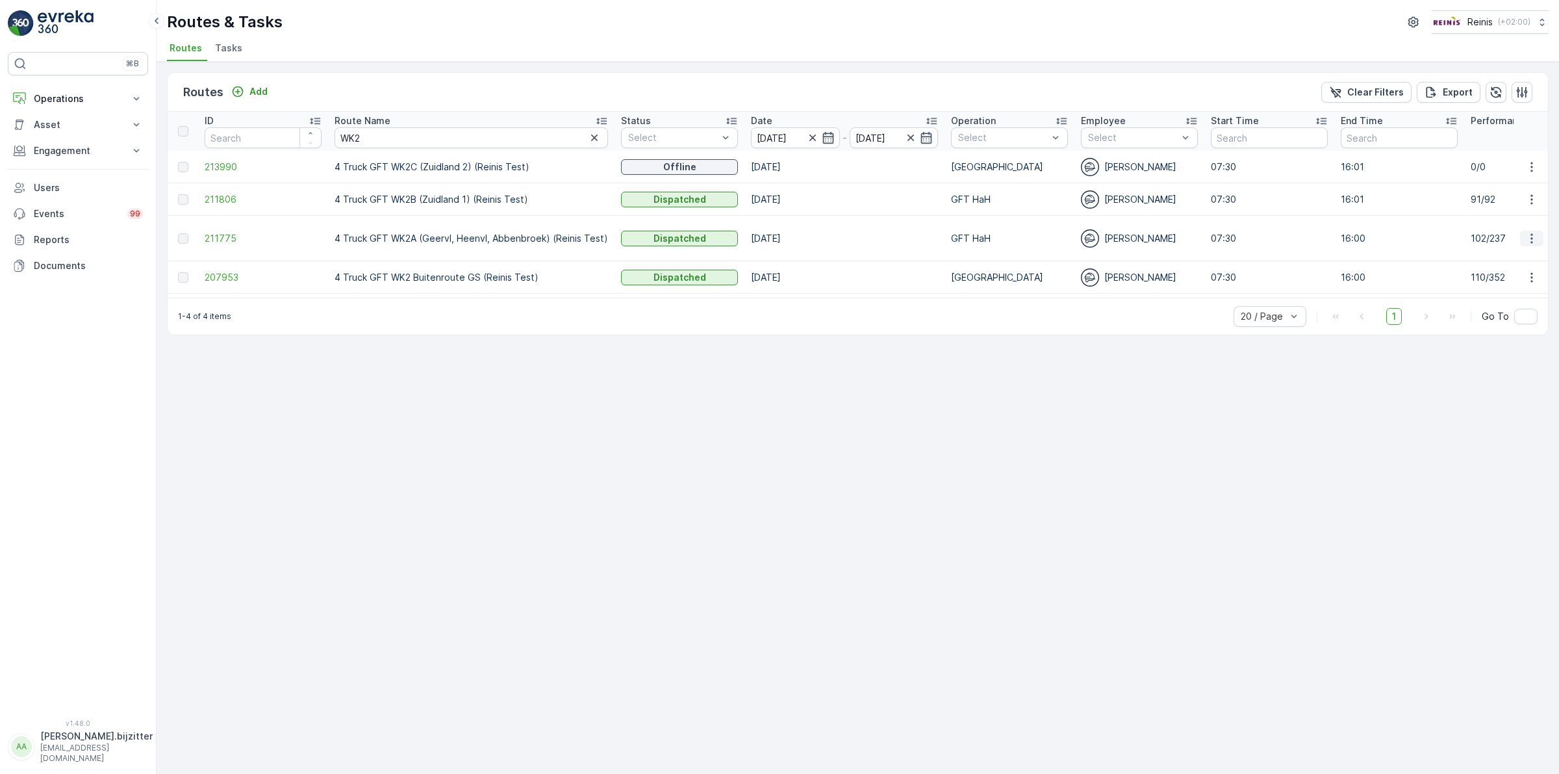
click at [1525, 236] on icon "button" at bounding box center [1531, 238] width 13 height 13
click at [1512, 255] on span "See More Details" at bounding box center [1500, 257] width 75 height 13
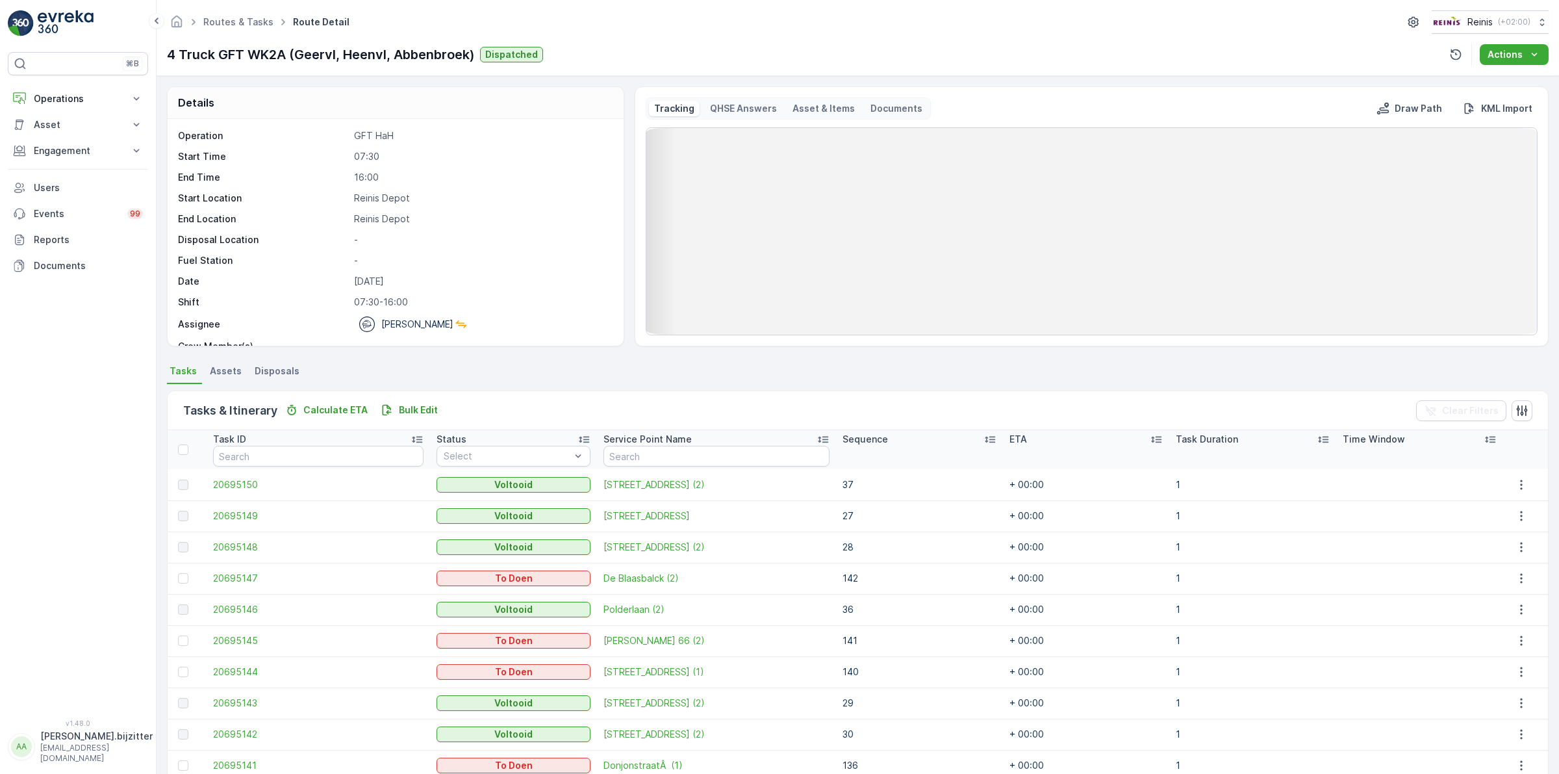
click at [983, 438] on icon at bounding box center [989, 439] width 13 height 13
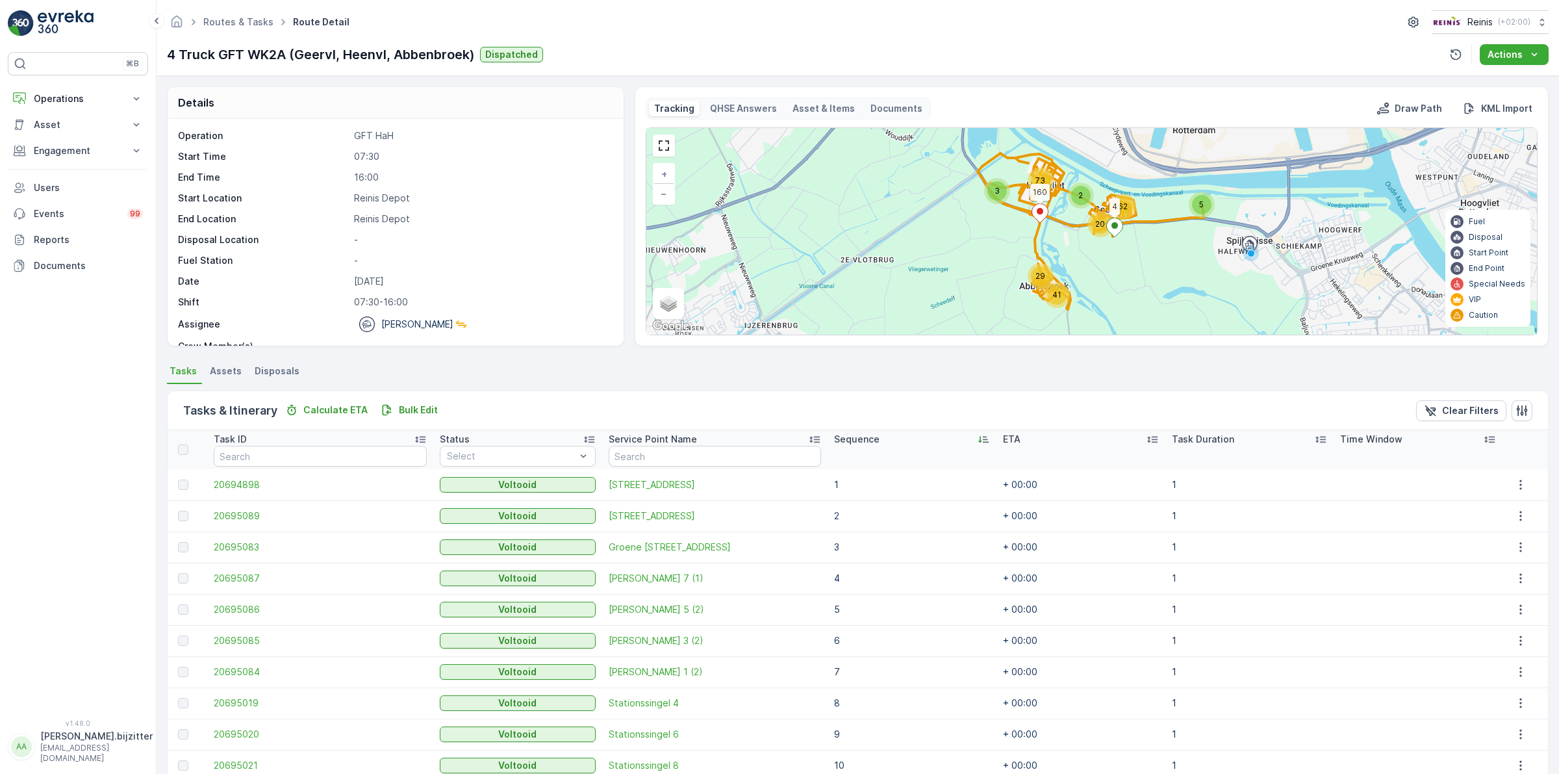
click at [977, 438] on icon at bounding box center [983, 439] width 13 height 13
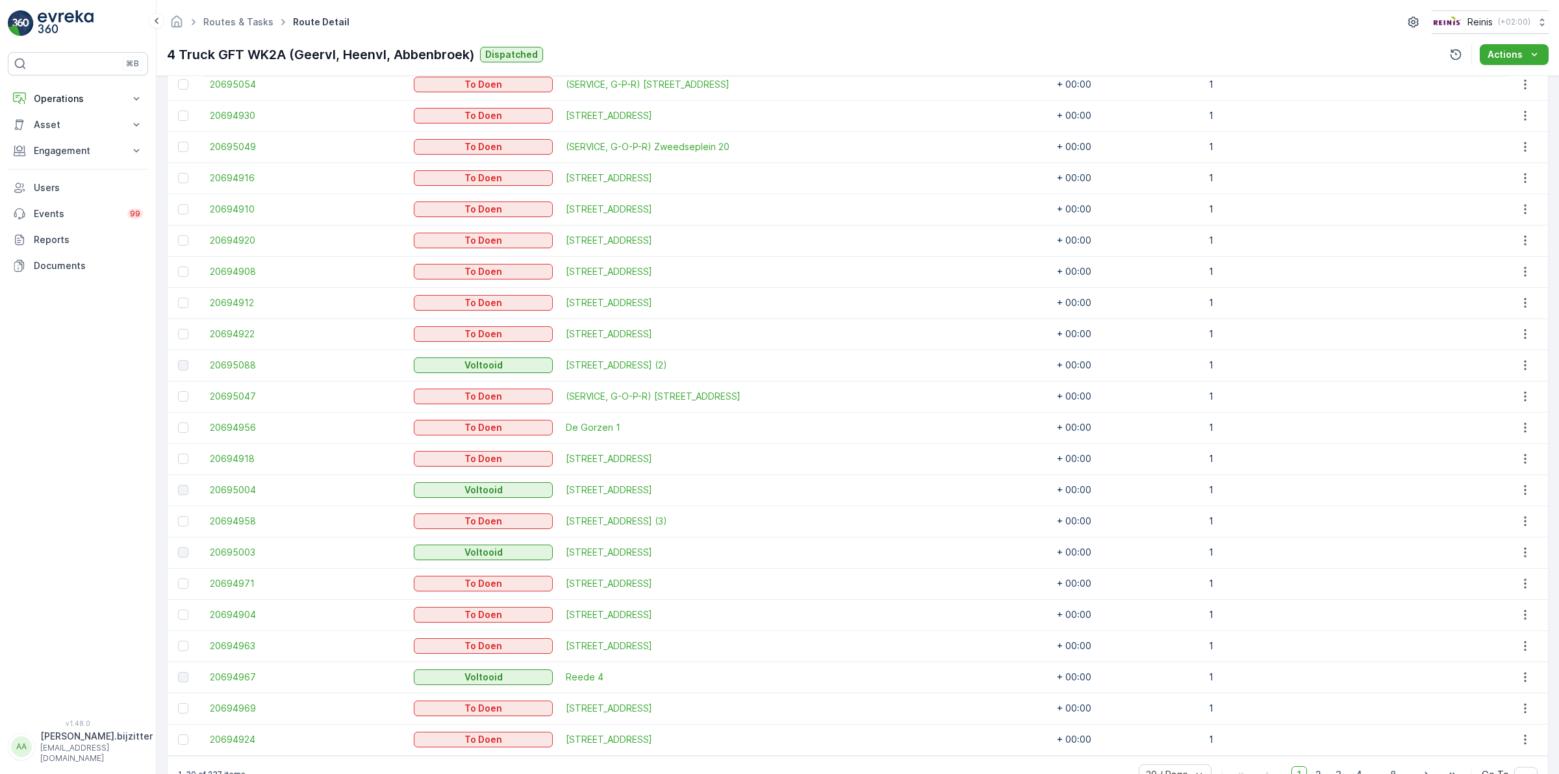
scroll to position [685, 0]
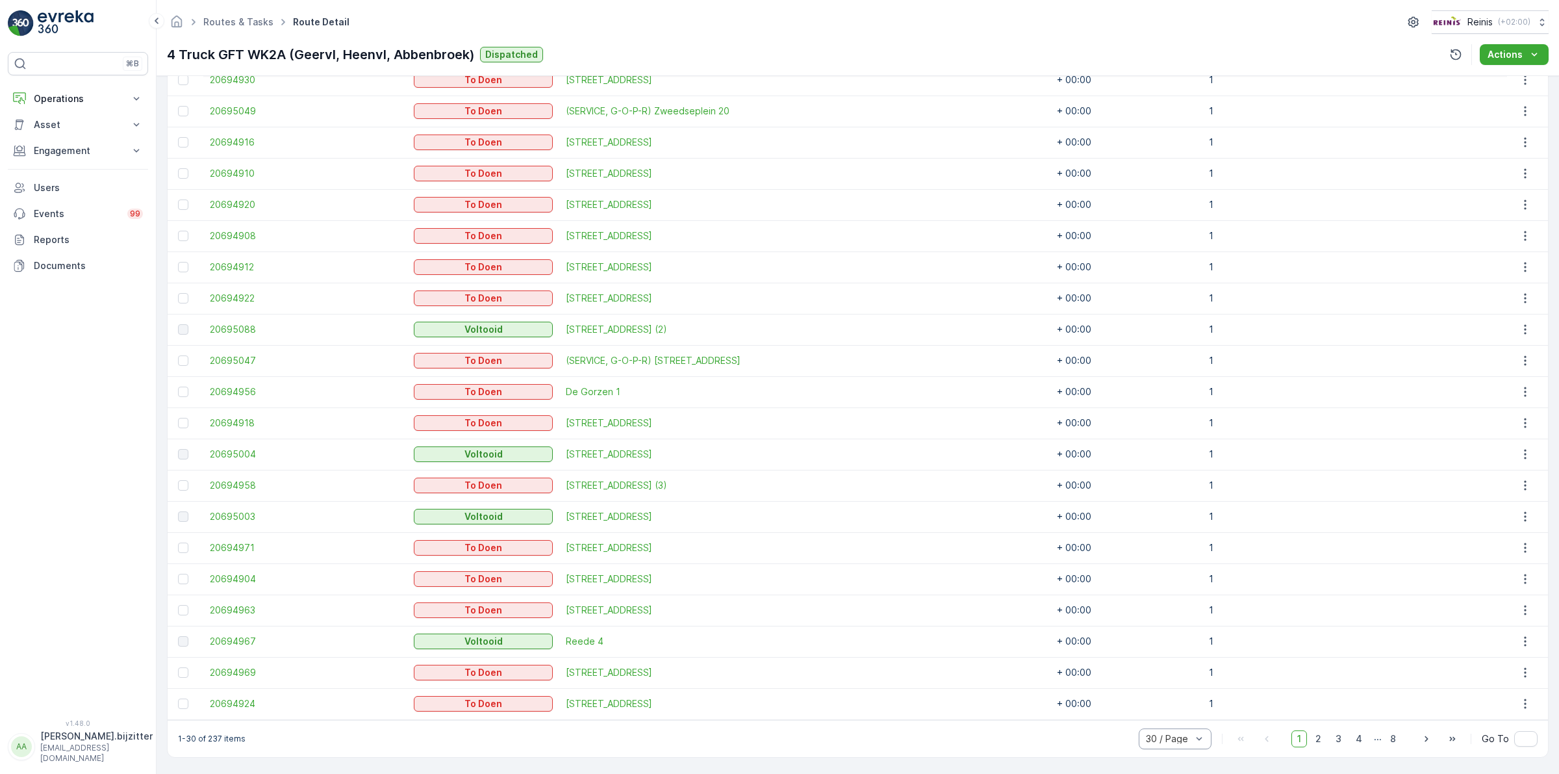
click at [1180, 733] on div at bounding box center [1169, 738] width 48 height 10
click at [1173, 703] on div "50 / Page" at bounding box center [1175, 710] width 73 height 21
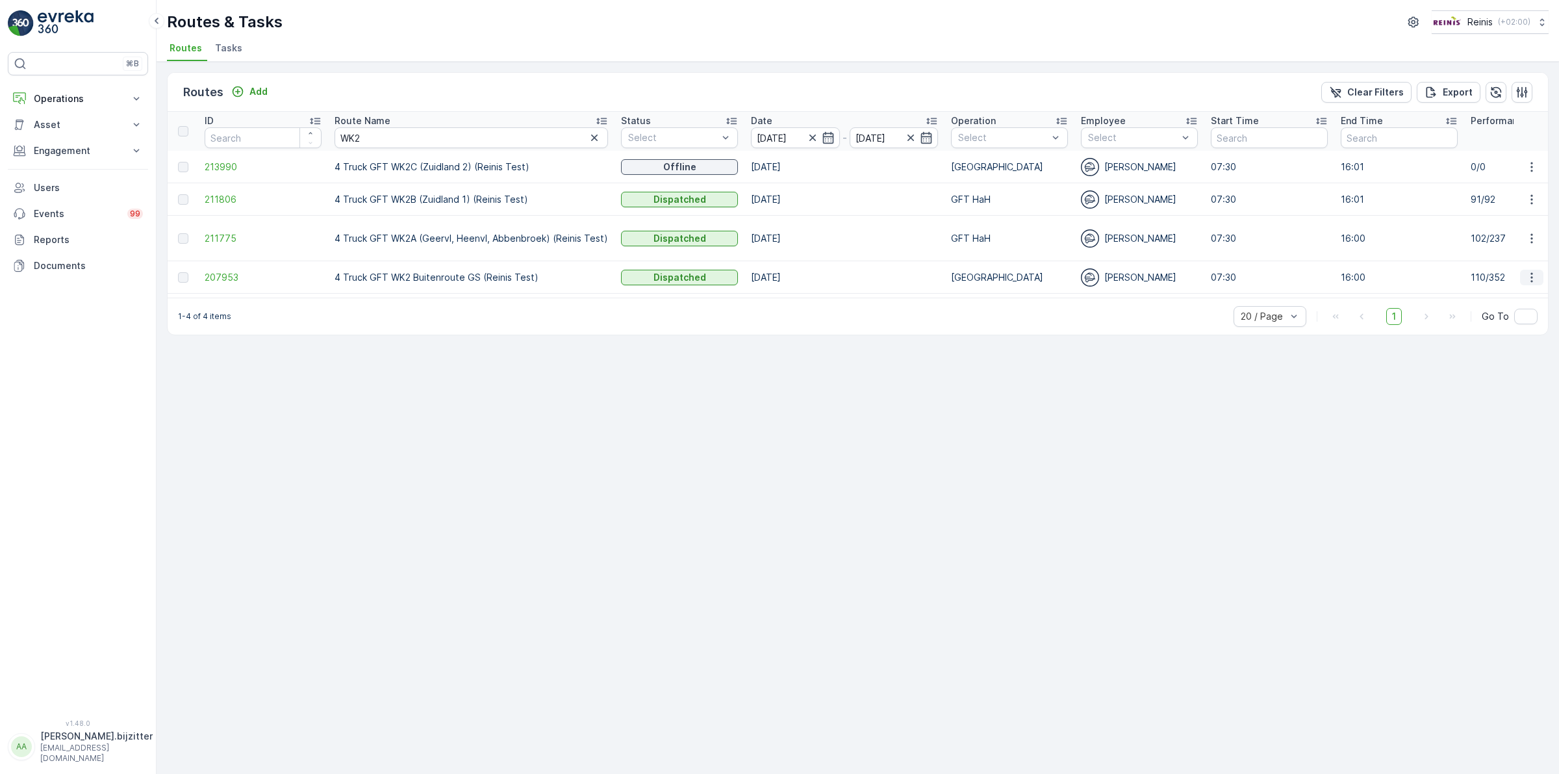
click at [1531, 283] on icon "button" at bounding box center [1531, 277] width 13 height 13
click at [1499, 294] on span "See More Details" at bounding box center [1500, 296] width 75 height 13
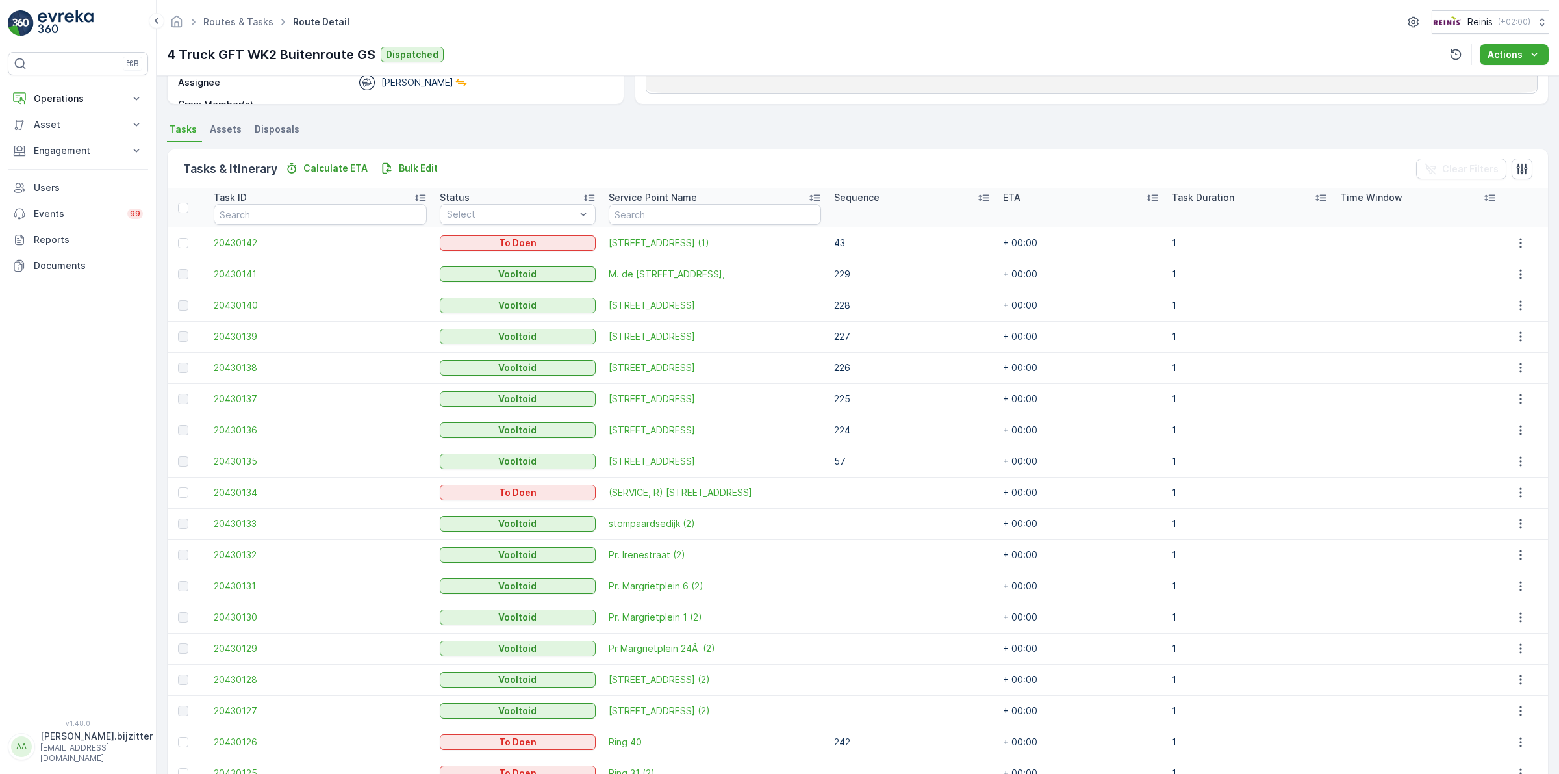
scroll to position [244, 0]
click at [977, 197] on icon at bounding box center [983, 195] width 13 height 13
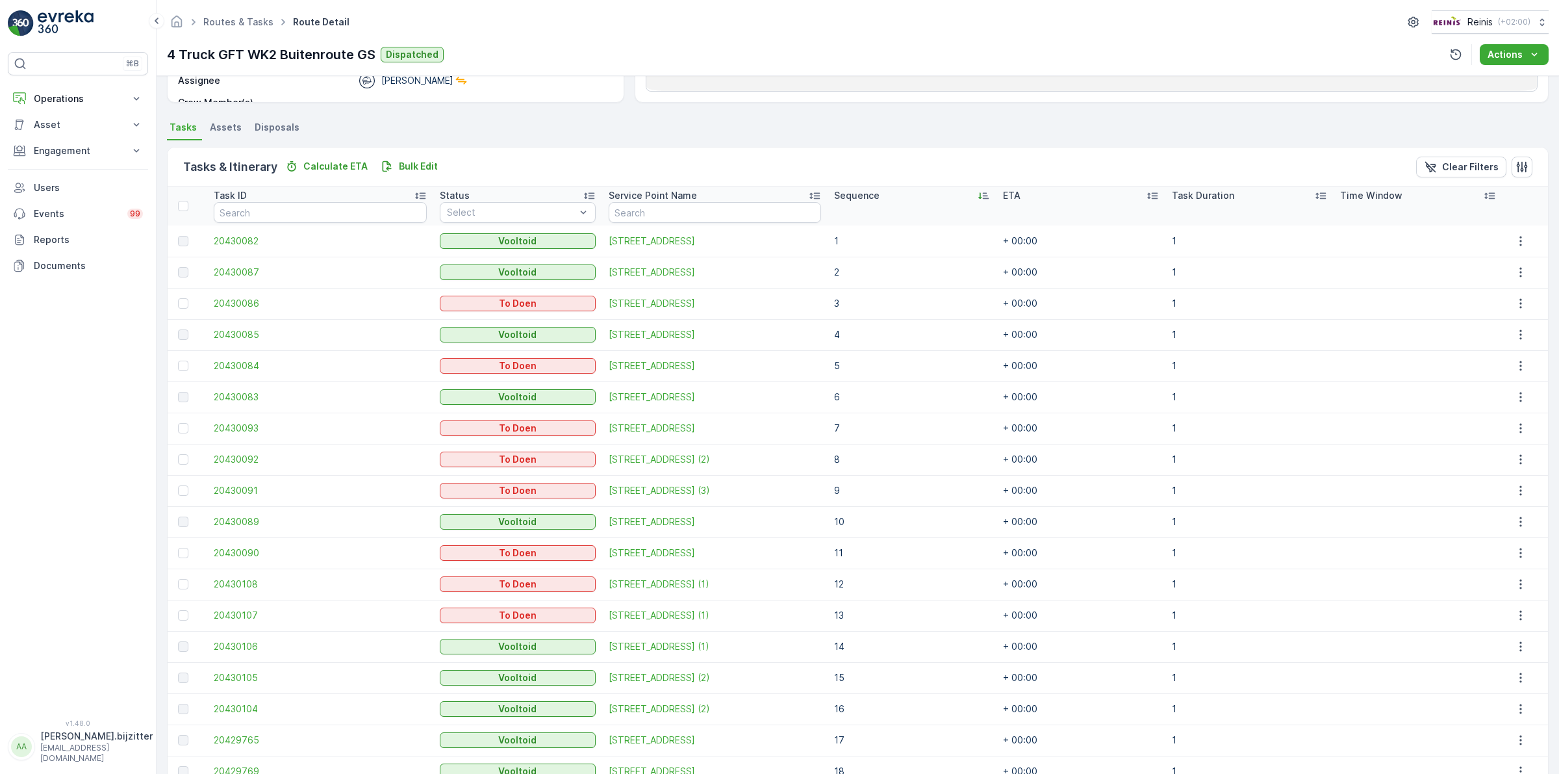
click at [978, 197] on icon at bounding box center [979, 196] width 3 height 6
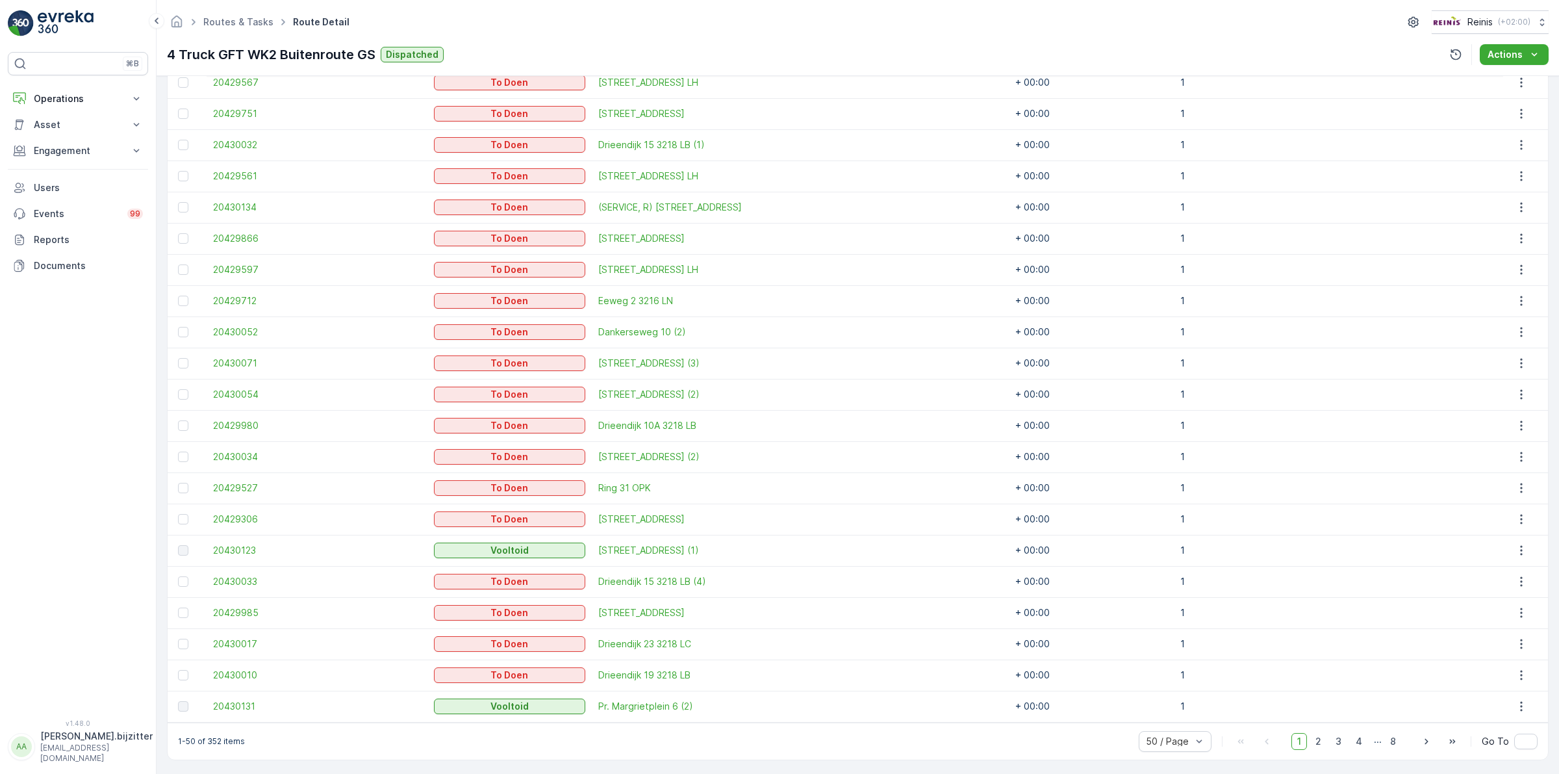
scroll to position [1309, 0]
click at [1319, 736] on span "2" at bounding box center [1319, 738] width 18 height 17
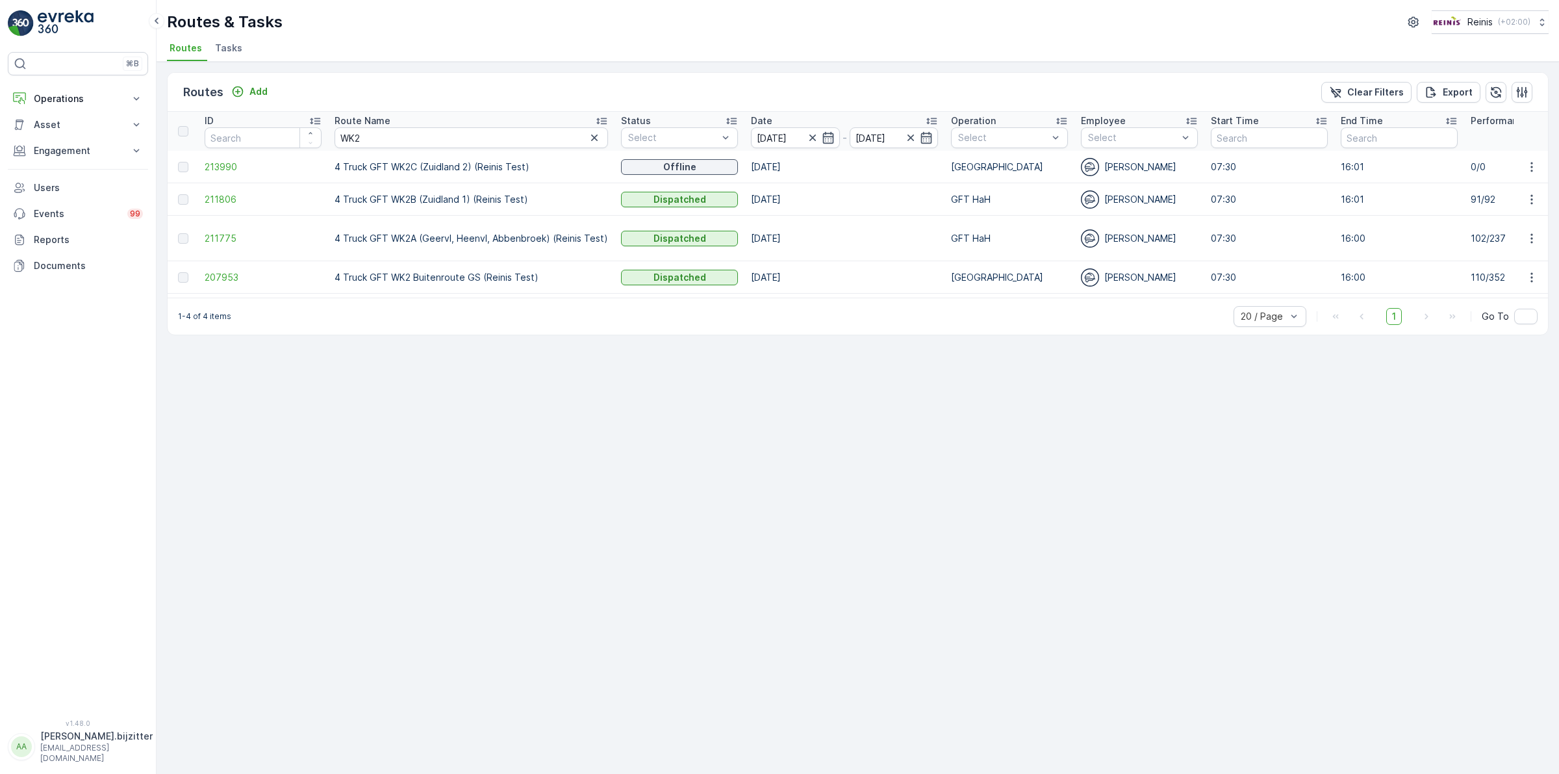
click at [759, 386] on div "Routes Add Clear Filters Export ID Route Name WK2 Status Select Date 13.08.2025…" at bounding box center [858, 418] width 1402 height 712
click at [611, 488] on div "Routes Add Clear Filters Export ID Route Name WK2 Status Select Date 13.08.2025…" at bounding box center [858, 418] width 1402 height 712
click at [55, 151] on p "Engagement" at bounding box center [78, 150] width 88 height 13
click at [66, 227] on p "Service Points" at bounding box center [64, 227] width 63 height 13
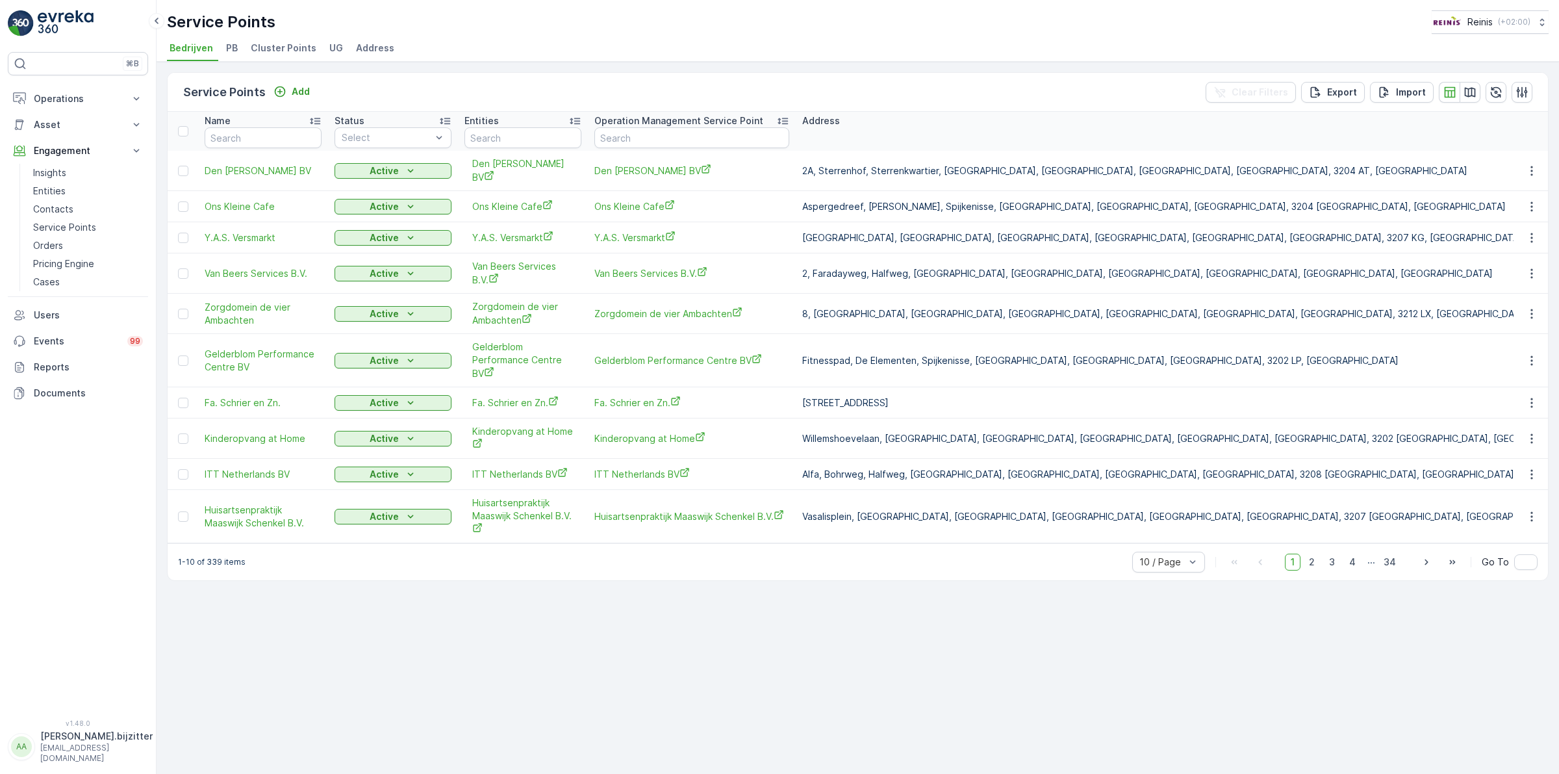
click at [570, 703] on div "Service Points Add Clear Filters Export Import Name Status Select Entities Oper…" at bounding box center [858, 418] width 1402 height 712
click at [365, 44] on span "Address" at bounding box center [375, 48] width 38 height 13
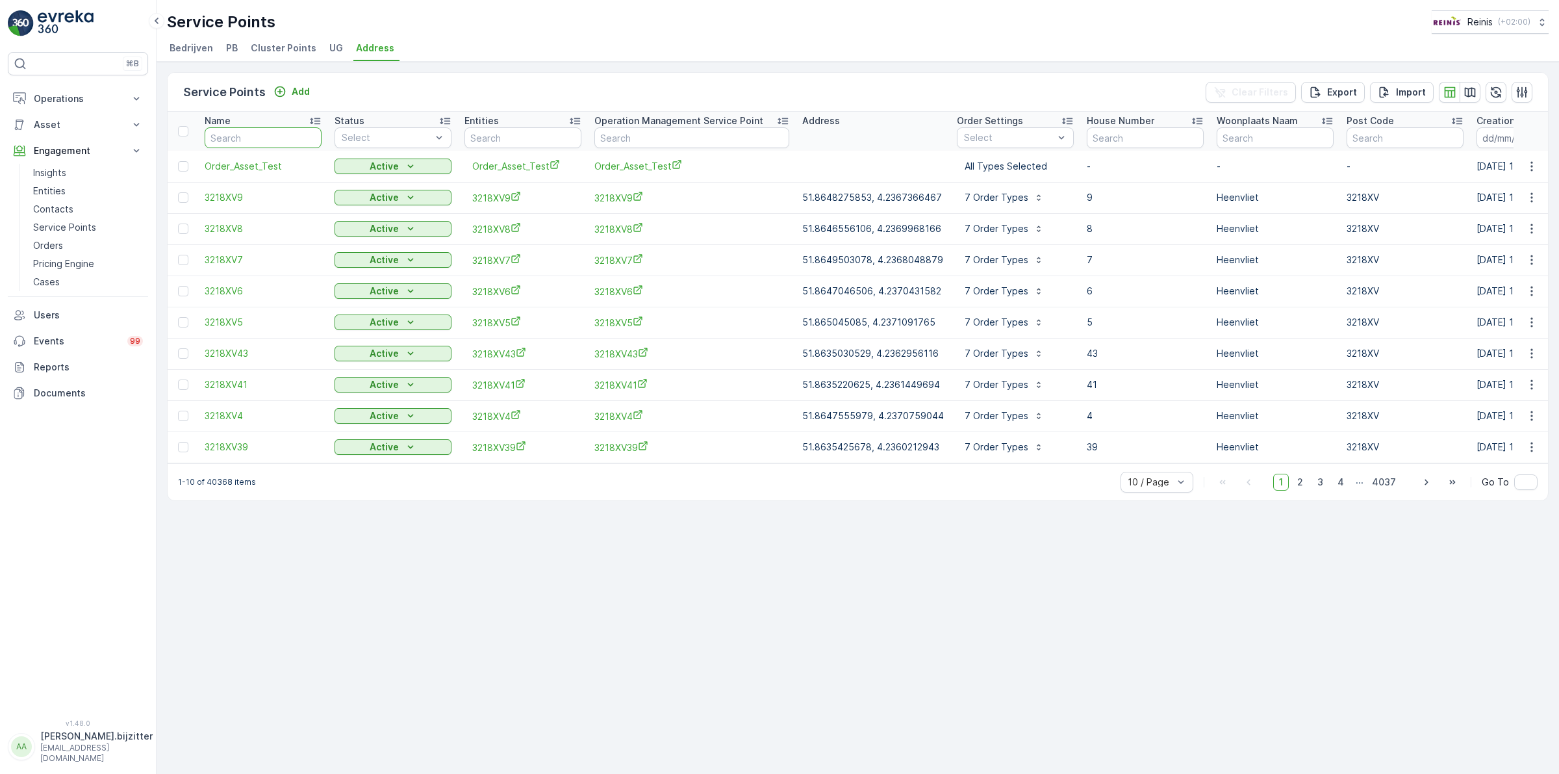
click at [280, 136] on input "text" at bounding box center [263, 137] width 117 height 21
paste input "3218XN9"
type input "3218XN9"
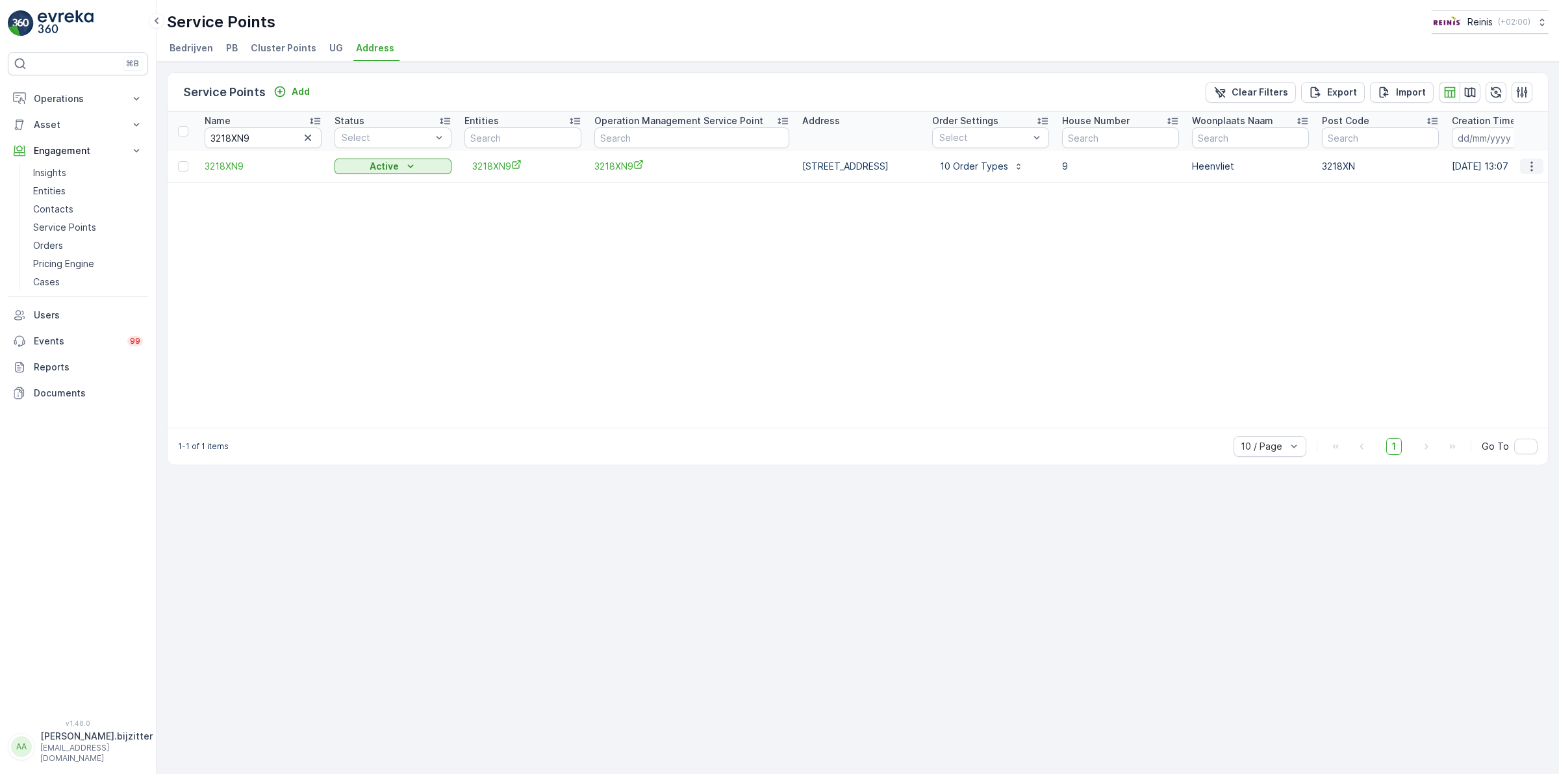
click at [1527, 166] on icon "button" at bounding box center [1531, 166] width 13 height 13
click at [1518, 277] on span "Service Availability" at bounding box center [1501, 276] width 81 height 13
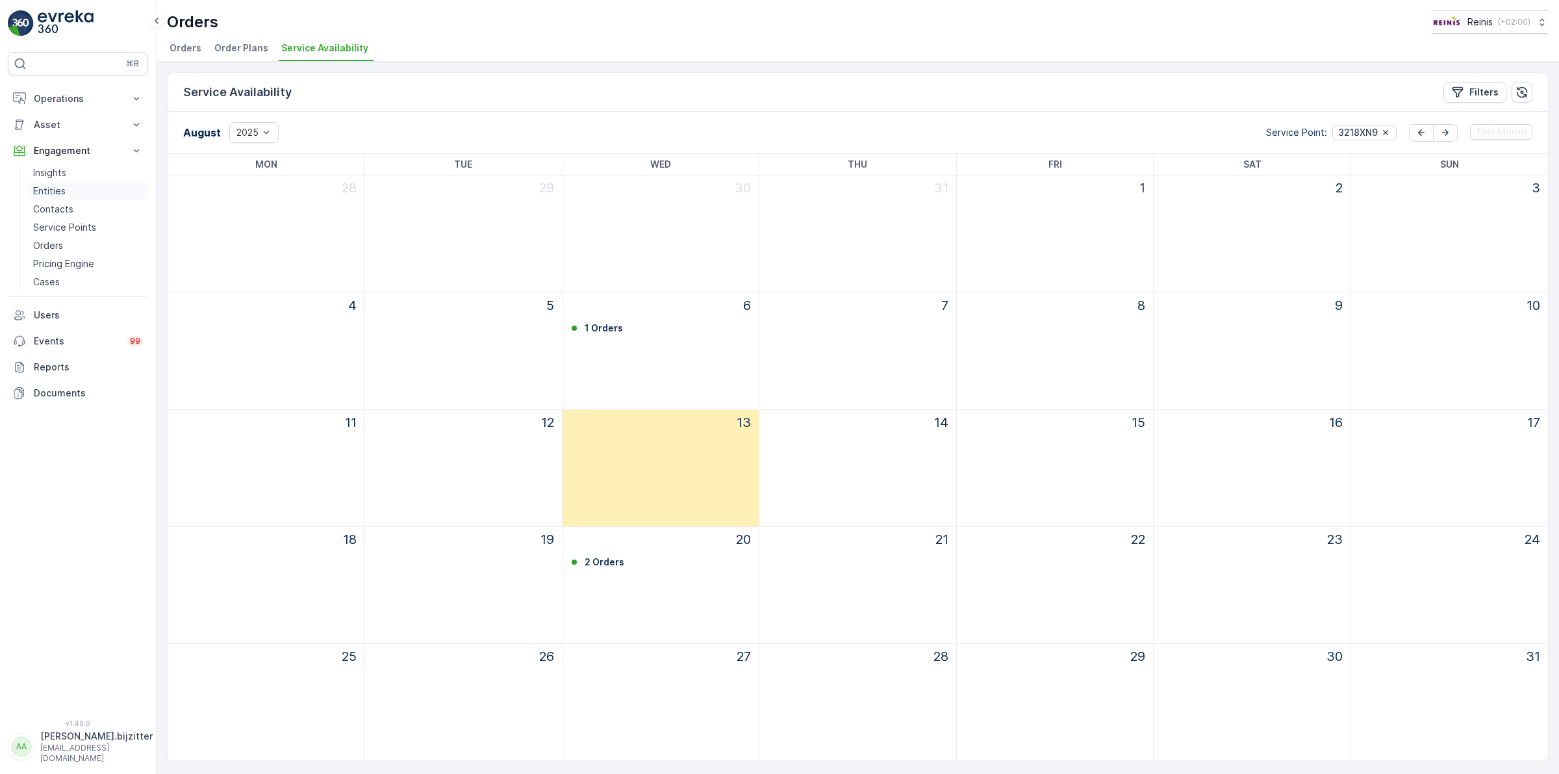
click at [52, 192] on p "Entities" at bounding box center [49, 190] width 32 height 13
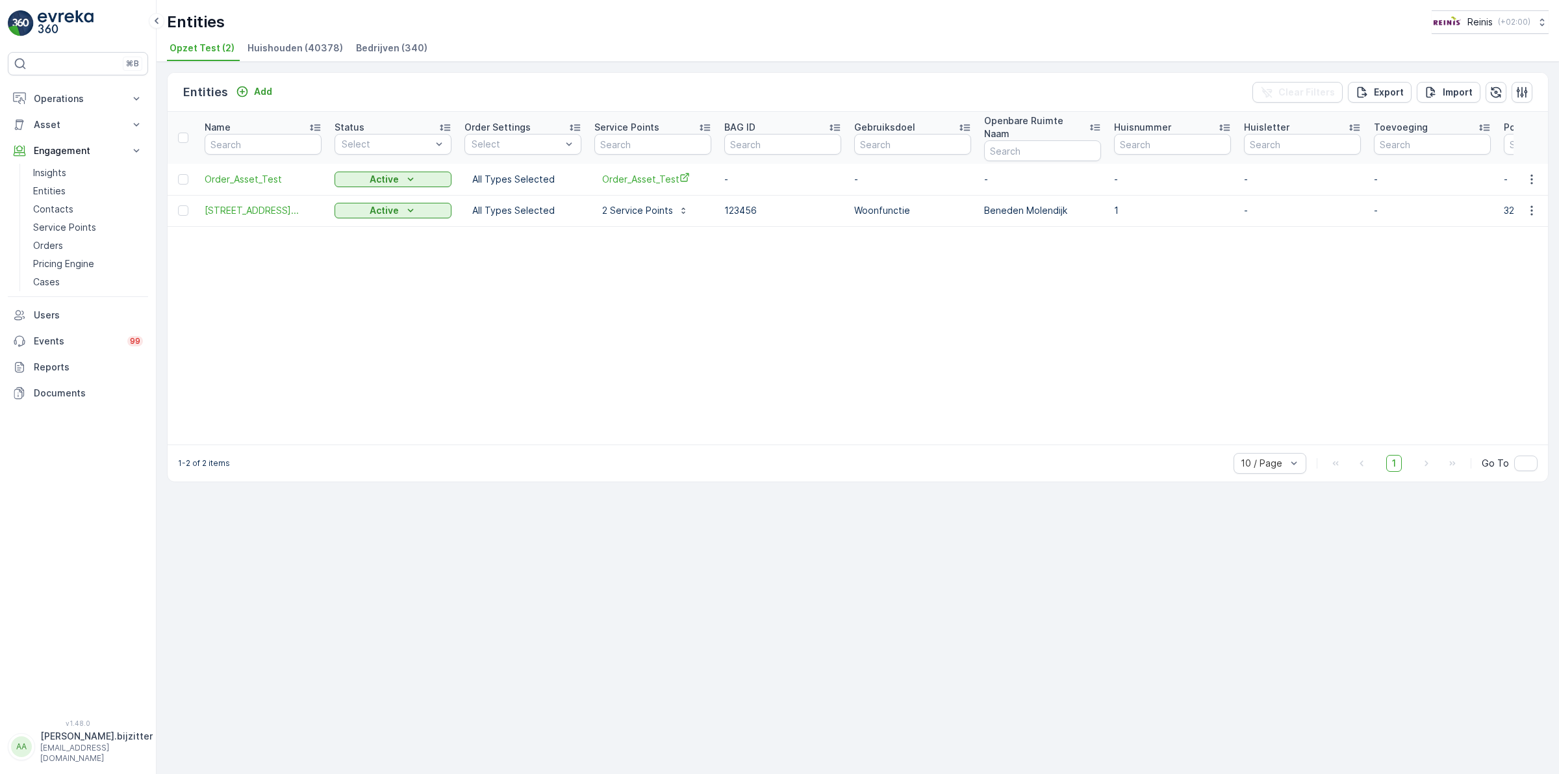
click at [283, 49] on span "Huishouden (40378)" at bounding box center [294, 48] width 95 height 13
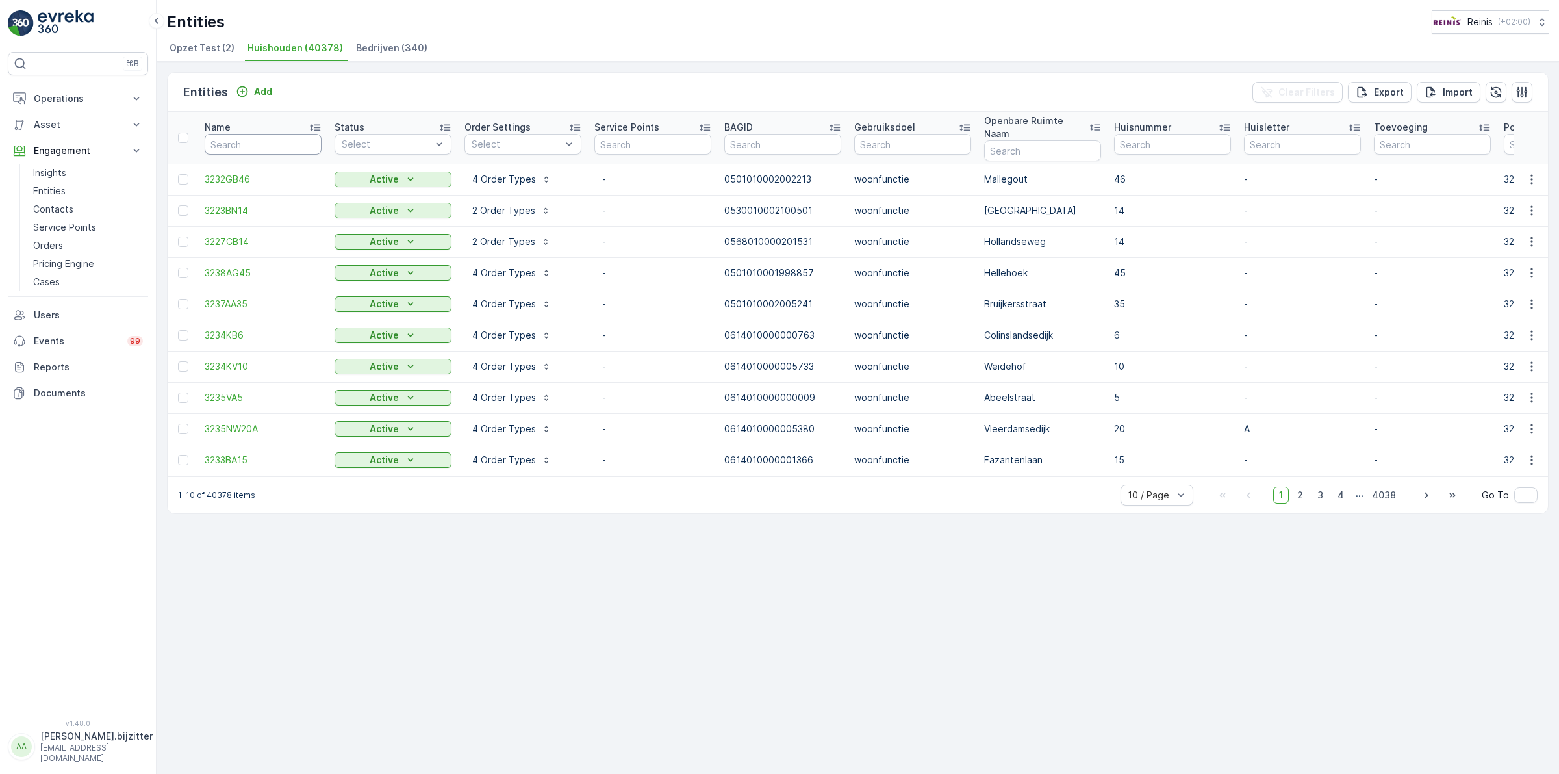
click at [291, 135] on input "text" at bounding box center [263, 144] width 117 height 21
paste input "3218XN9"
type input "3218XN9"
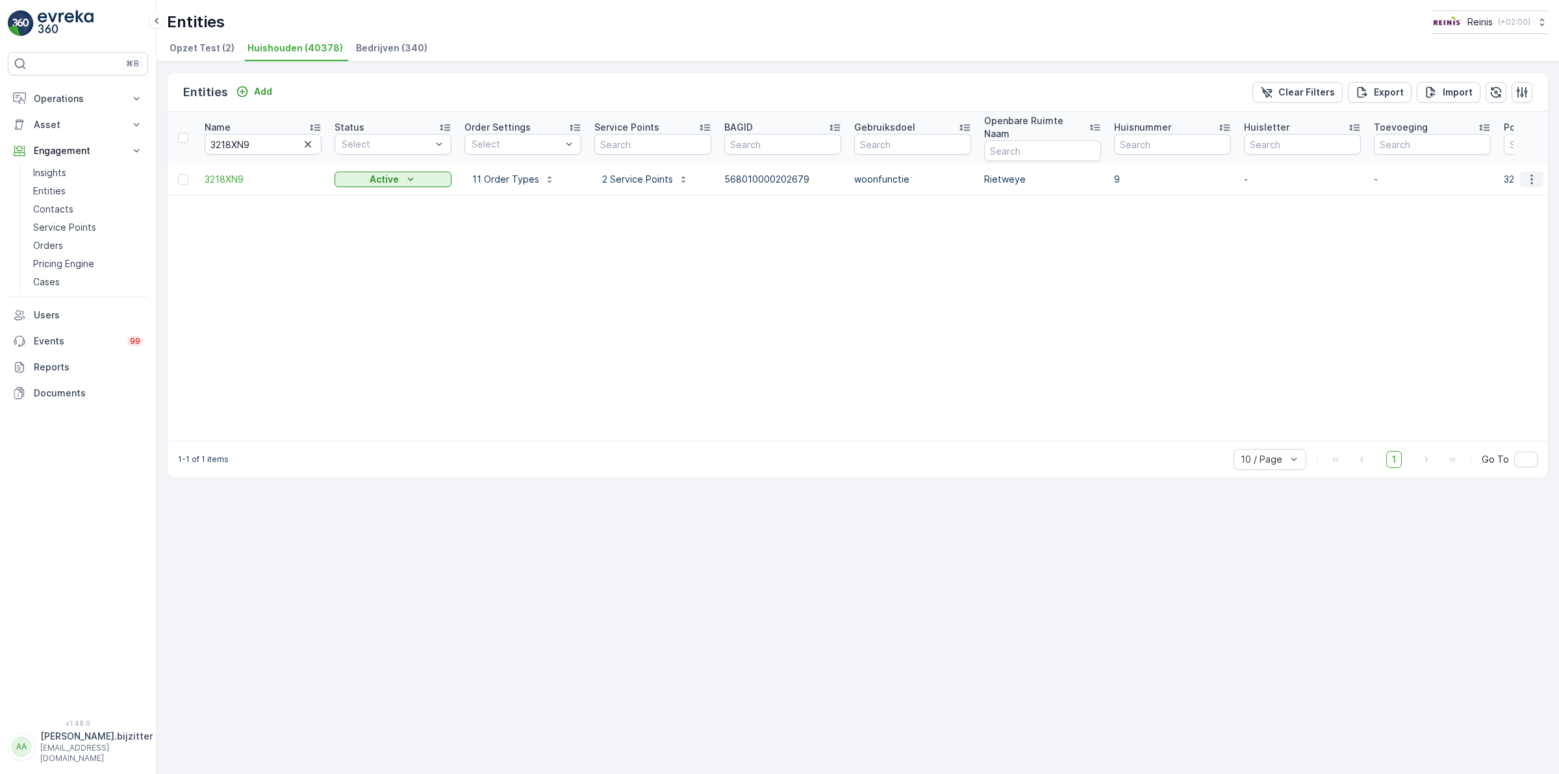
click at [1530, 173] on icon "button" at bounding box center [1531, 179] width 13 height 13
click at [1468, 277] on span "Service Availability" at bounding box center [1504, 276] width 81 height 13
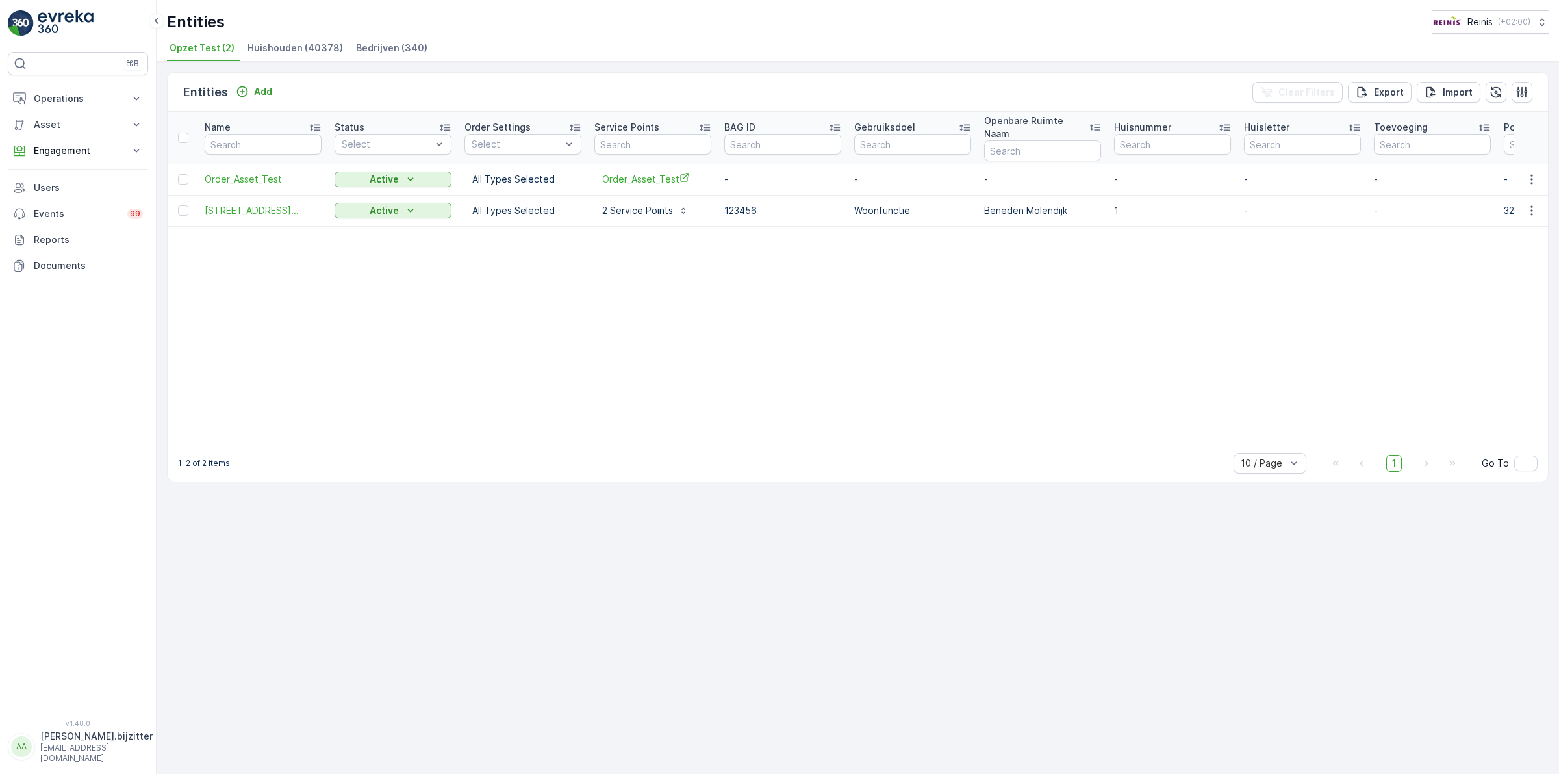
click at [287, 46] on span "Huishouden (40378)" at bounding box center [294, 48] width 95 height 13
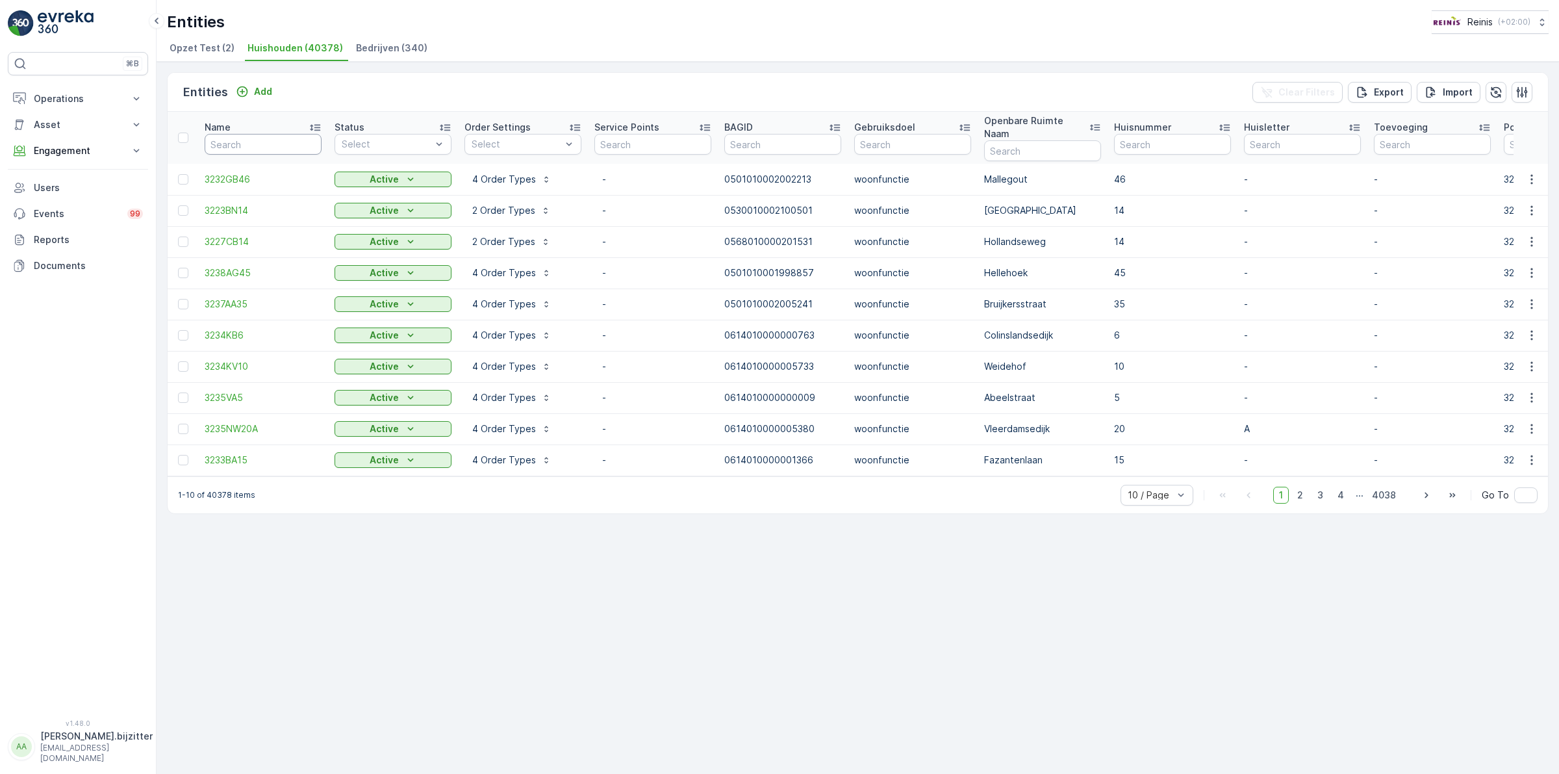
click at [260, 140] on input "text" at bounding box center [263, 144] width 117 height 21
paste input "3214EB16"
type input "3214EB16"
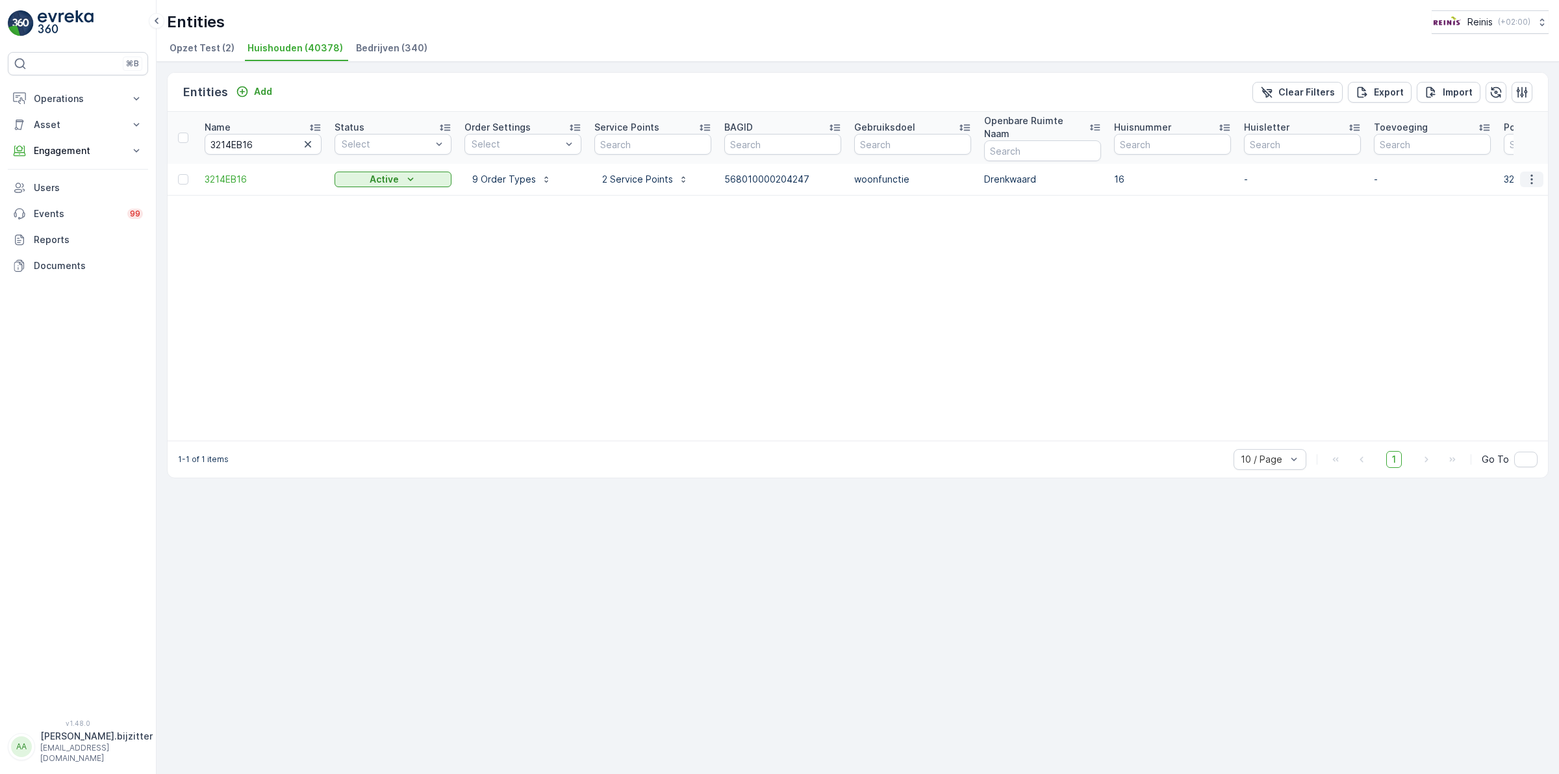
click at [1528, 173] on icon "button" at bounding box center [1531, 179] width 13 height 13
click at [1506, 276] on span "Service Availability" at bounding box center [1504, 276] width 81 height 13
